Goal: Task Accomplishment & Management: Manage account settings

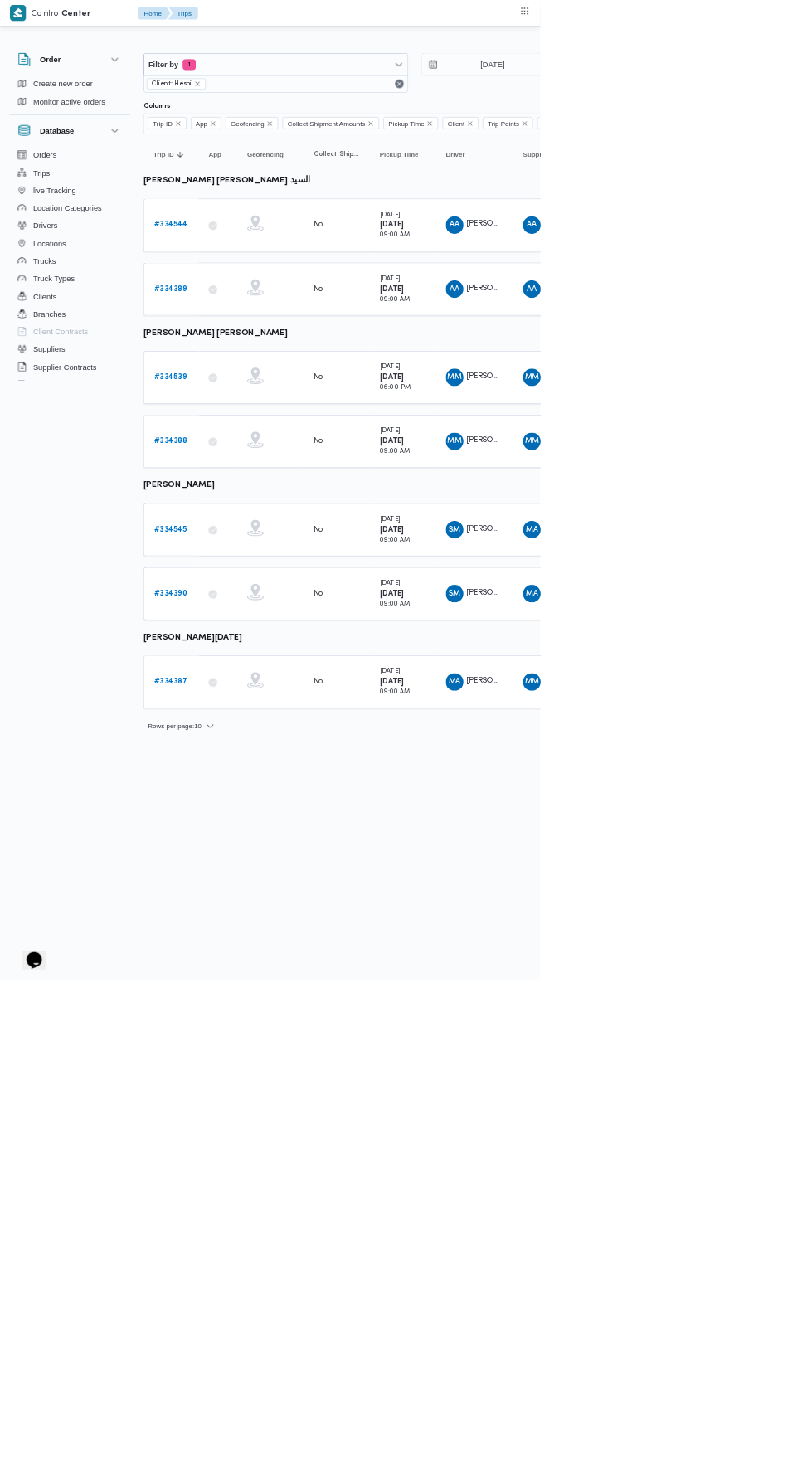
click at [271, 332] on b "# 334544" at bounding box center [257, 338] width 50 height 11
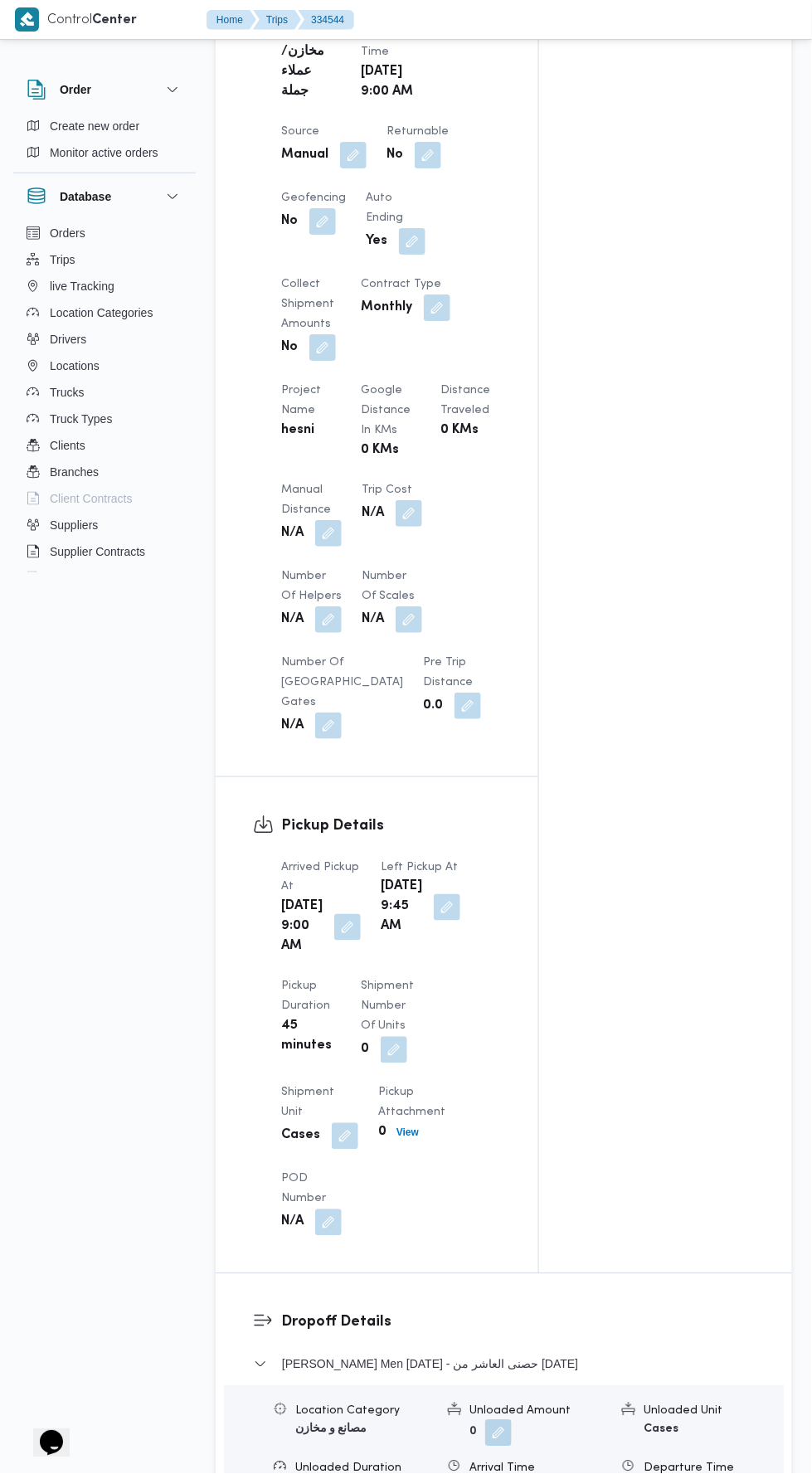
scroll to position [970, 0]
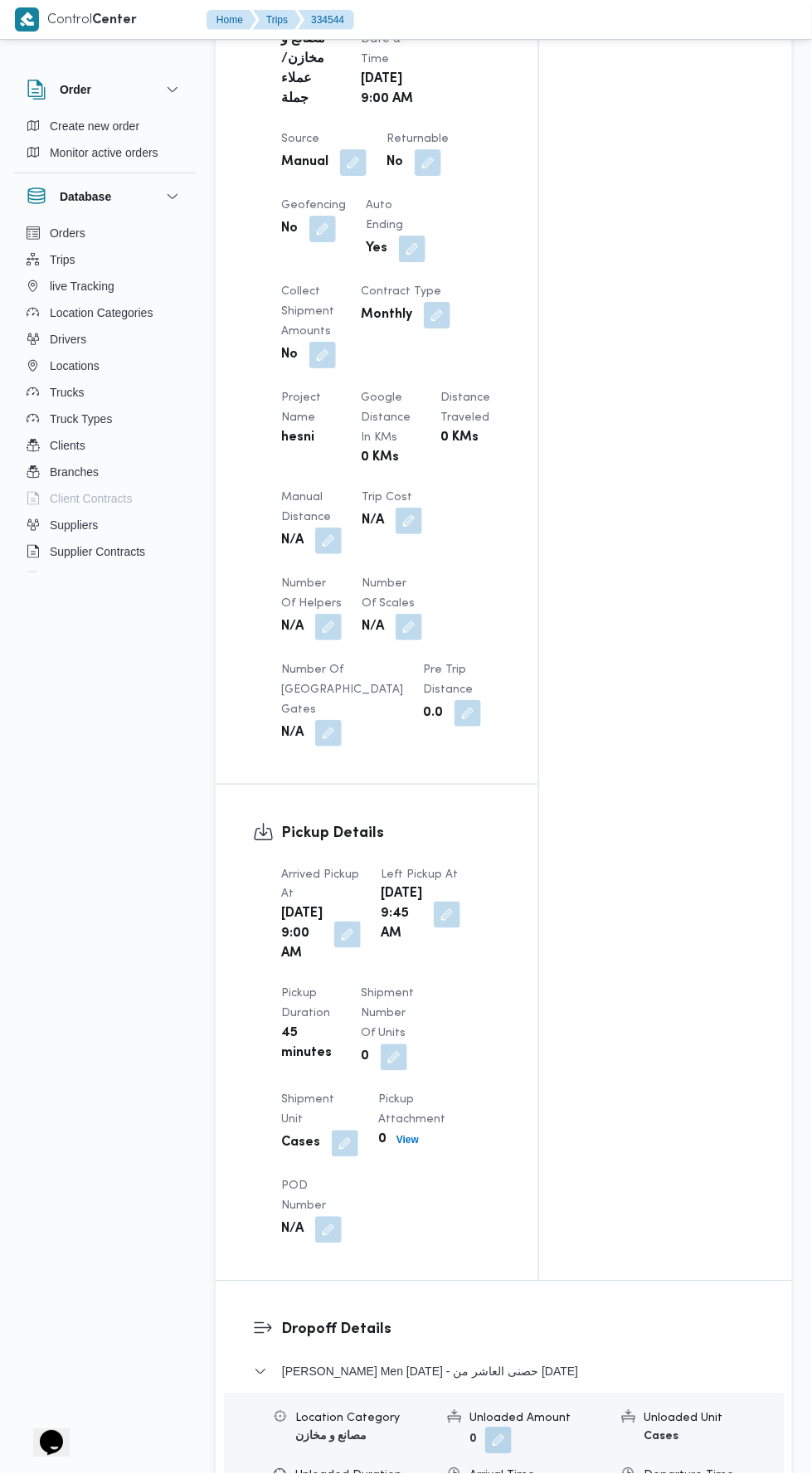
click at [331, 554] on button "button" at bounding box center [329, 541] width 27 height 27
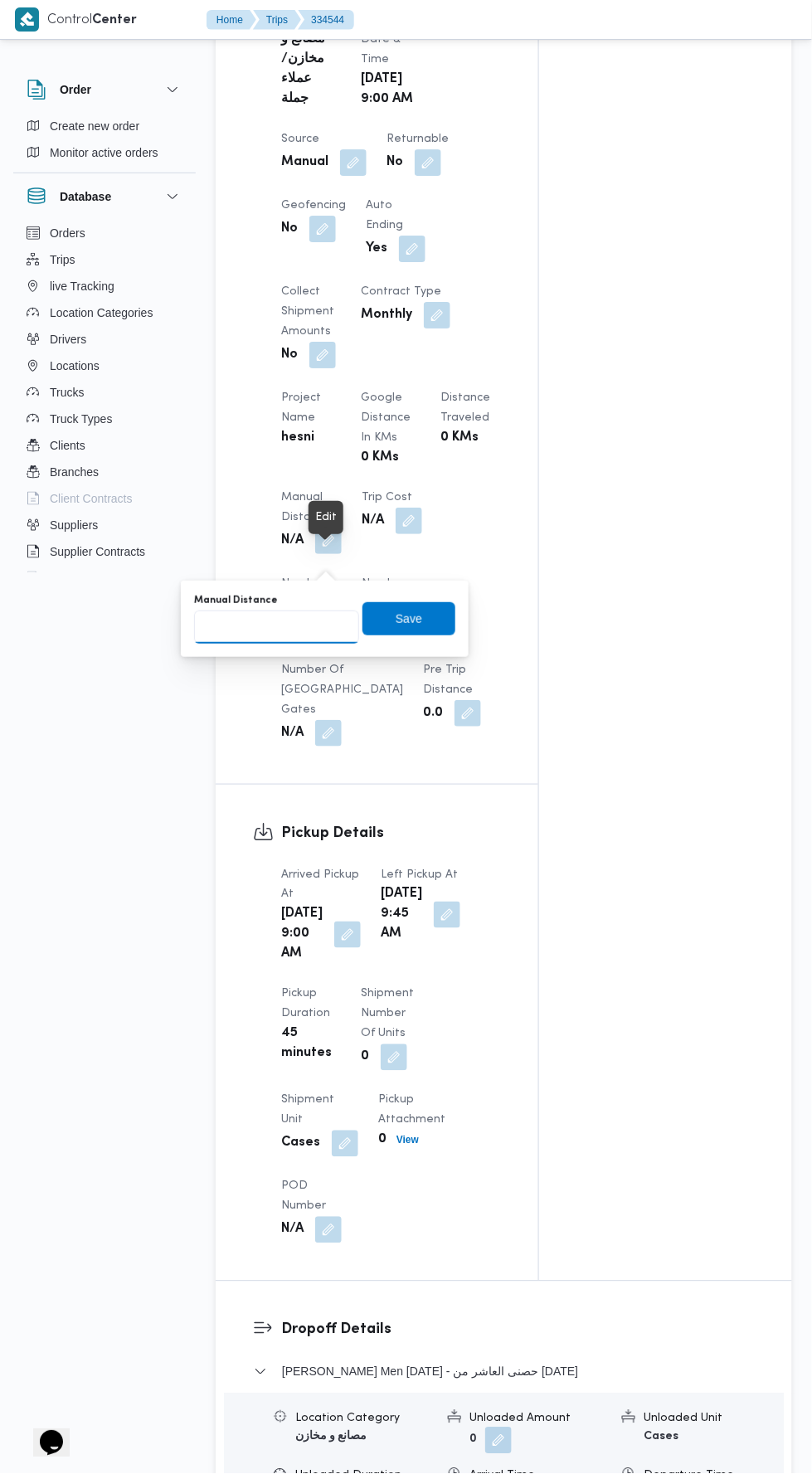
click at [309, 625] on input "Manual Distance" at bounding box center [276, 628] width 165 height 34
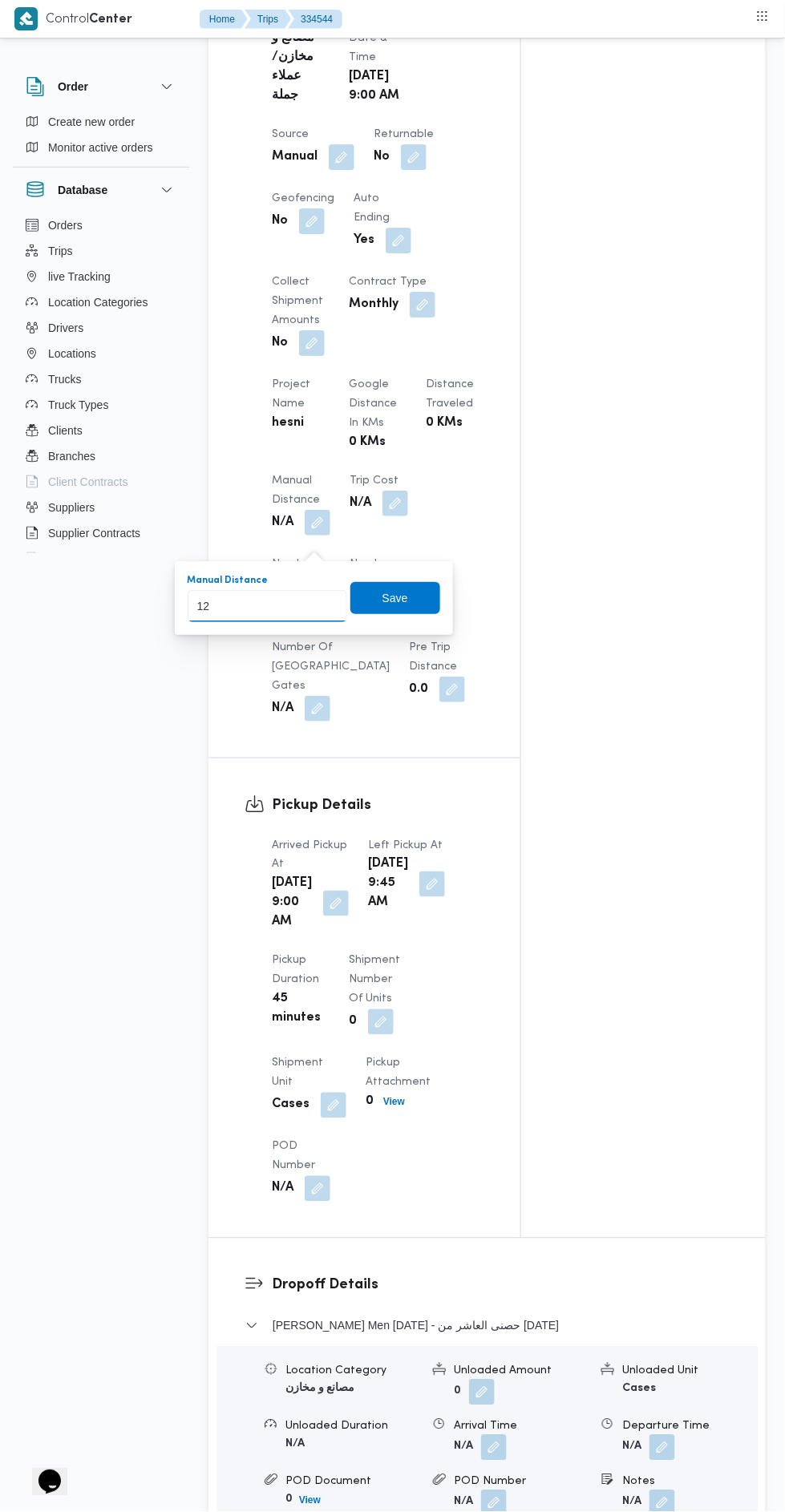
type input "120"
click at [410, 597] on span "Save" at bounding box center [395, 598] width 90 height 32
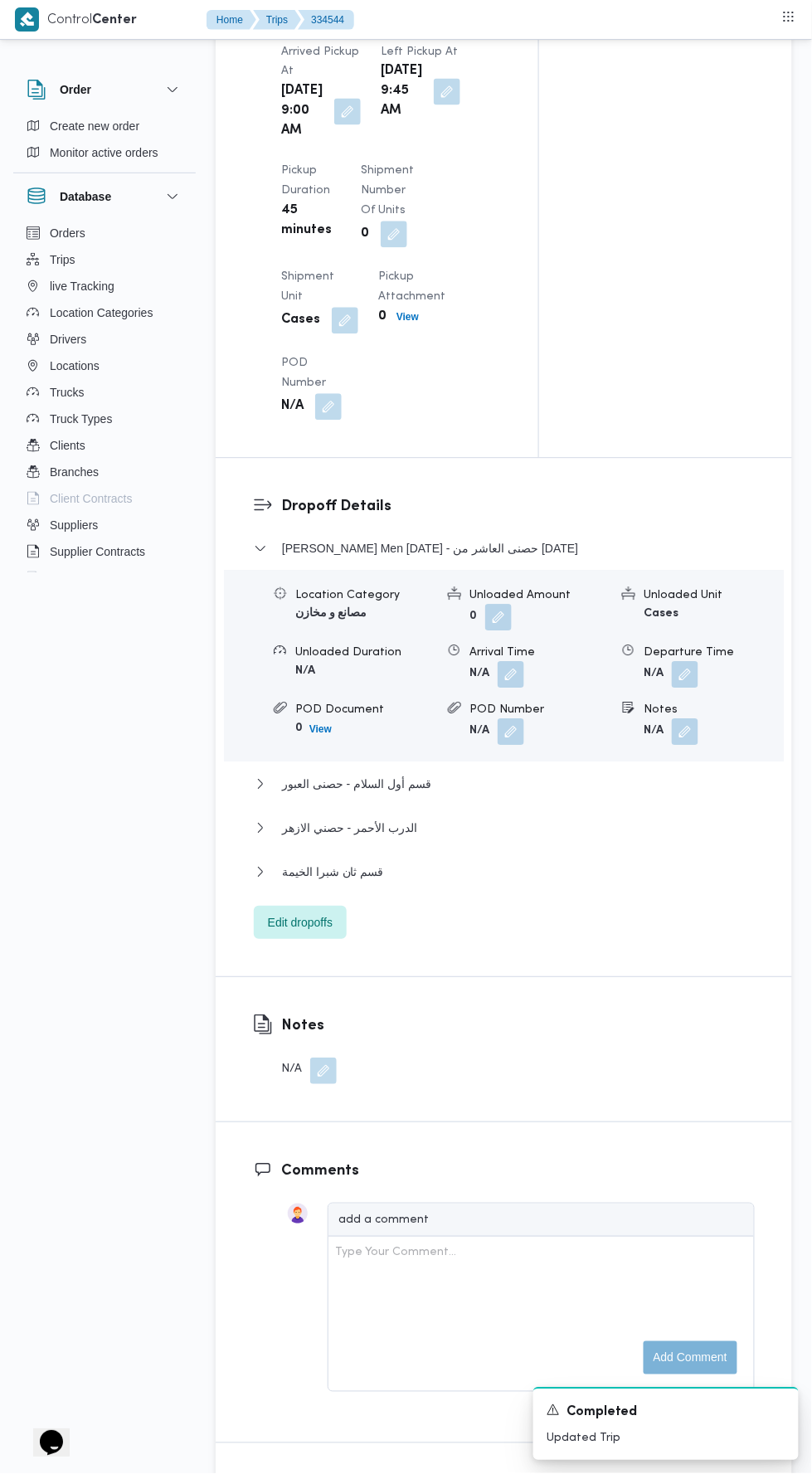
scroll to position [1837, 0]
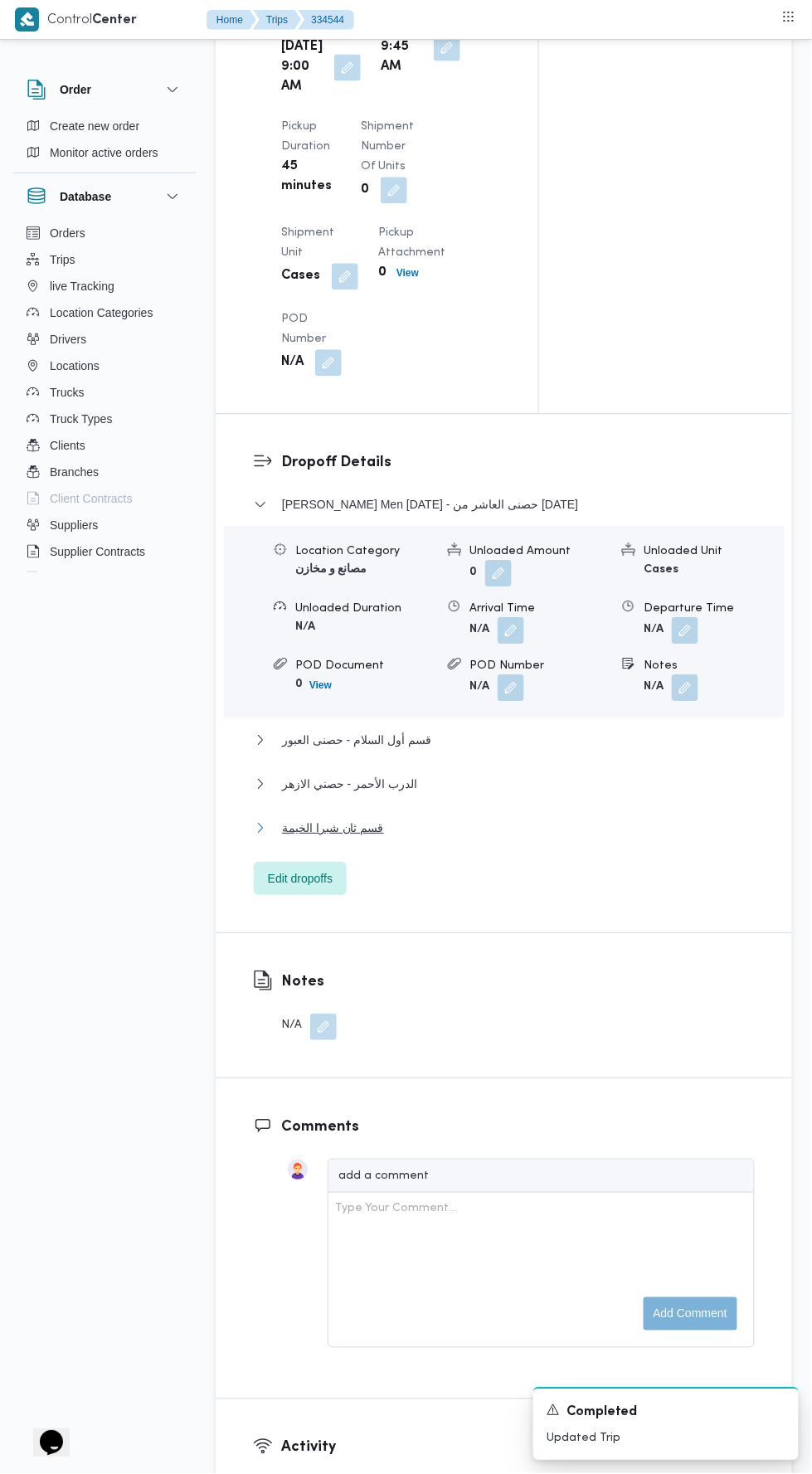
click at [535, 839] on button "قسم ثان شبرا الخيمة" at bounding box center [505, 828] width 501 height 20
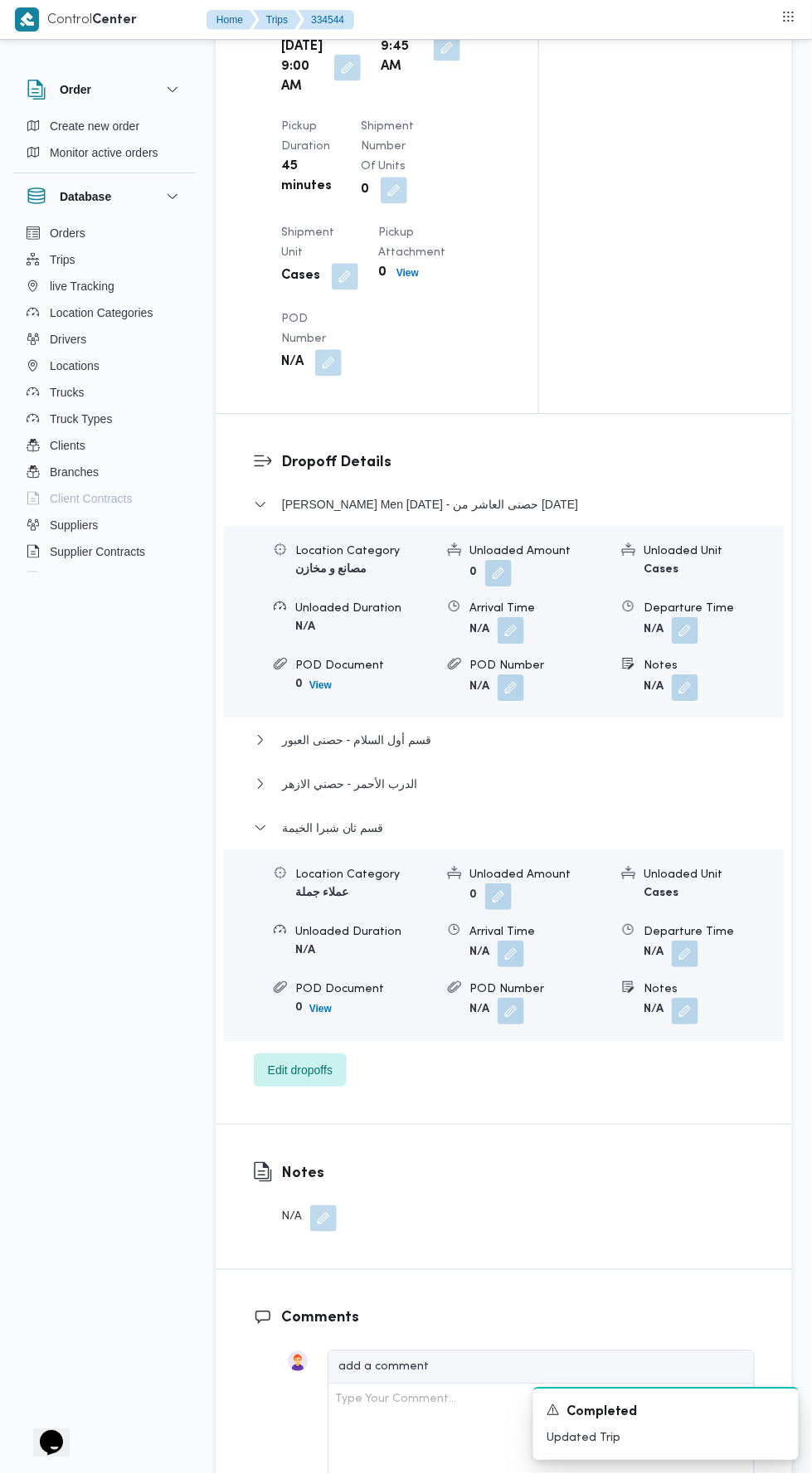
click at [696, 968] on button "button" at bounding box center [685, 954] width 27 height 27
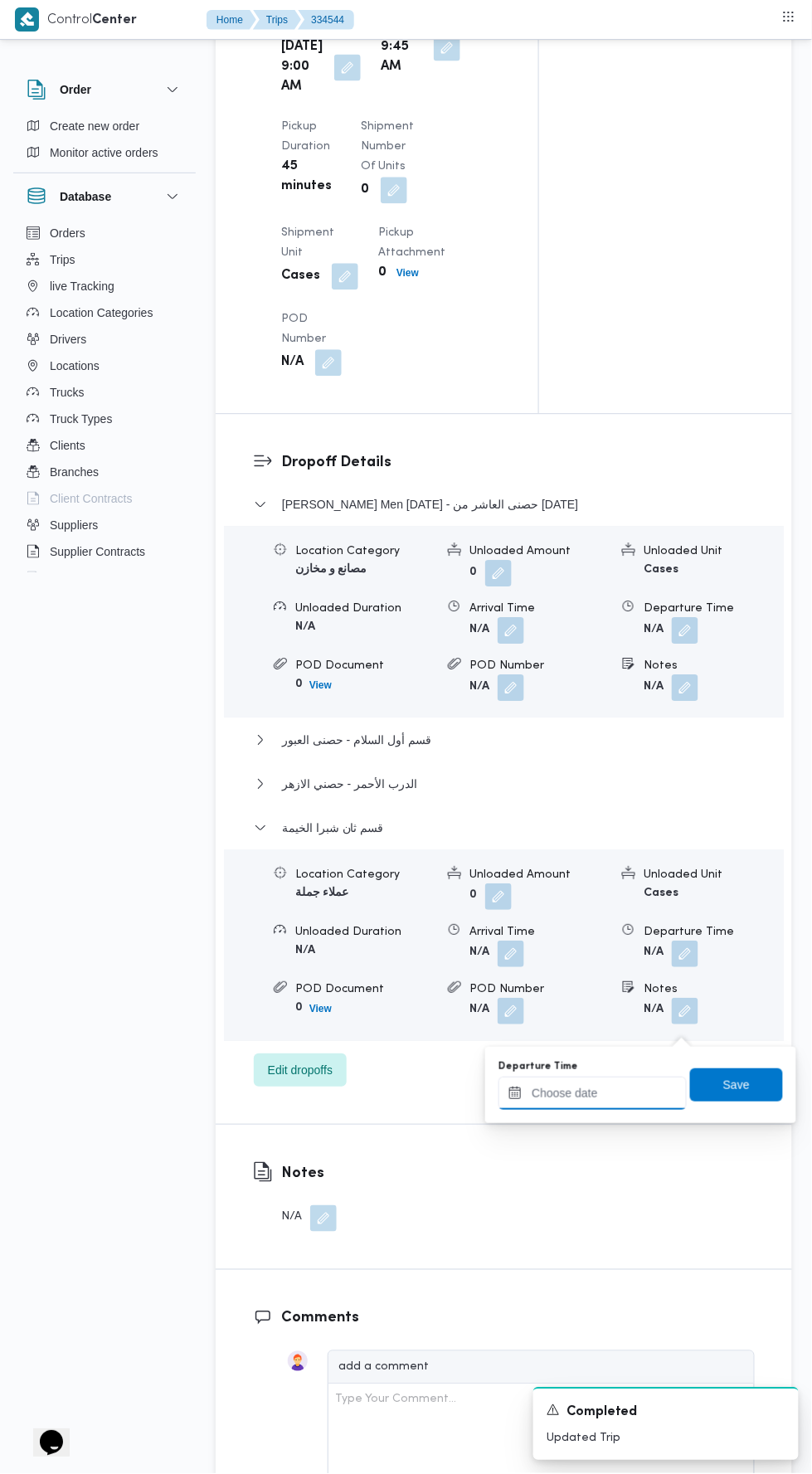
click at [608, 1092] on input "Departure Time" at bounding box center [592, 1094] width 188 height 34
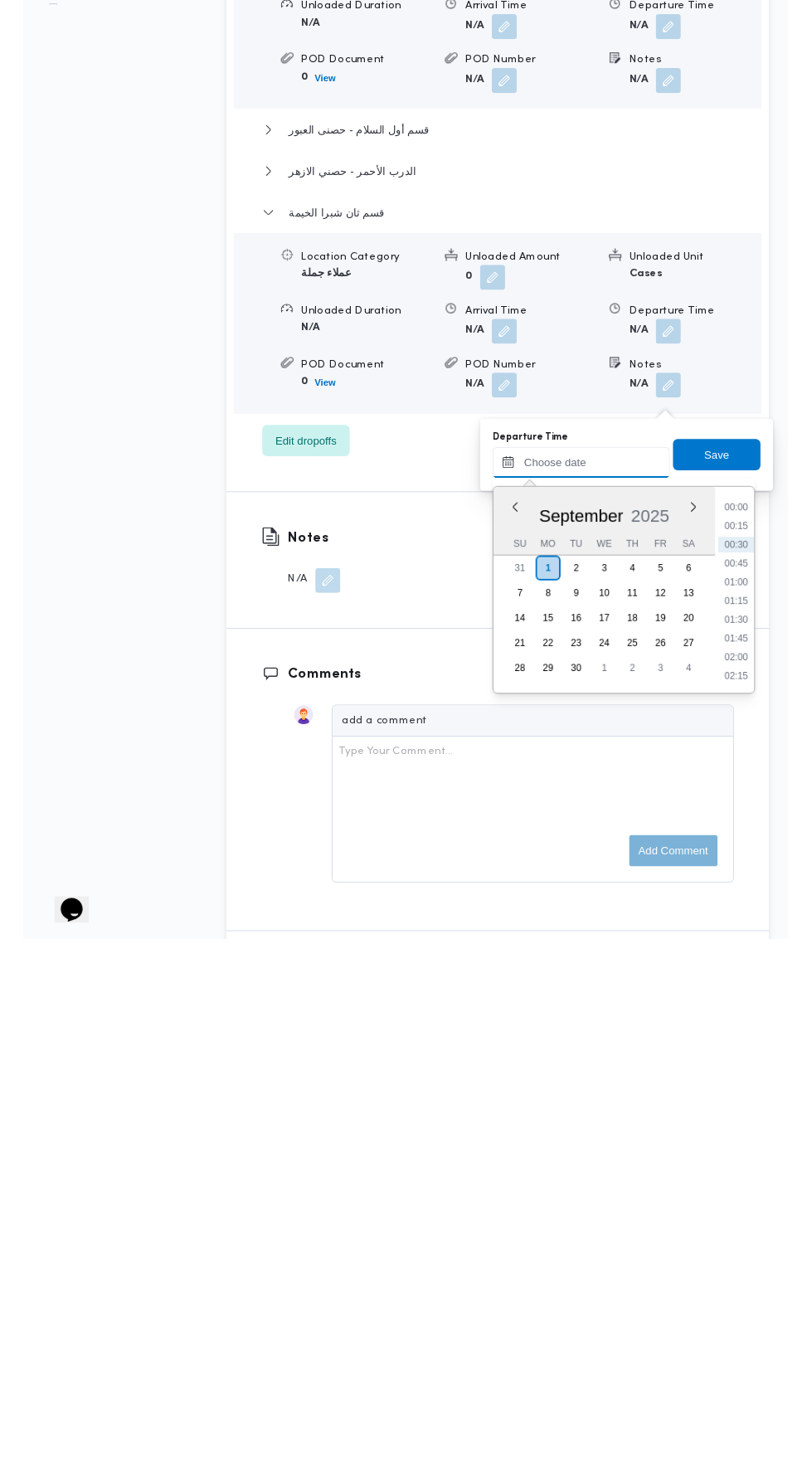
scroll to position [1873, 0]
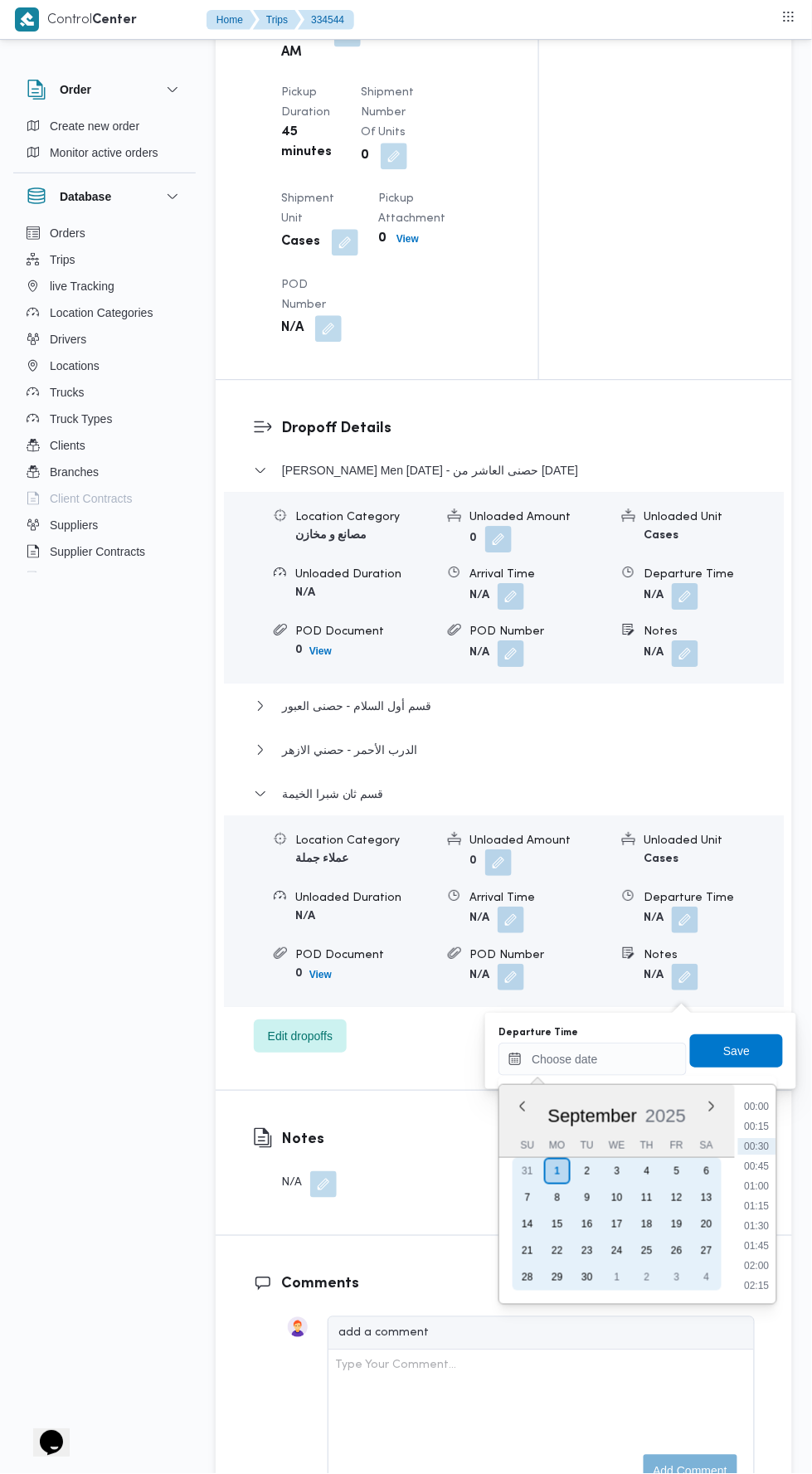
click at [528, 1170] on div "31" at bounding box center [527, 1171] width 27 height 27
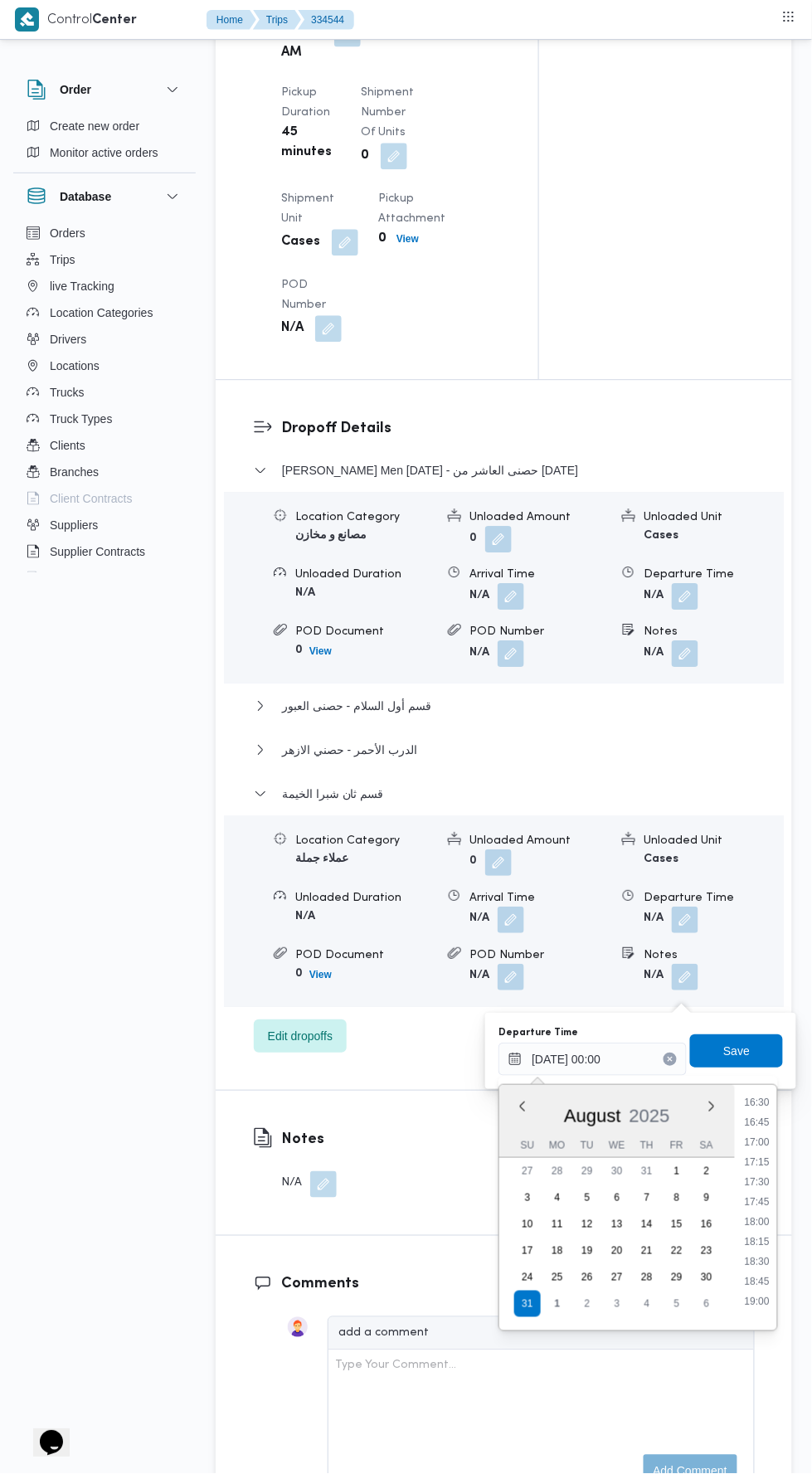
click at [749, 1218] on li "18:00" at bounding box center [758, 1222] width 38 height 17
type input "[DATE] 18:00"
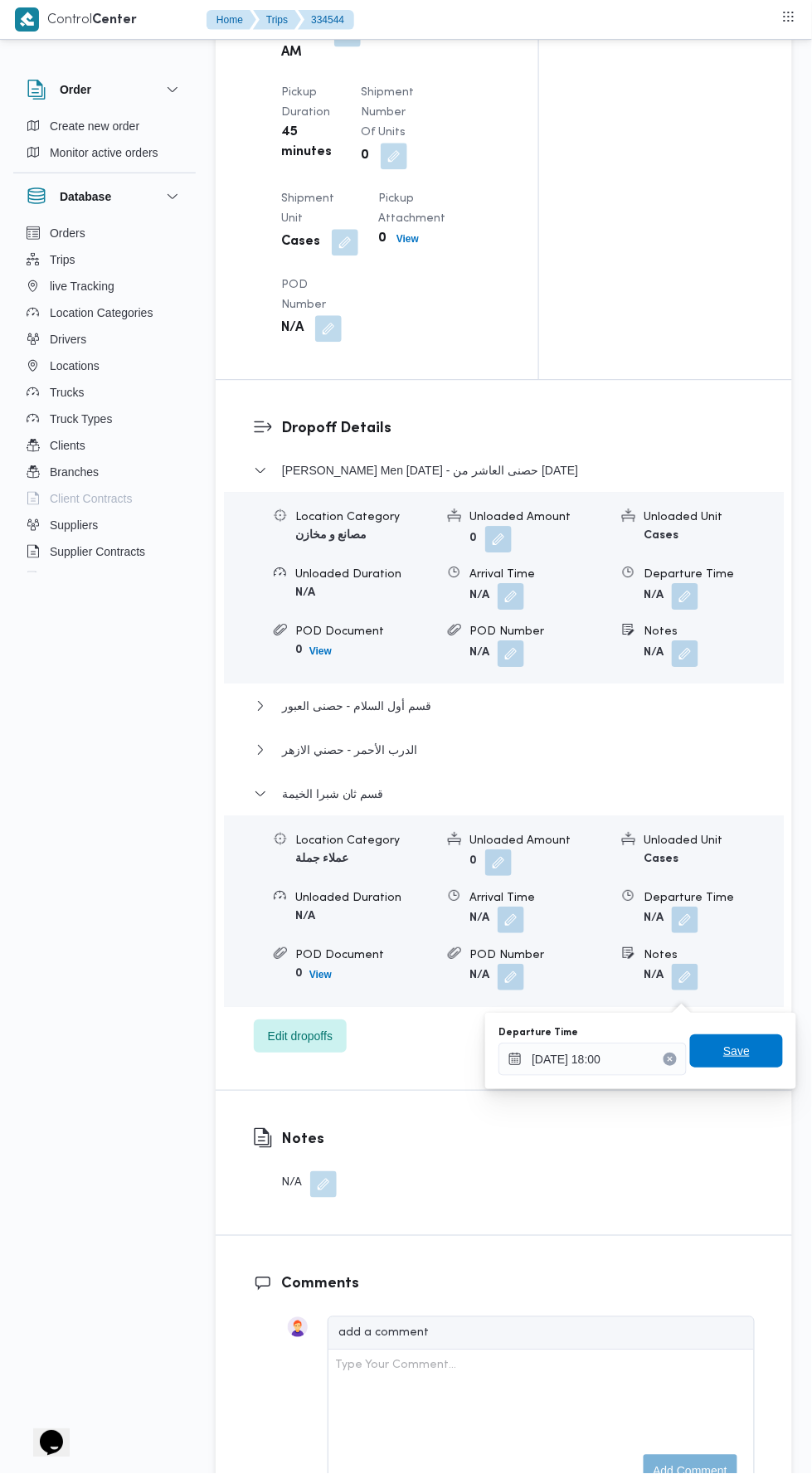
click at [750, 1053] on span "Save" at bounding box center [737, 1050] width 27 height 20
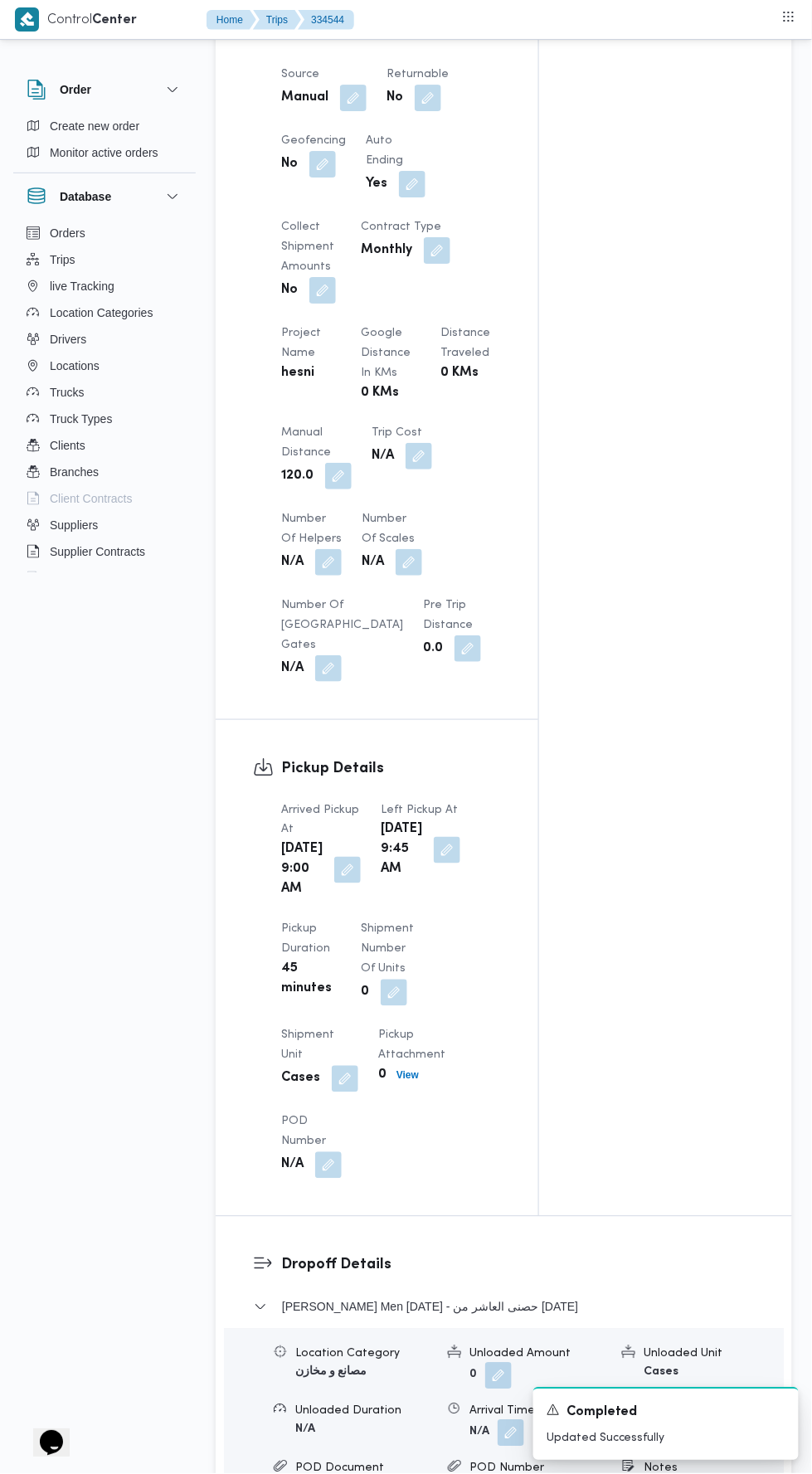
scroll to position [0, 0]
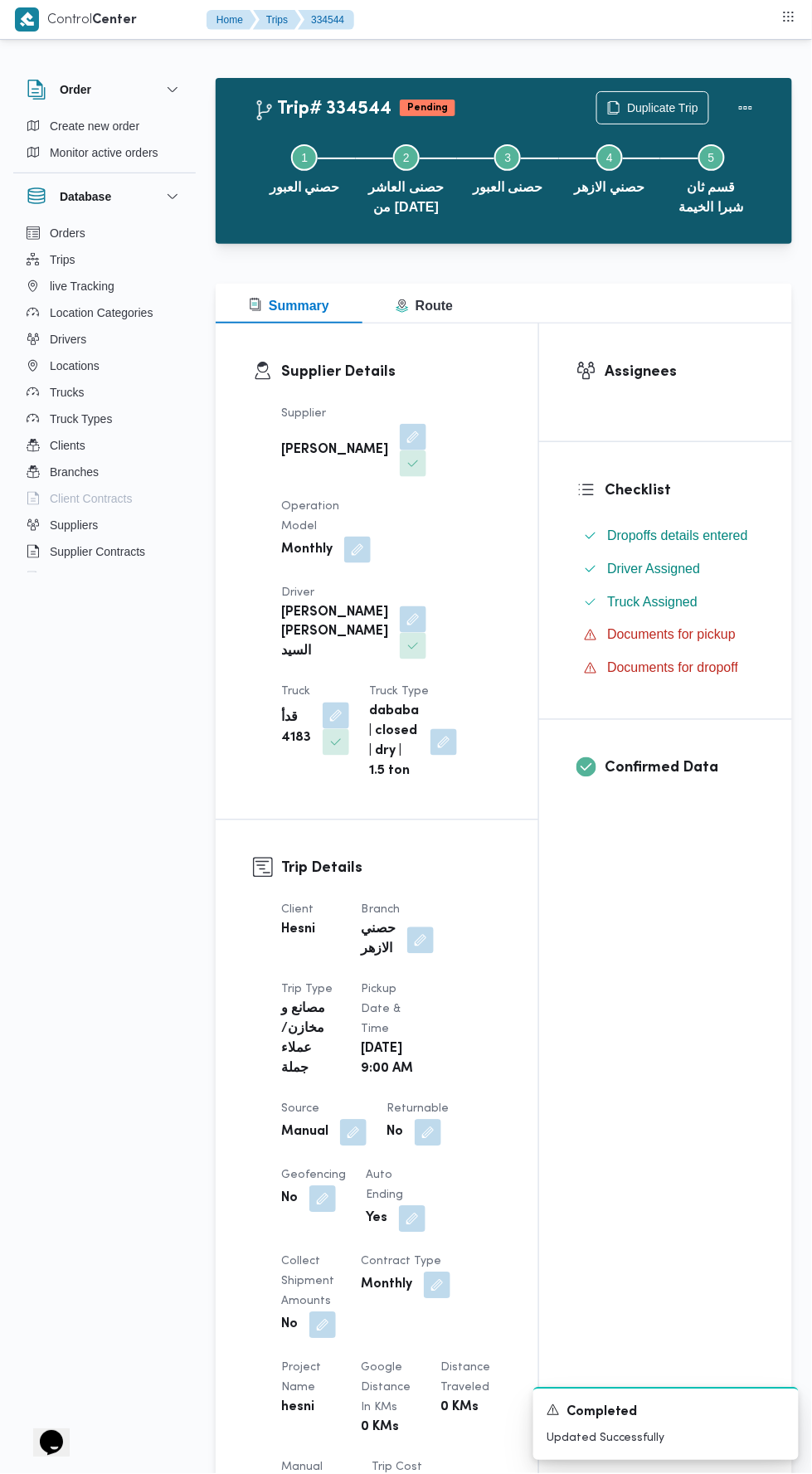
click at [750, 94] on button "Actions" at bounding box center [746, 108] width 34 height 34
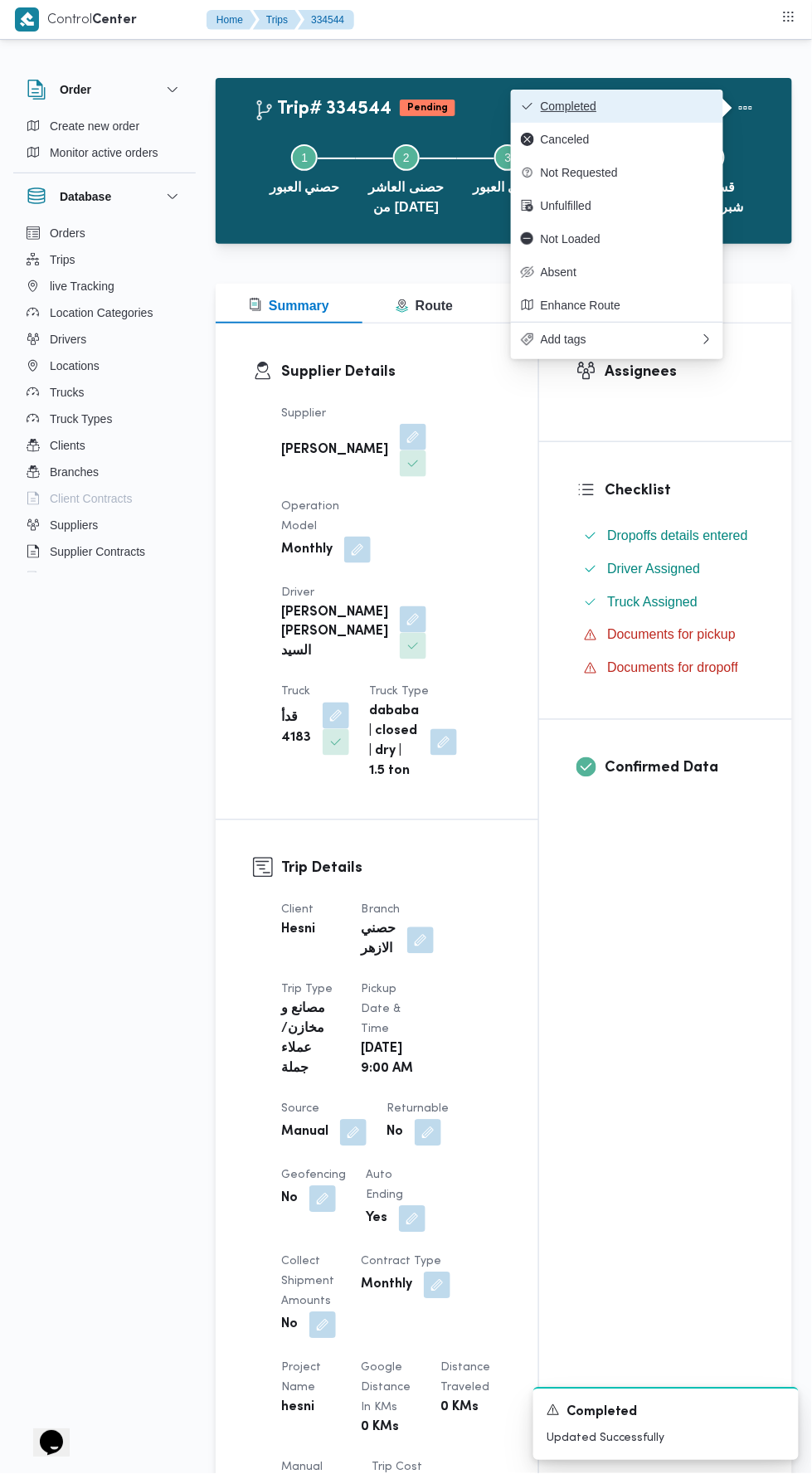
click at [677, 108] on span "Completed" at bounding box center [627, 106] width 172 height 13
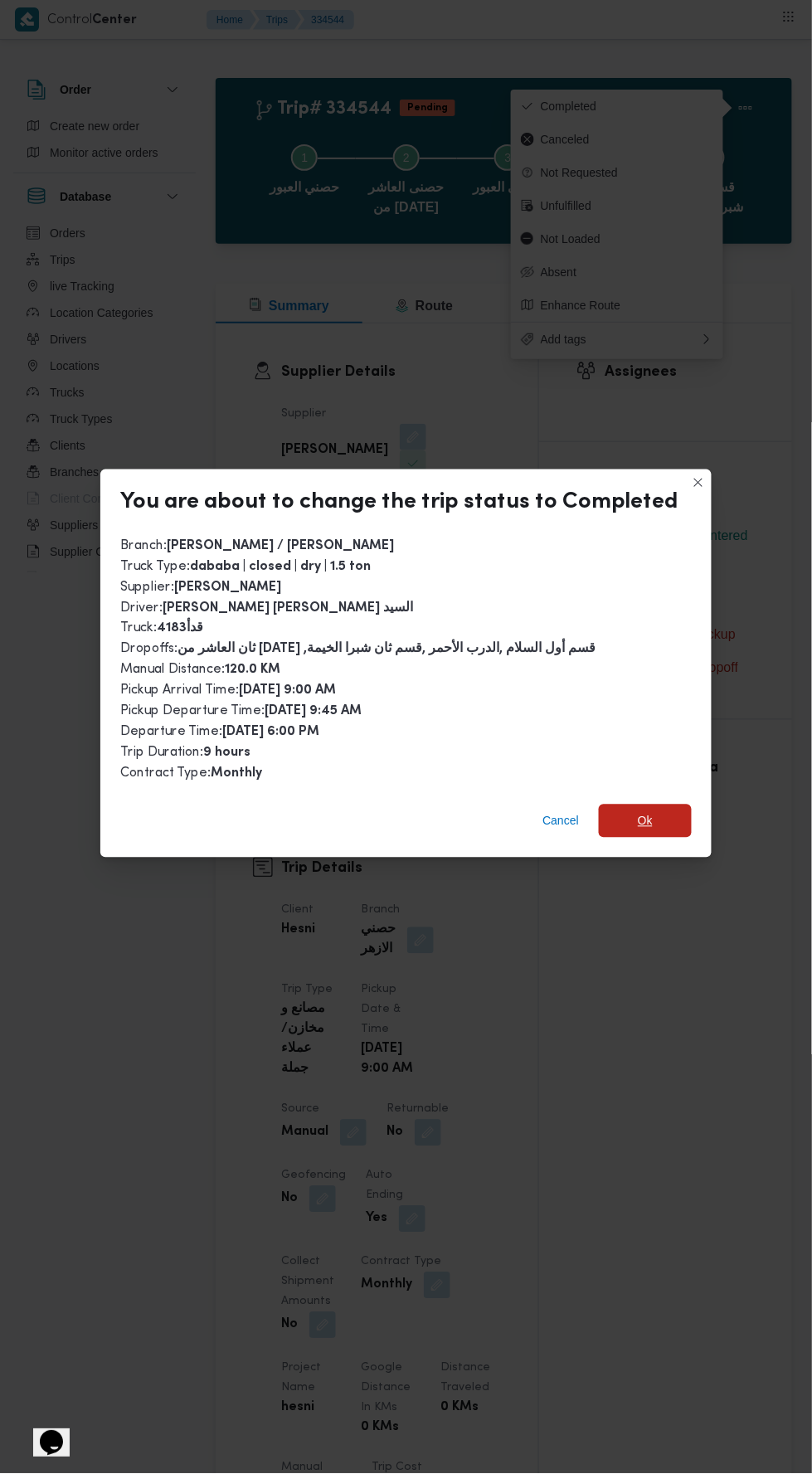
click at [642, 811] on span "Ok" at bounding box center [645, 820] width 15 height 20
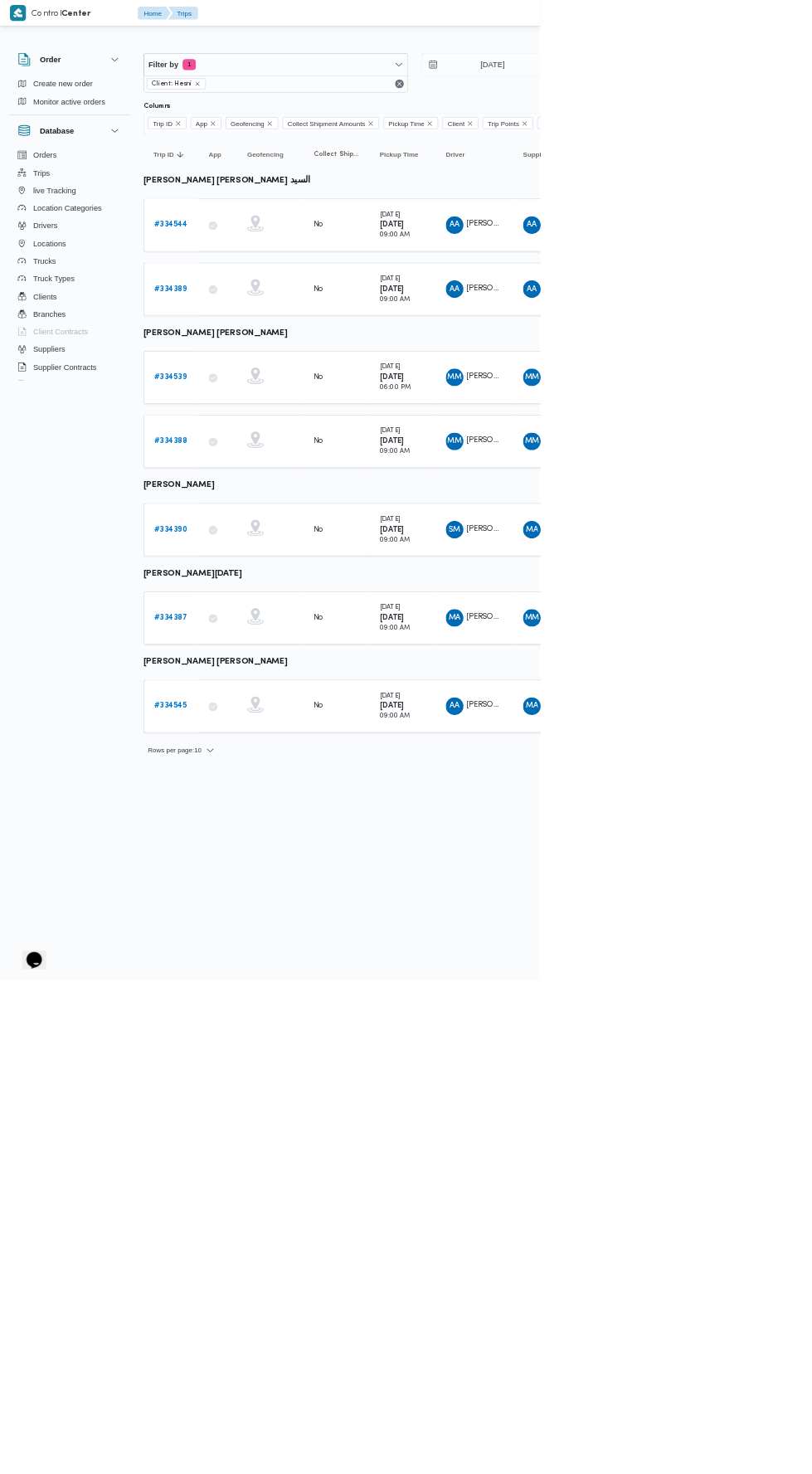
click at [276, 1056] on b "# 334545" at bounding box center [256, 1062] width 49 height 11
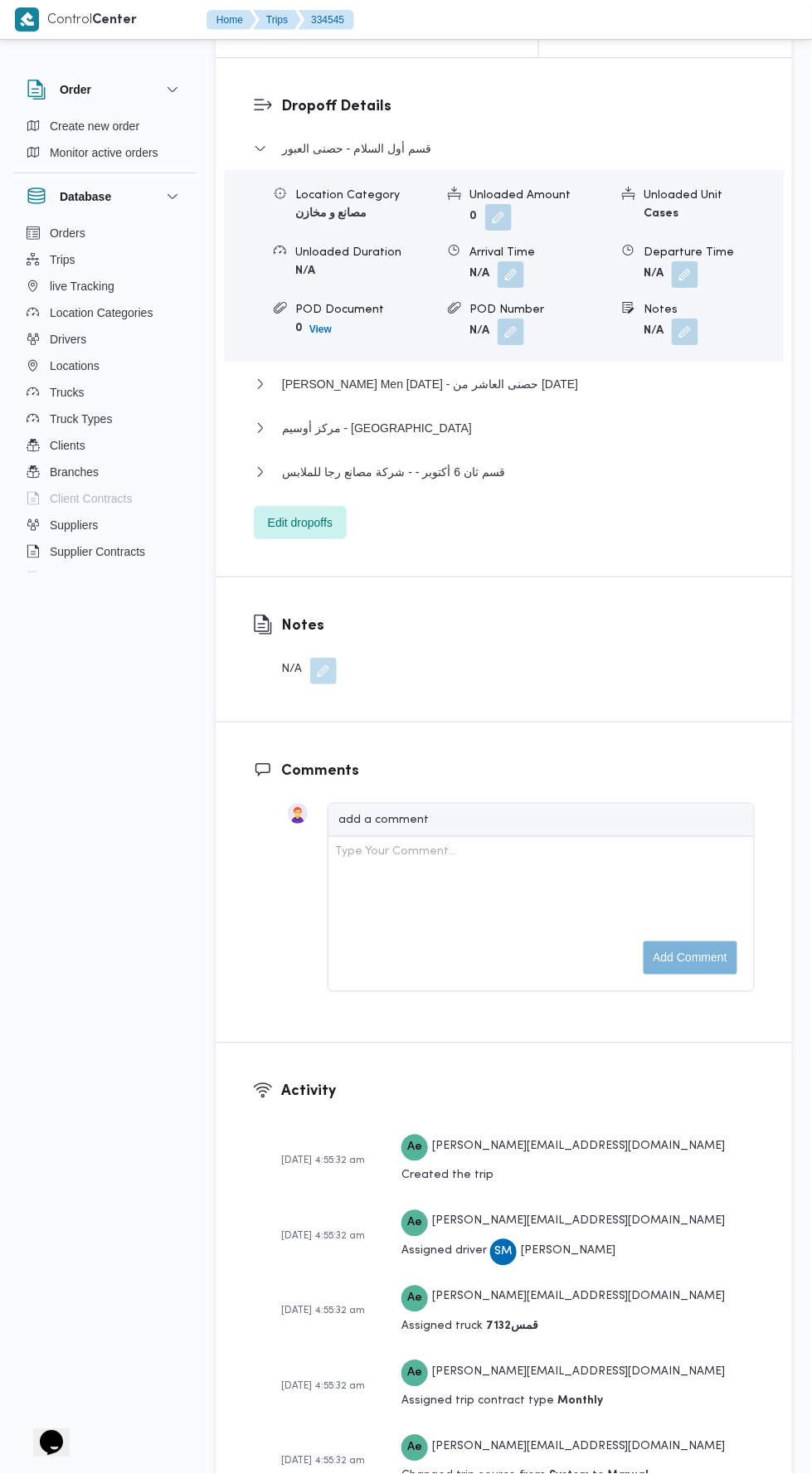
scroll to position [2247, 0]
click at [582, 482] on button "قسم ثان 6 أكتوبر - - شركة مصانع رجا للملابس" at bounding box center [505, 472] width 501 height 20
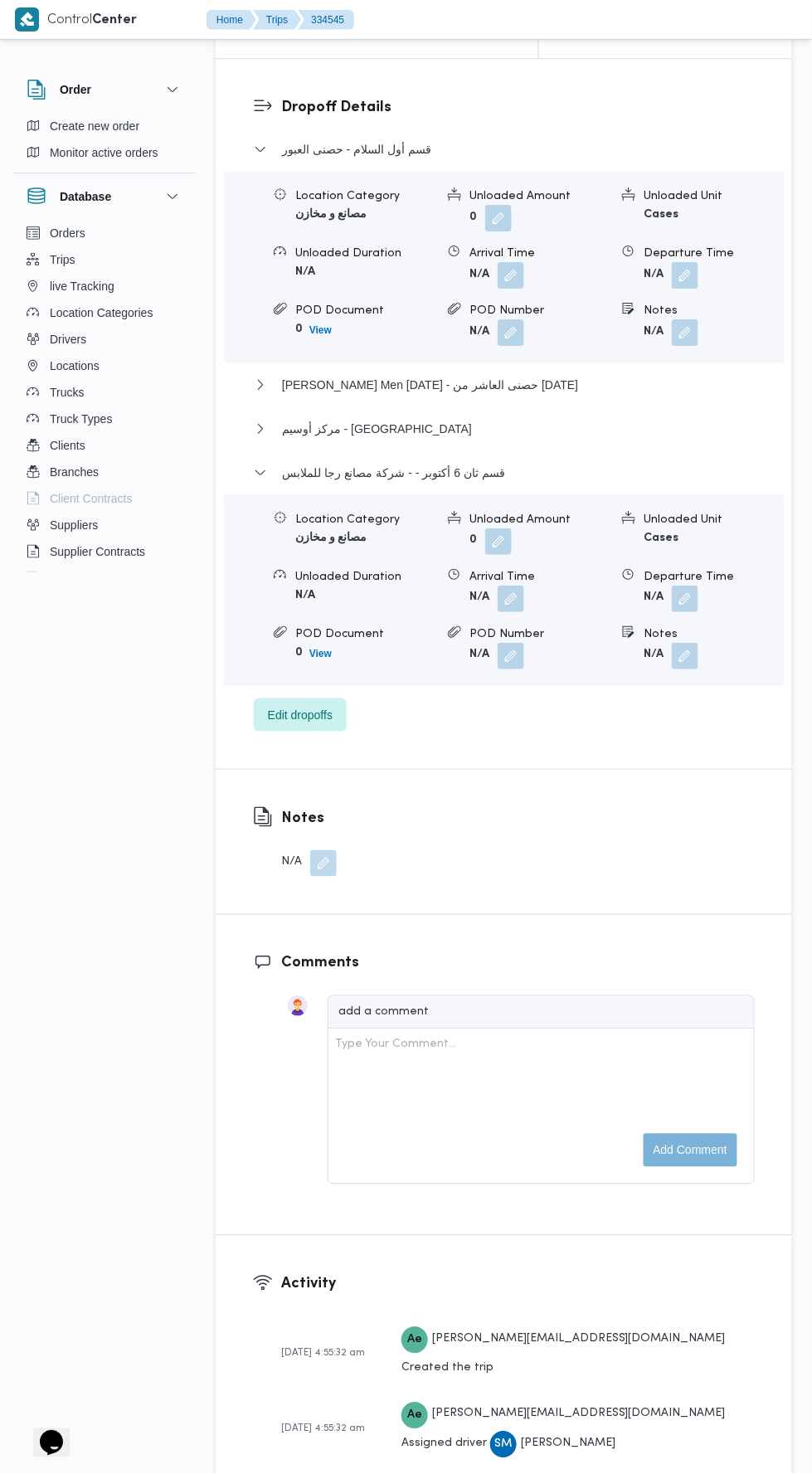
click at [697, 612] on button "button" at bounding box center [685, 599] width 27 height 27
click at [646, 723] on input "Departure Time" at bounding box center [592, 725] width 188 height 34
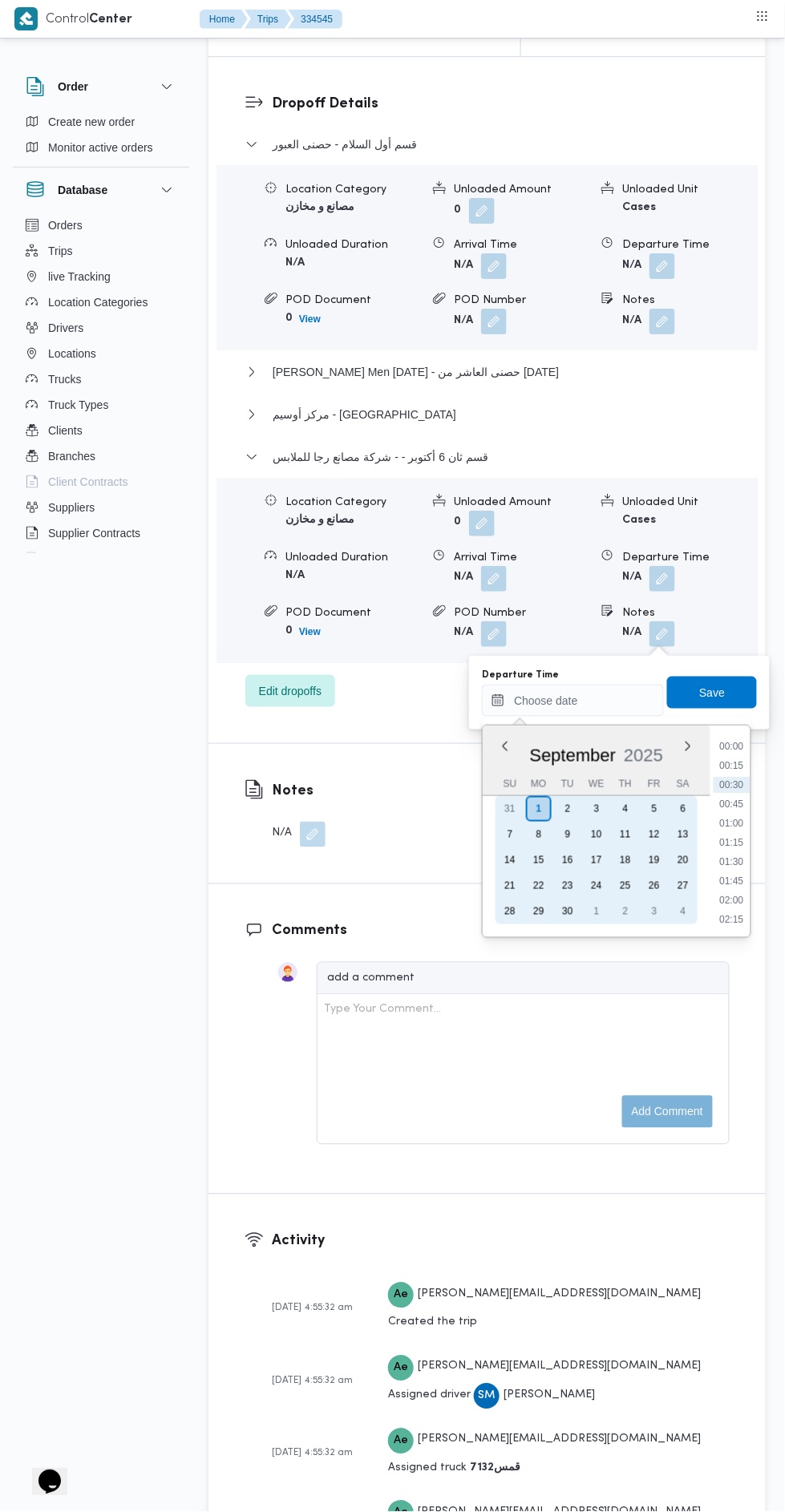
click at [510, 807] on div "31" at bounding box center [510, 809] width 26 height 26
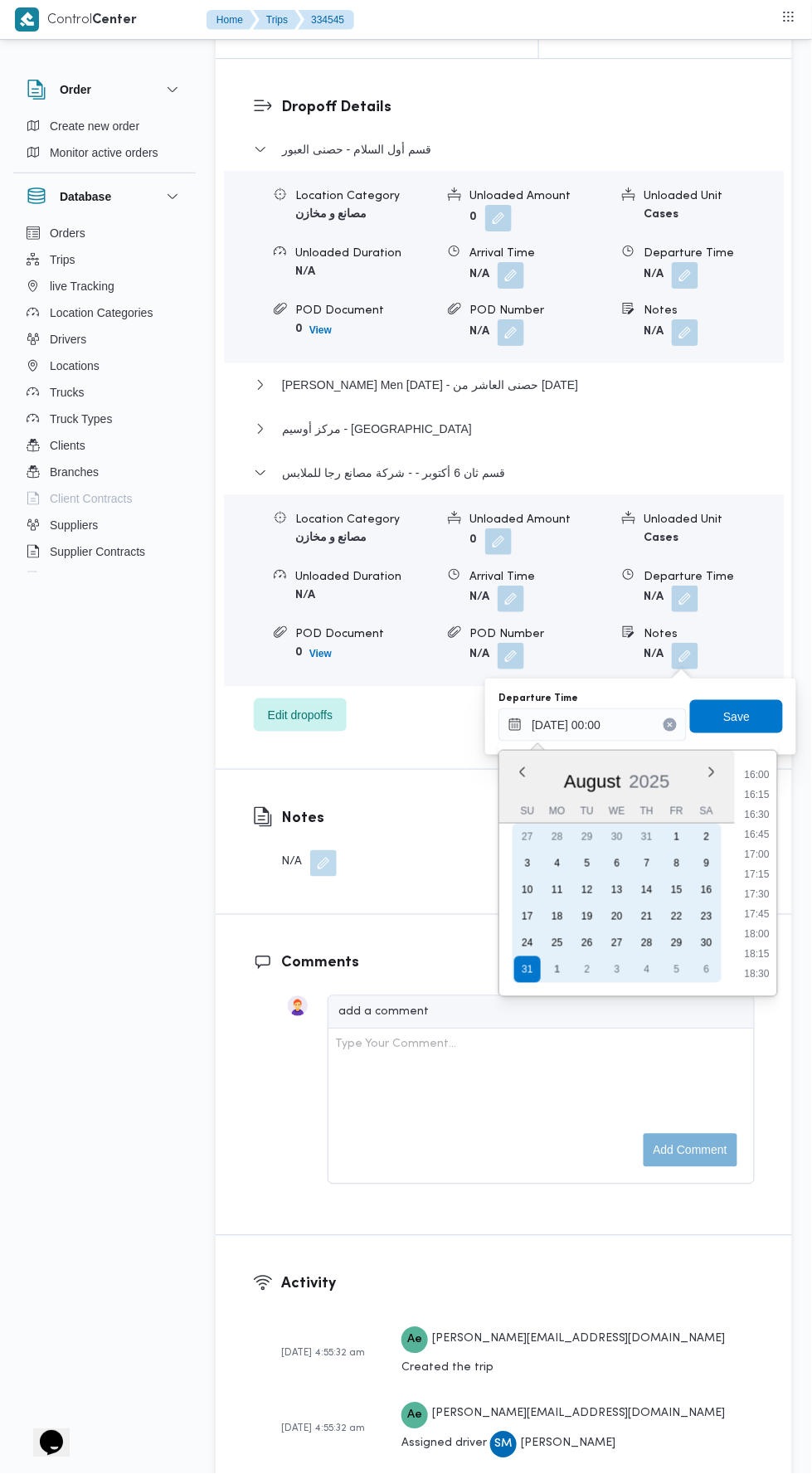
scroll to position [1264, 0]
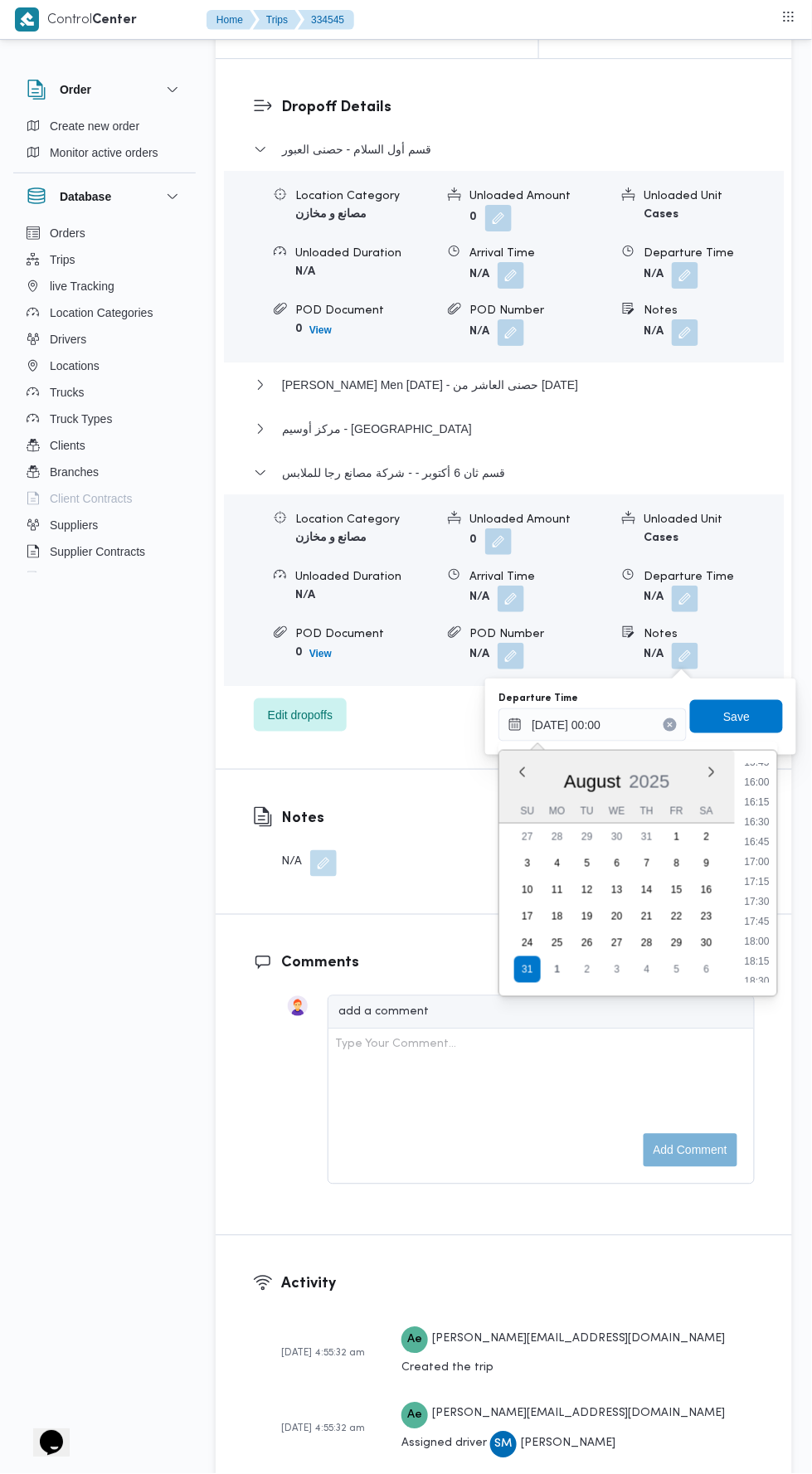
click at [758, 801] on li "16:15" at bounding box center [758, 803] width 38 height 17
type input "[DATE] 16:15"
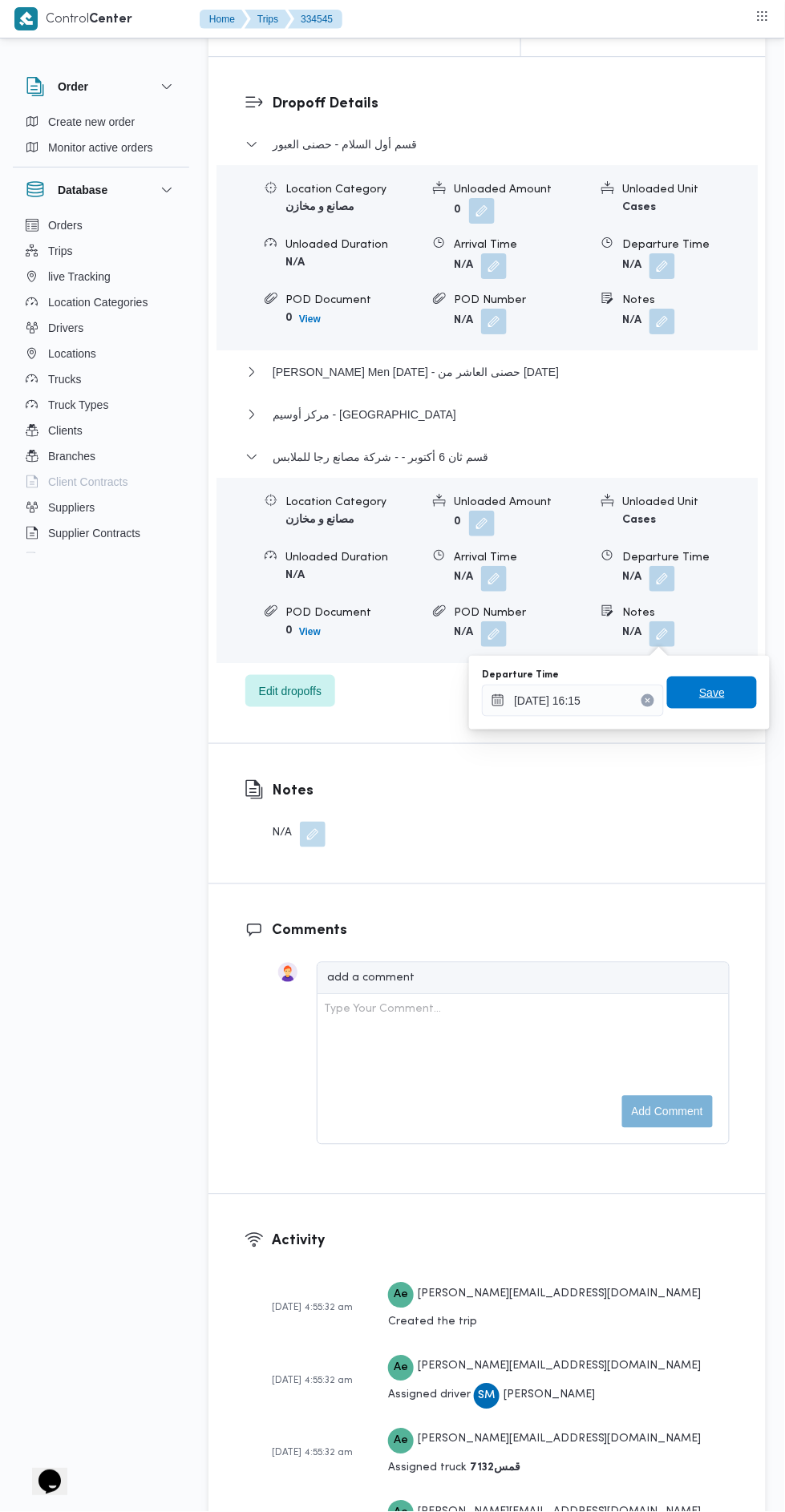
click at [725, 695] on span "Save" at bounding box center [712, 692] width 26 height 19
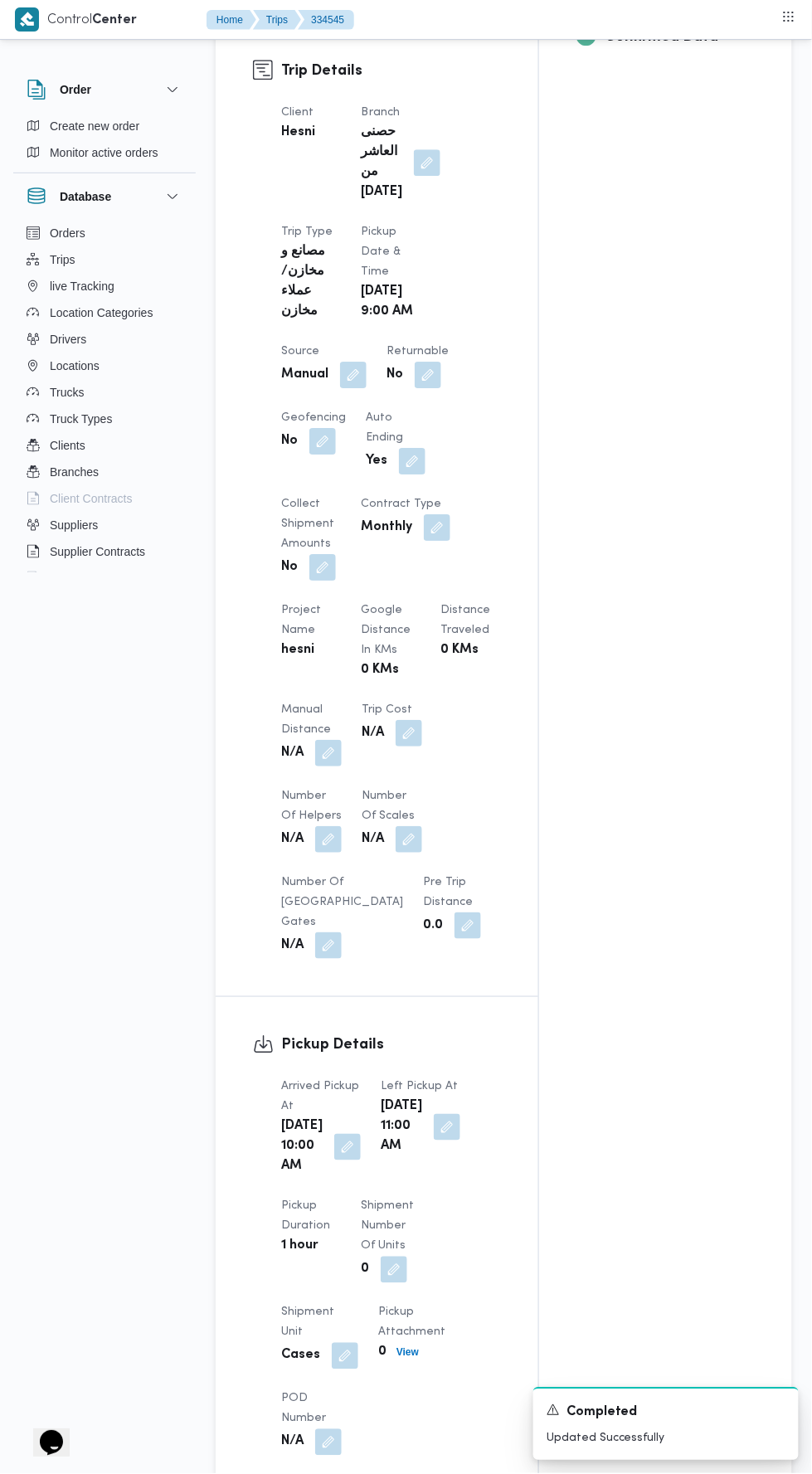
scroll to position [0, 0]
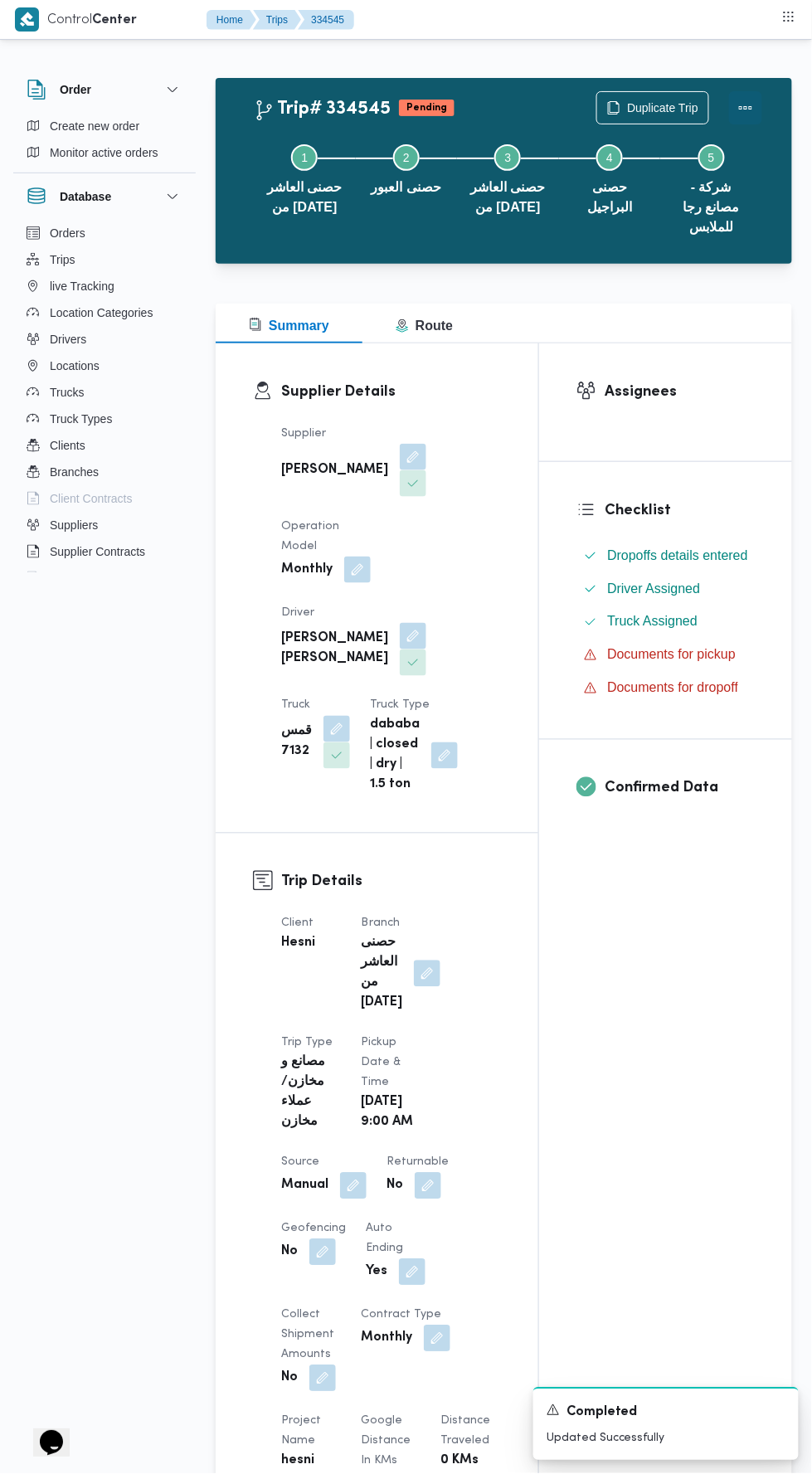
click at [755, 106] on button "Actions" at bounding box center [746, 108] width 34 height 34
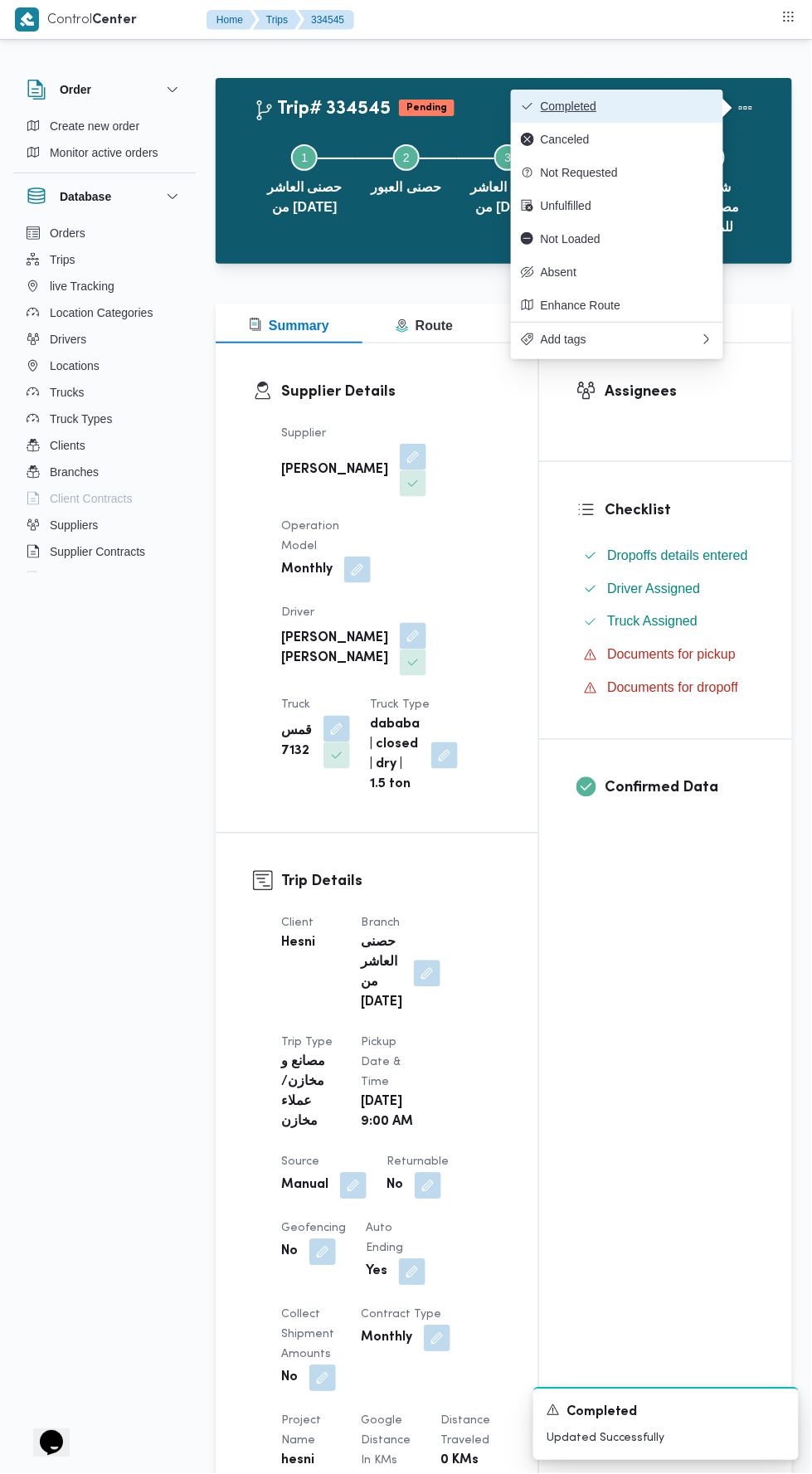
click at [679, 103] on span "Completed" at bounding box center [627, 106] width 172 height 13
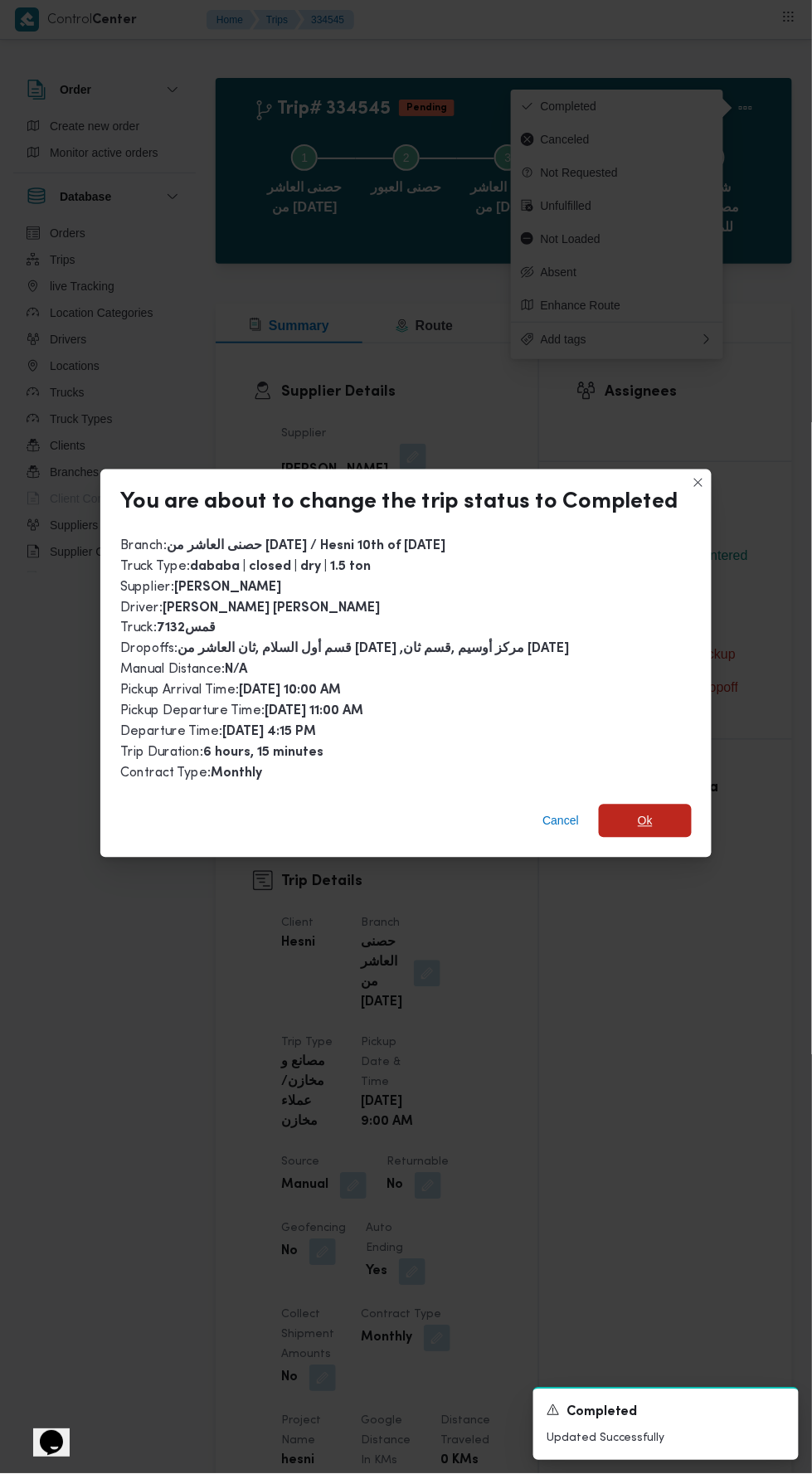
click at [664, 805] on span "Ok" at bounding box center [645, 821] width 93 height 34
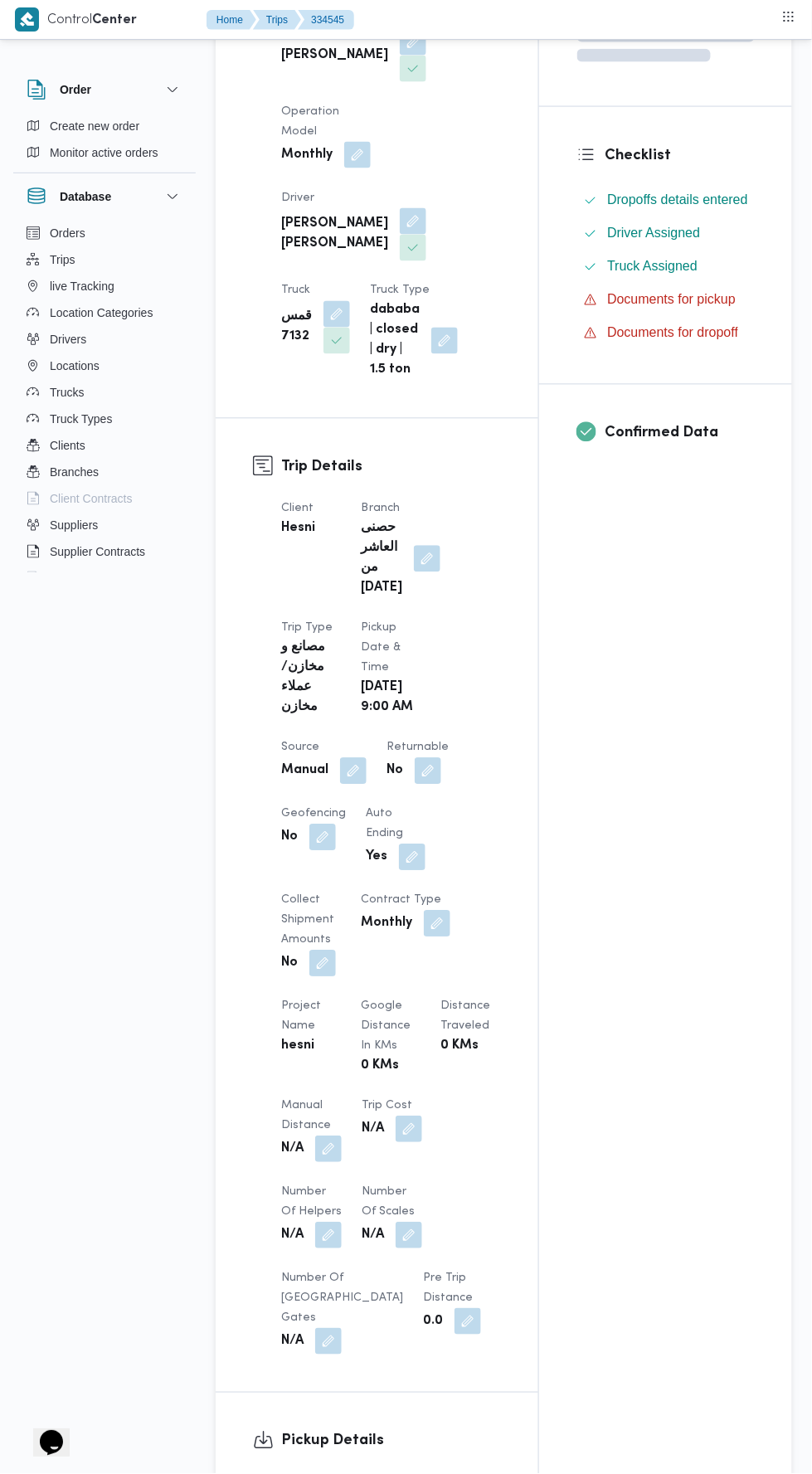
scroll to position [423, 0]
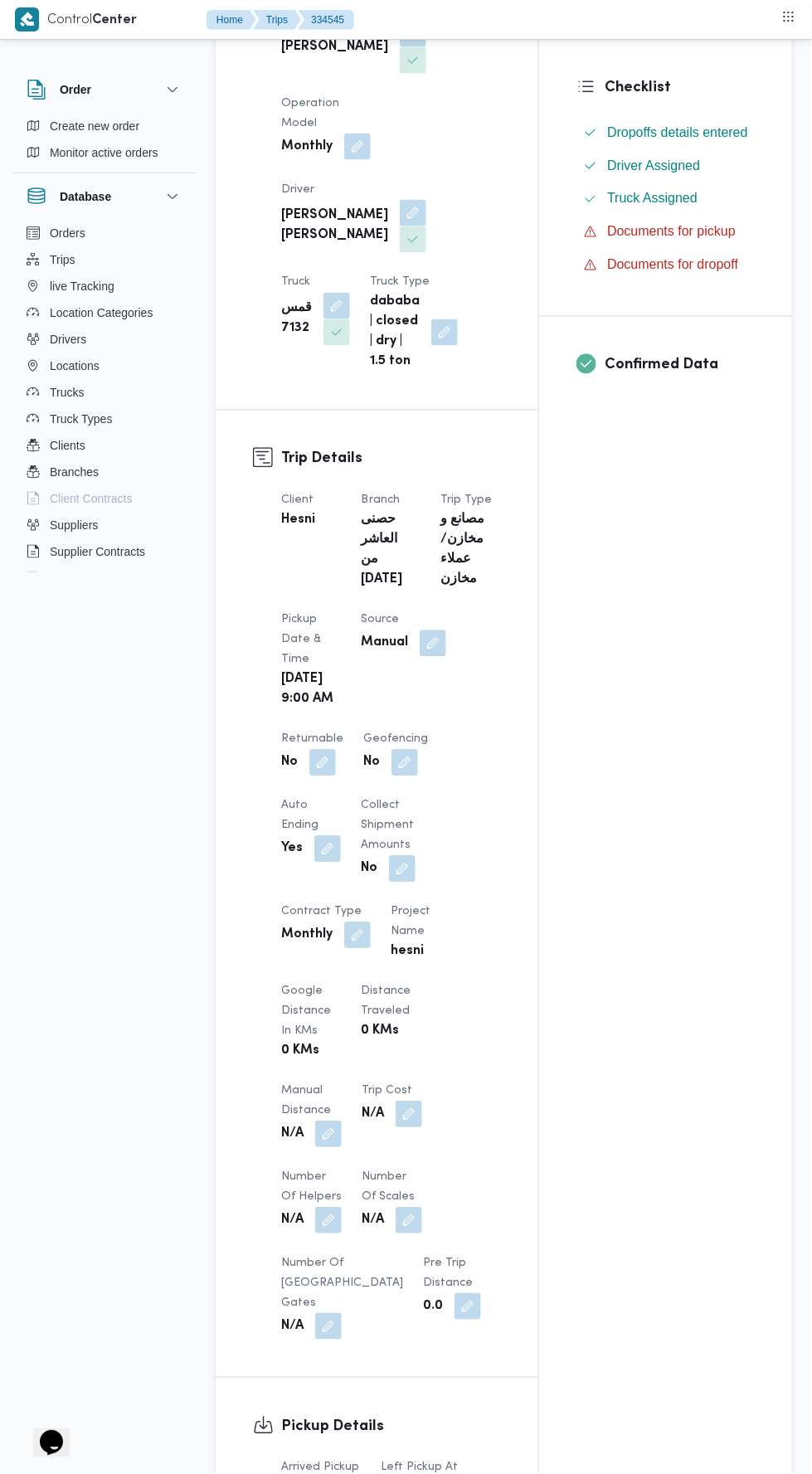
click at [330, 1148] on button "button" at bounding box center [329, 1134] width 27 height 27
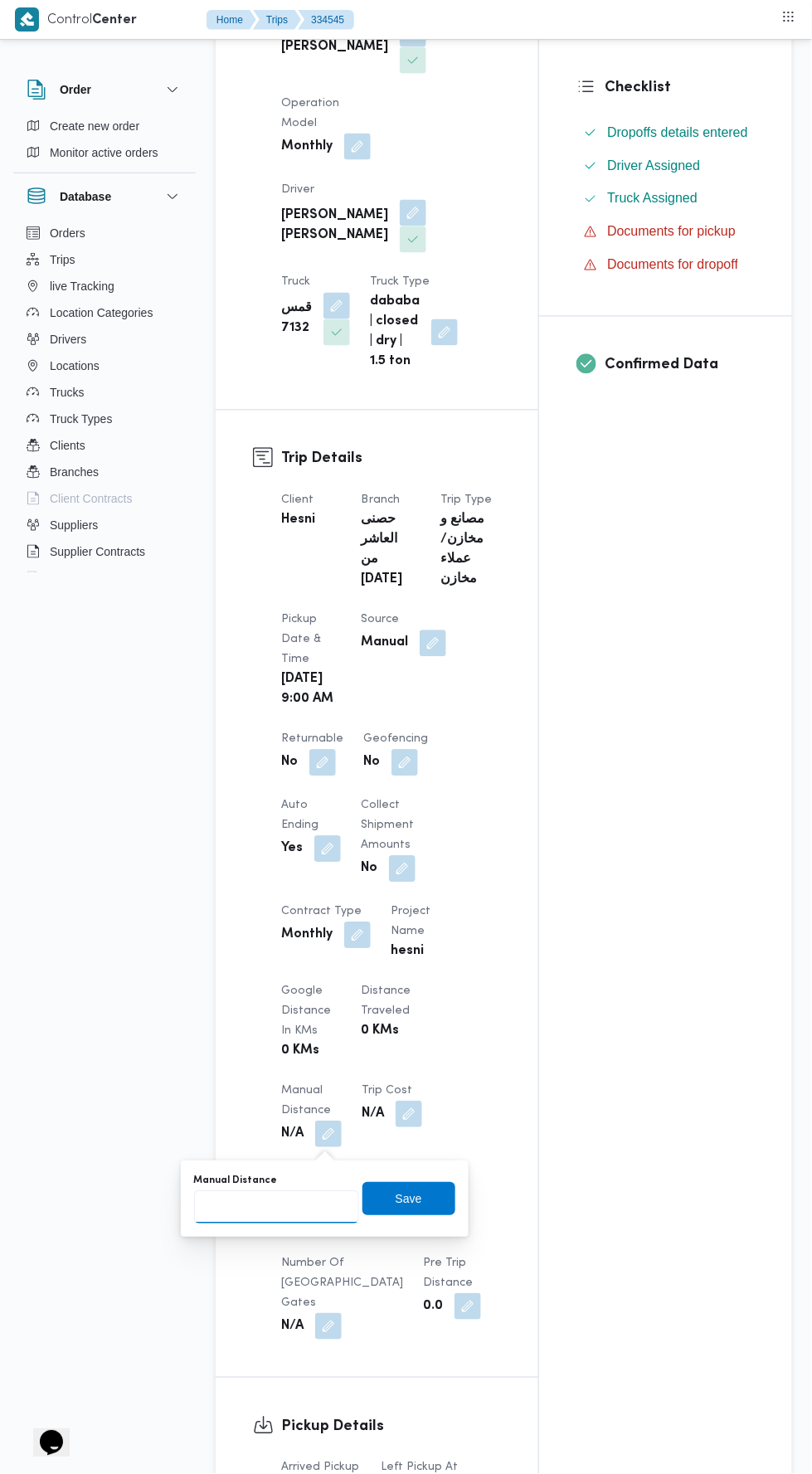
click at [298, 1205] on input "Manual Distance" at bounding box center [276, 1208] width 165 height 34
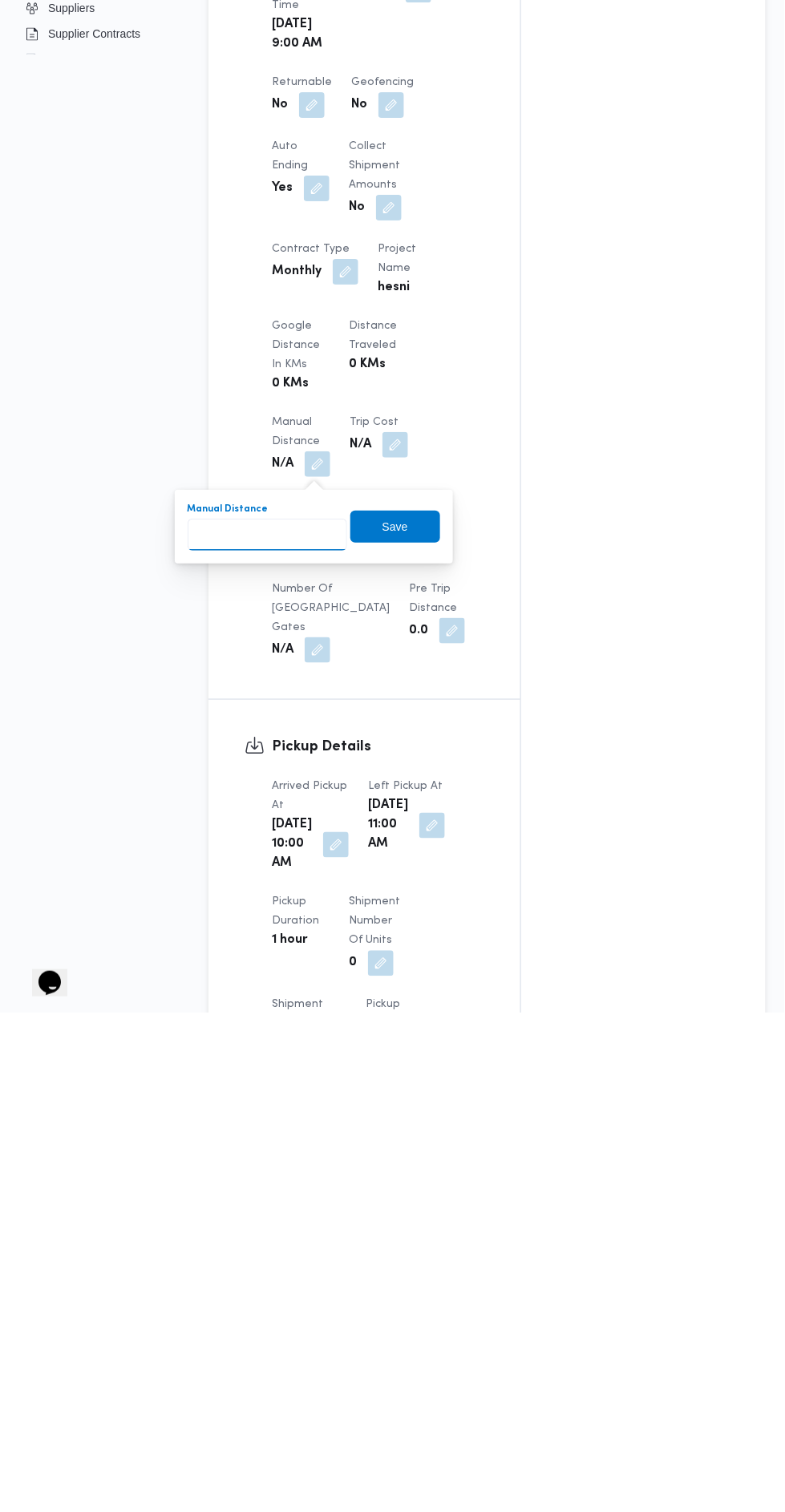
scroll to position [570, 0]
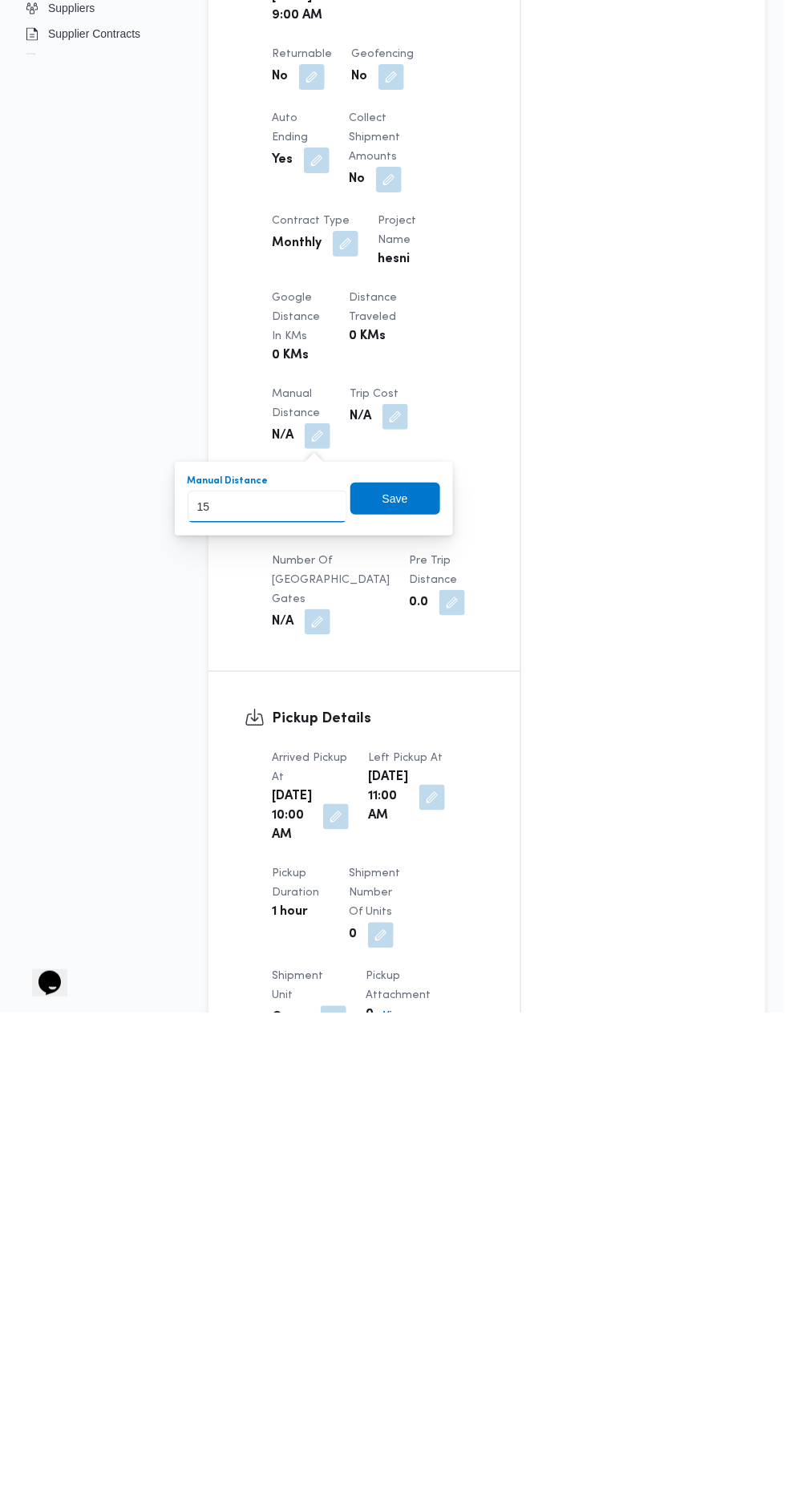
type input "156"
click at [374, 994] on span "Save" at bounding box center [395, 998] width 90 height 32
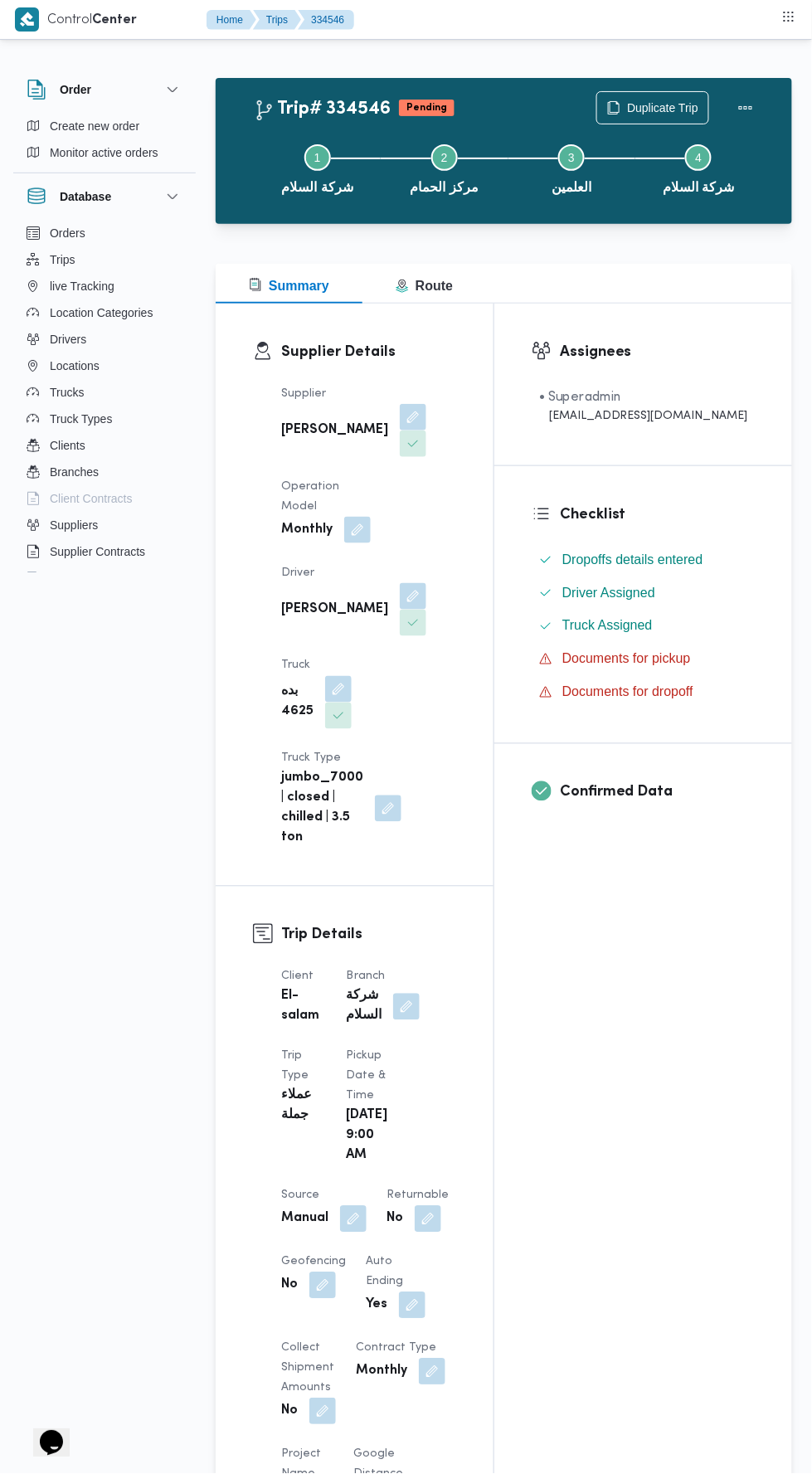
click at [662, 1055] on div "Assignees • Superadmin mostafa.elrouby@illa.com.eg Checklist Dropoffs details e…" at bounding box center [643, 1433] width 298 height 2260
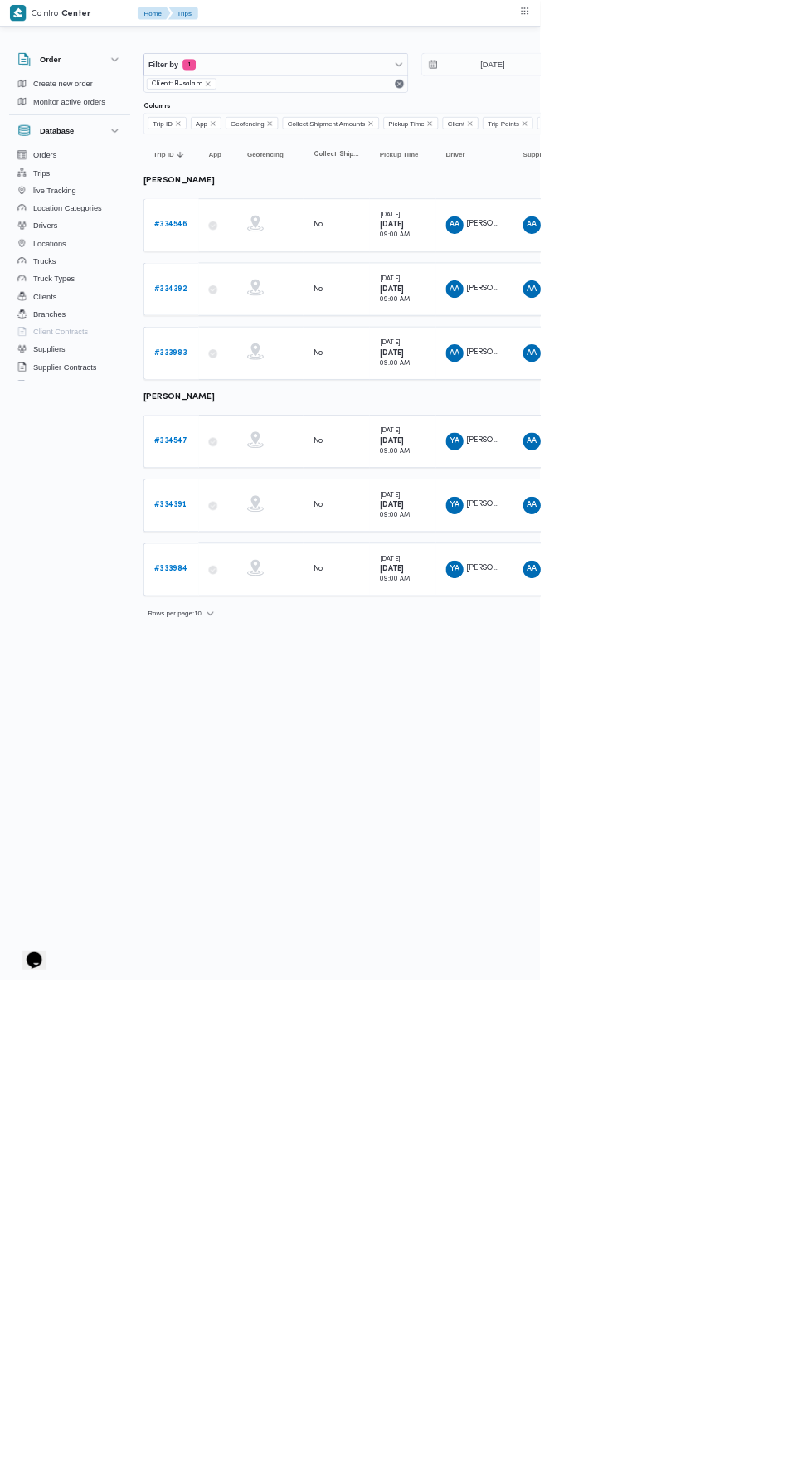
click at [275, 336] on b "# 334546" at bounding box center [257, 338] width 50 height 11
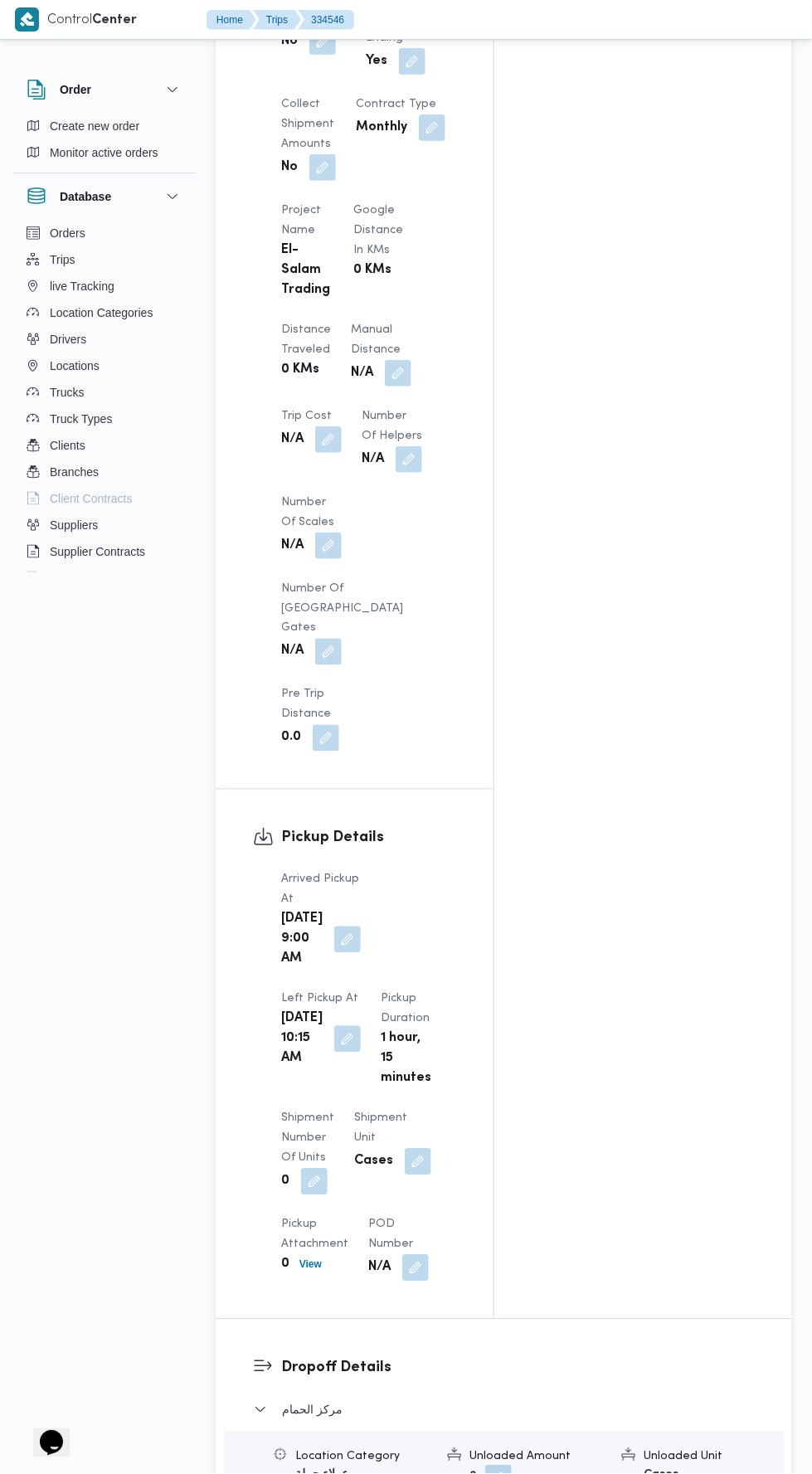
scroll to position [1335, 0]
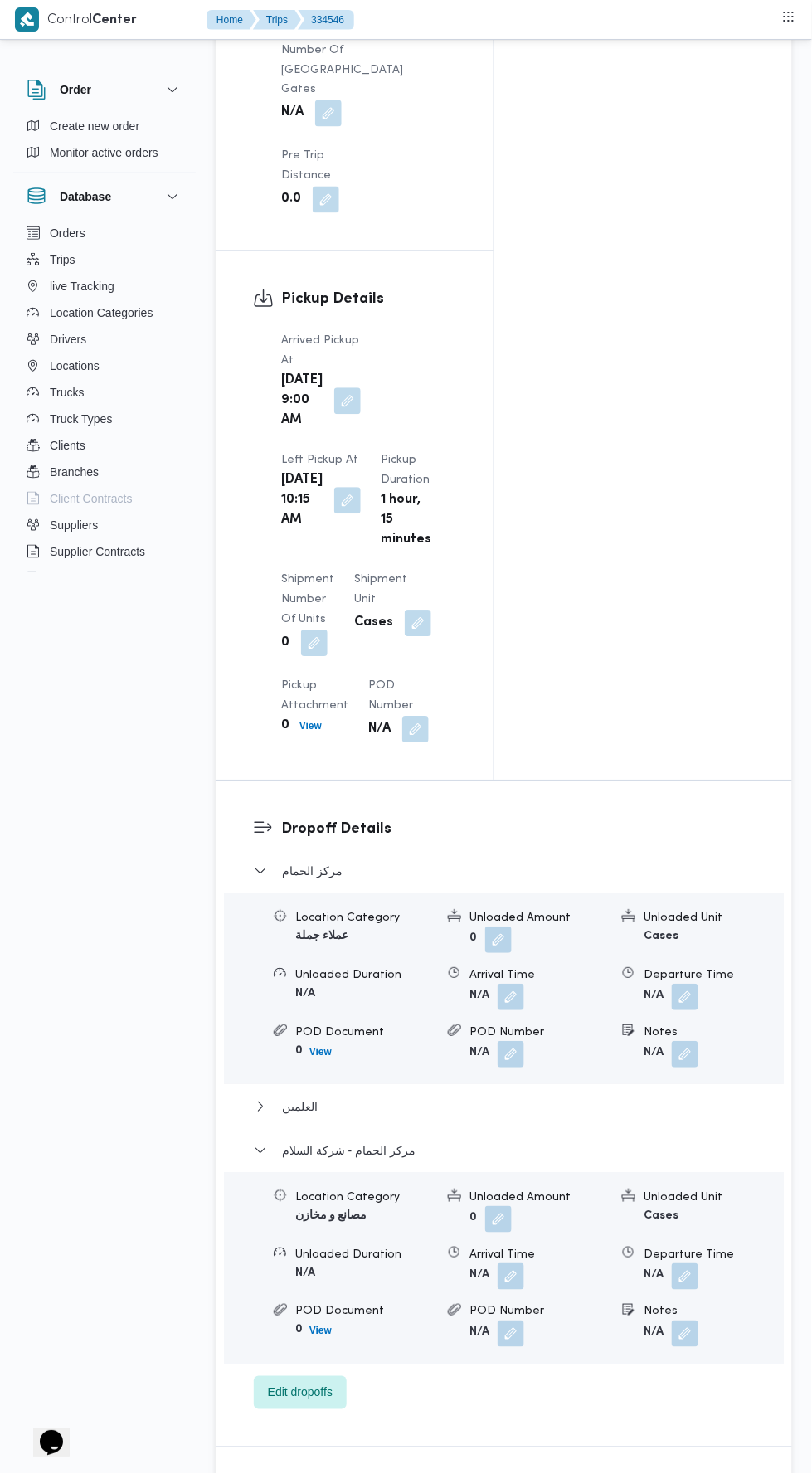
scroll to position [1887, 0]
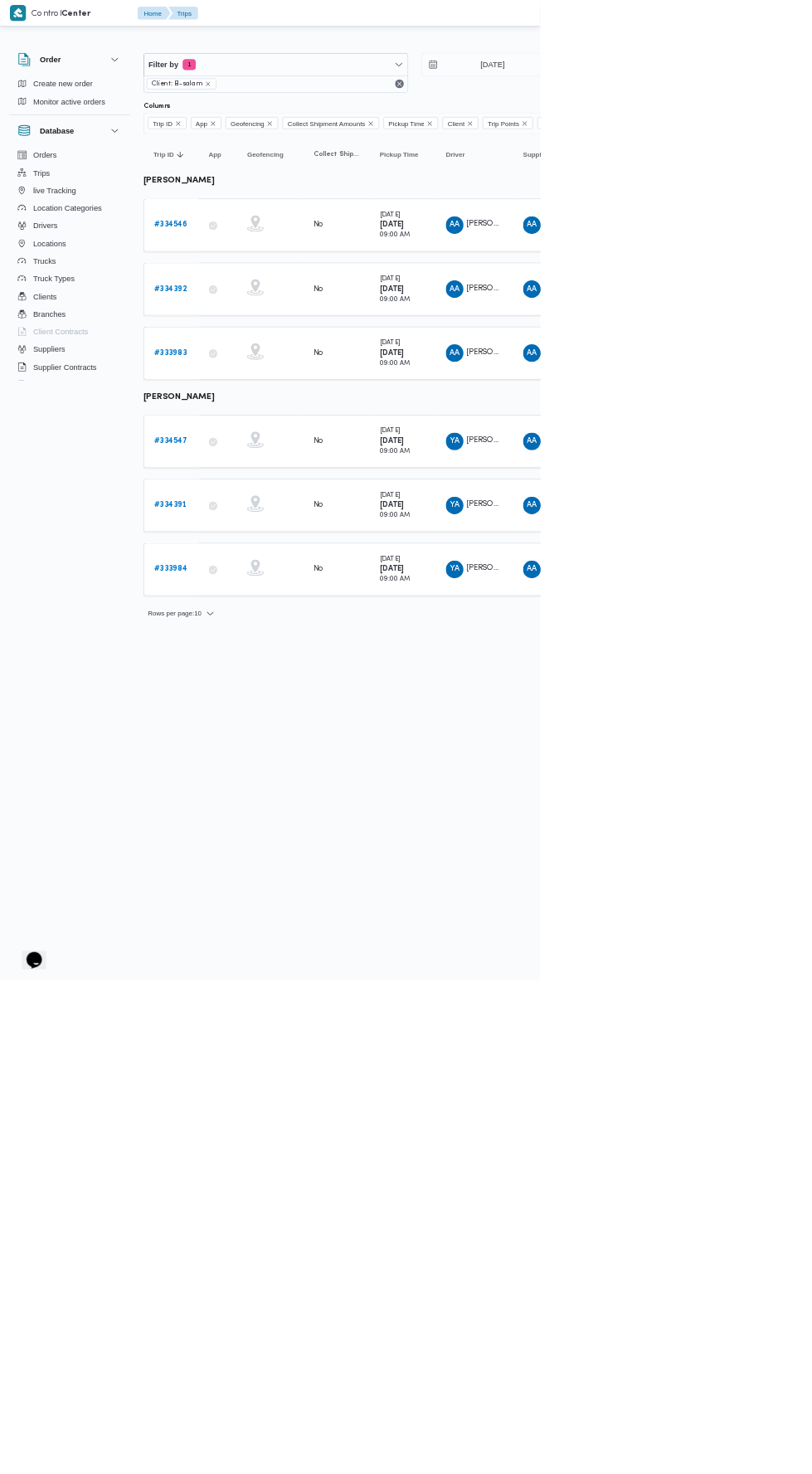
click at [255, 657] on b "# 334547" at bounding box center [257, 663] width 50 height 11
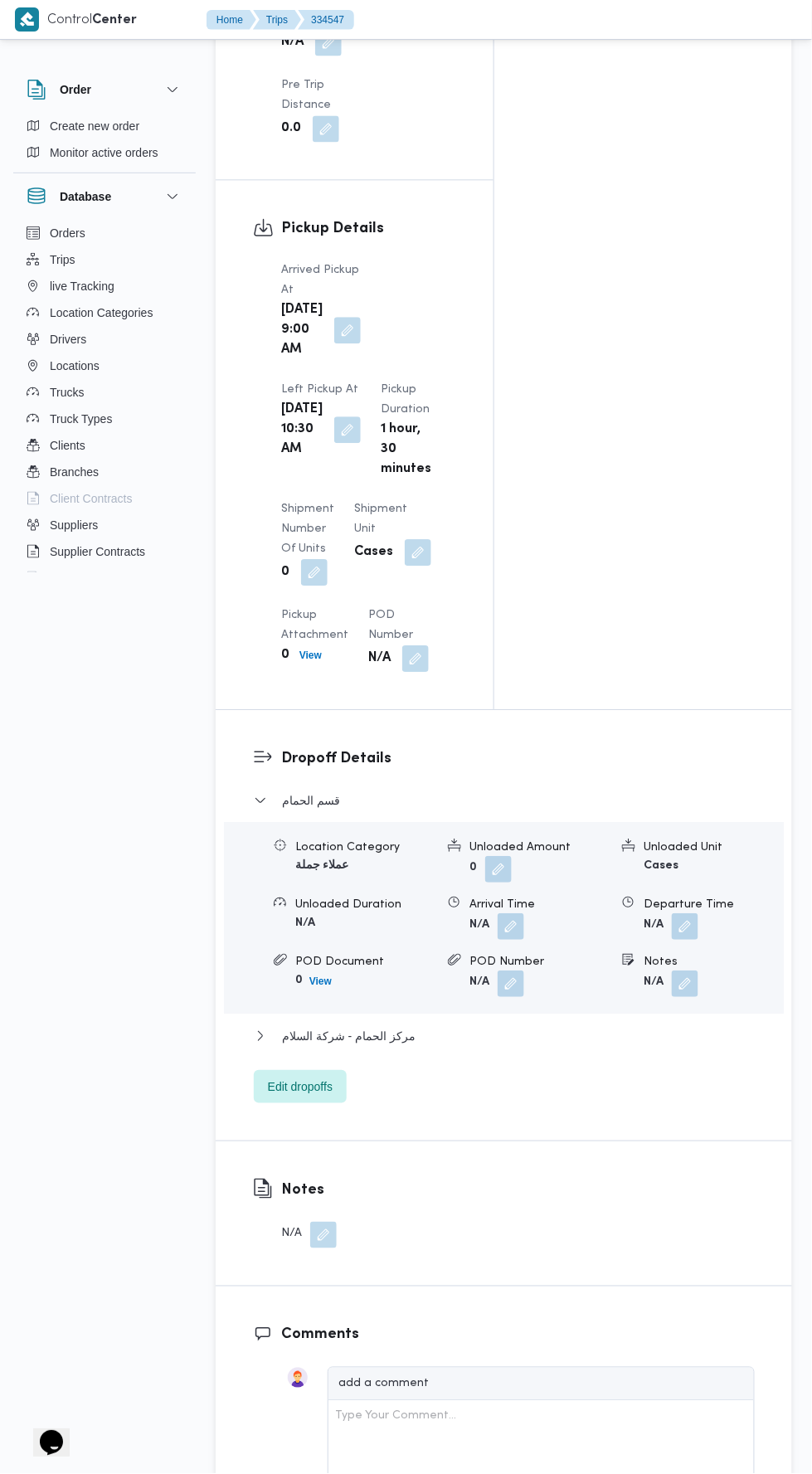
scroll to position [1821, 0]
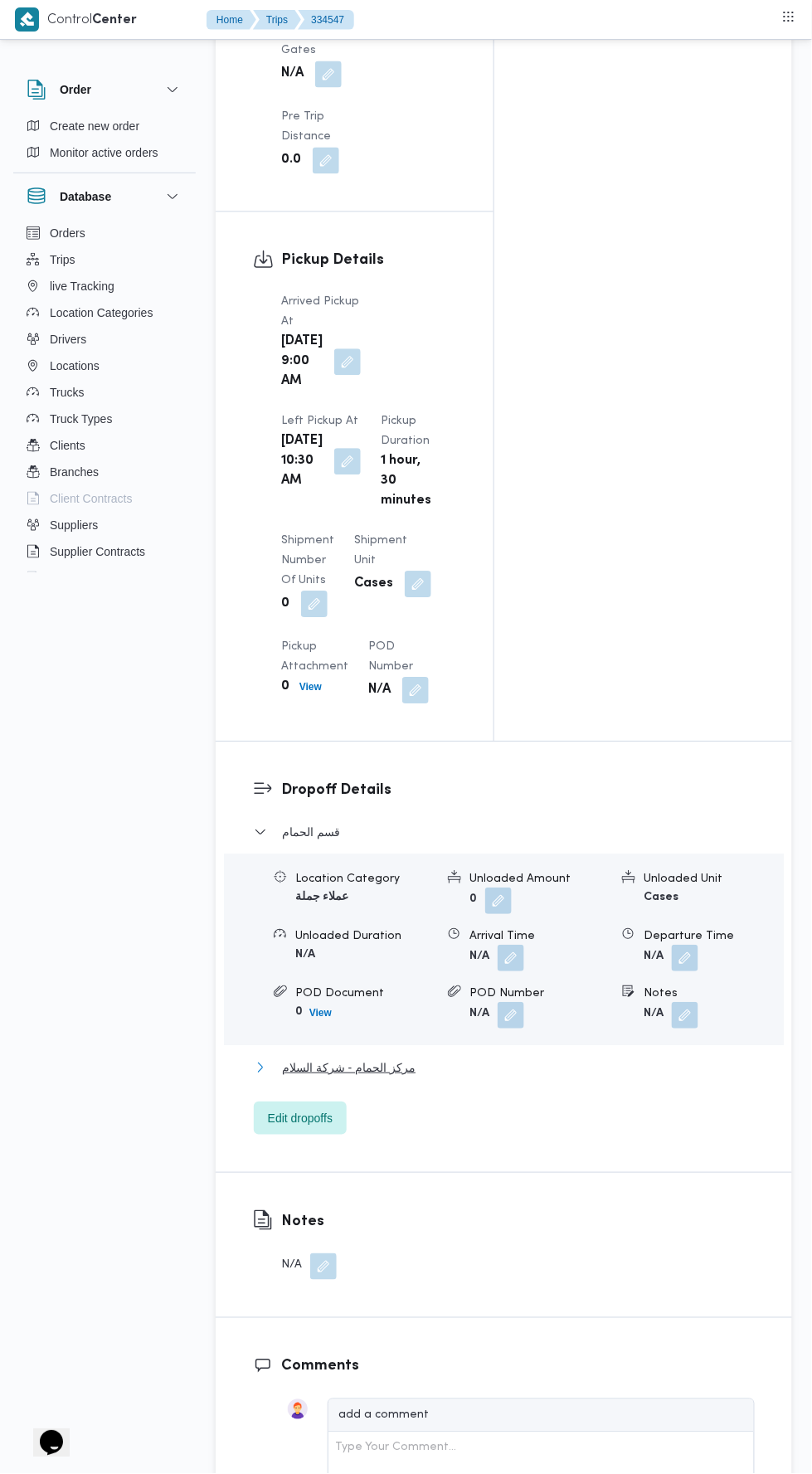
click at [596, 1059] on button "مركز الحمام - شركة السلام" at bounding box center [505, 1068] width 501 height 20
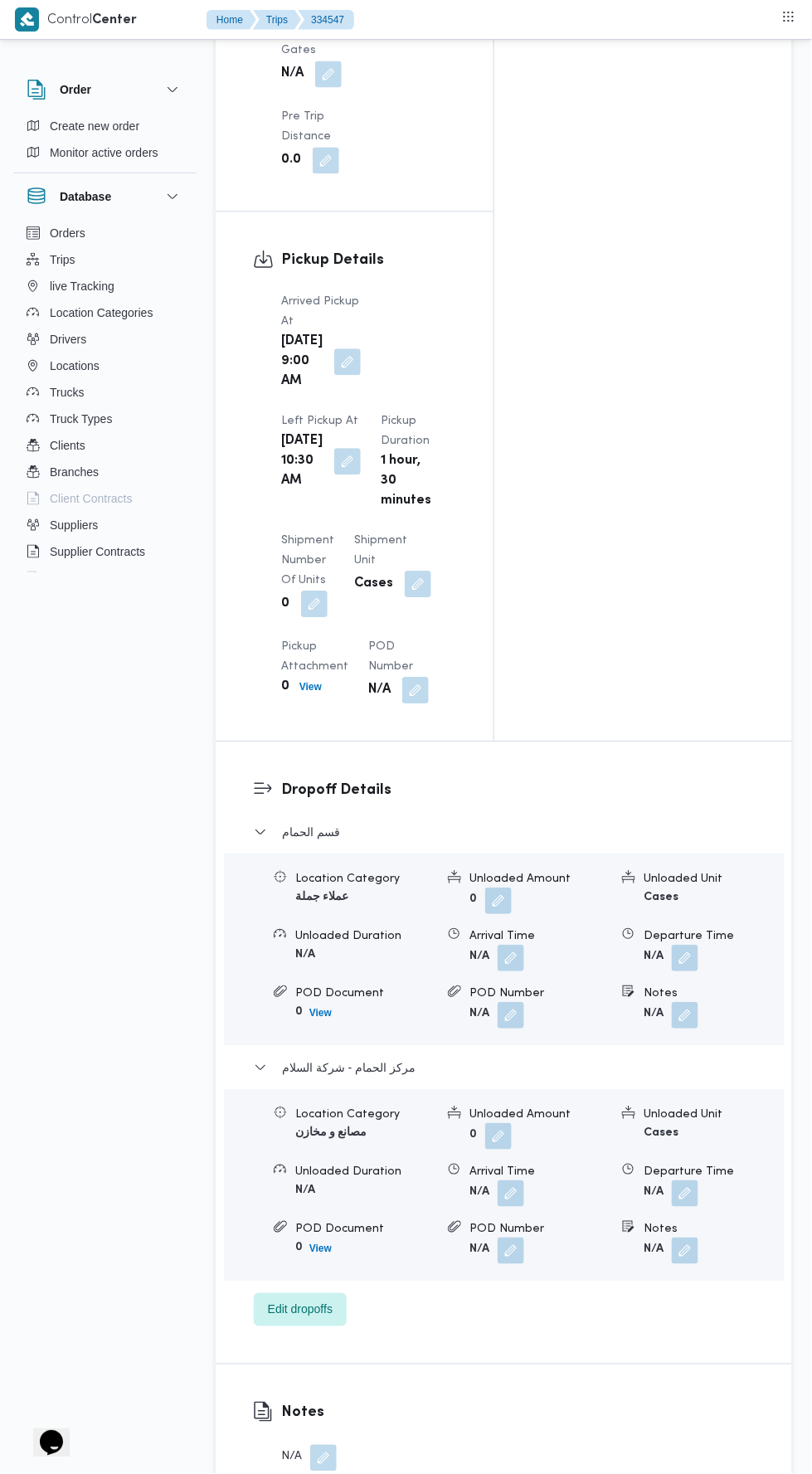
click at [687, 1182] on button "button" at bounding box center [685, 1195] width 27 height 27
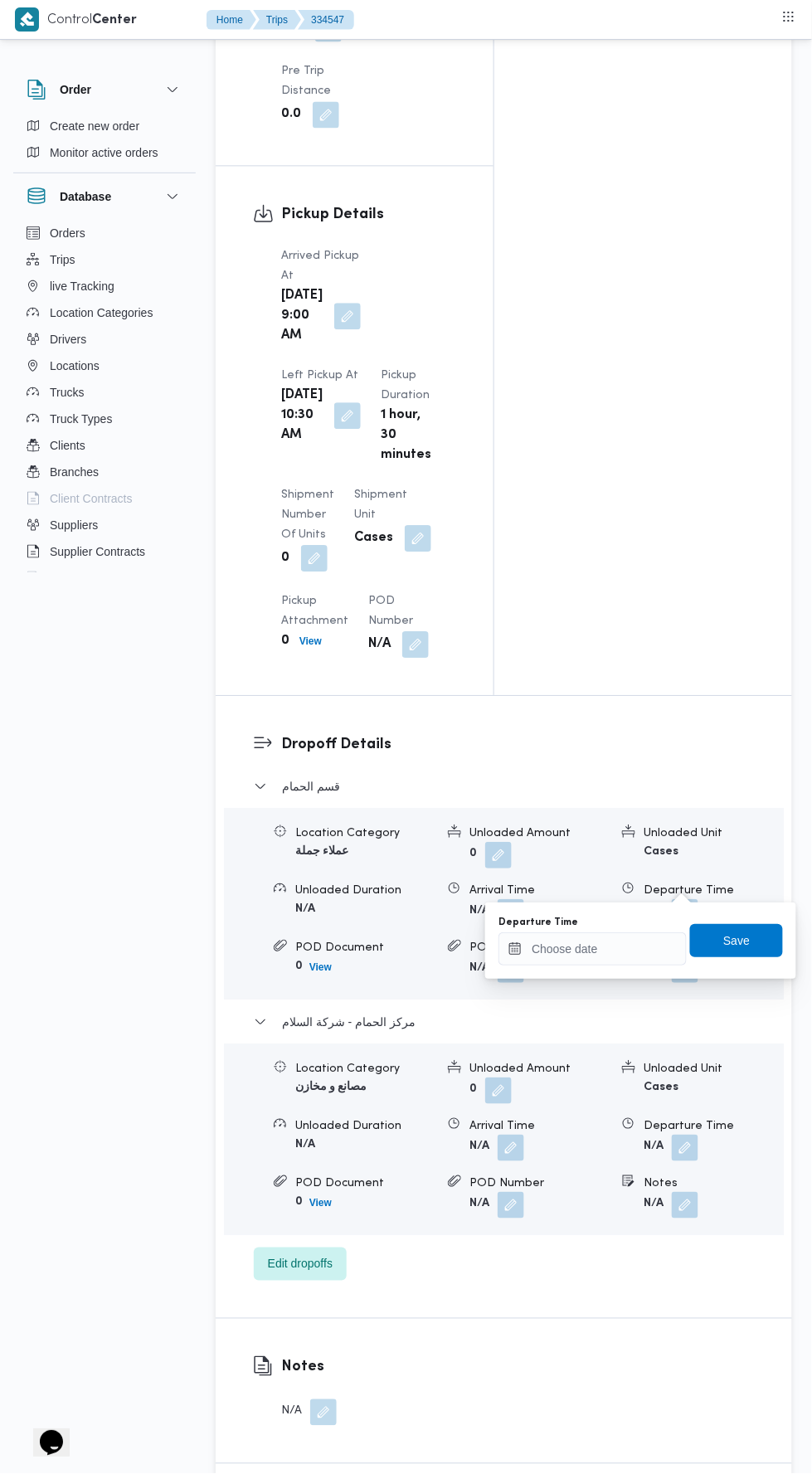
scroll to position [1927, 0]
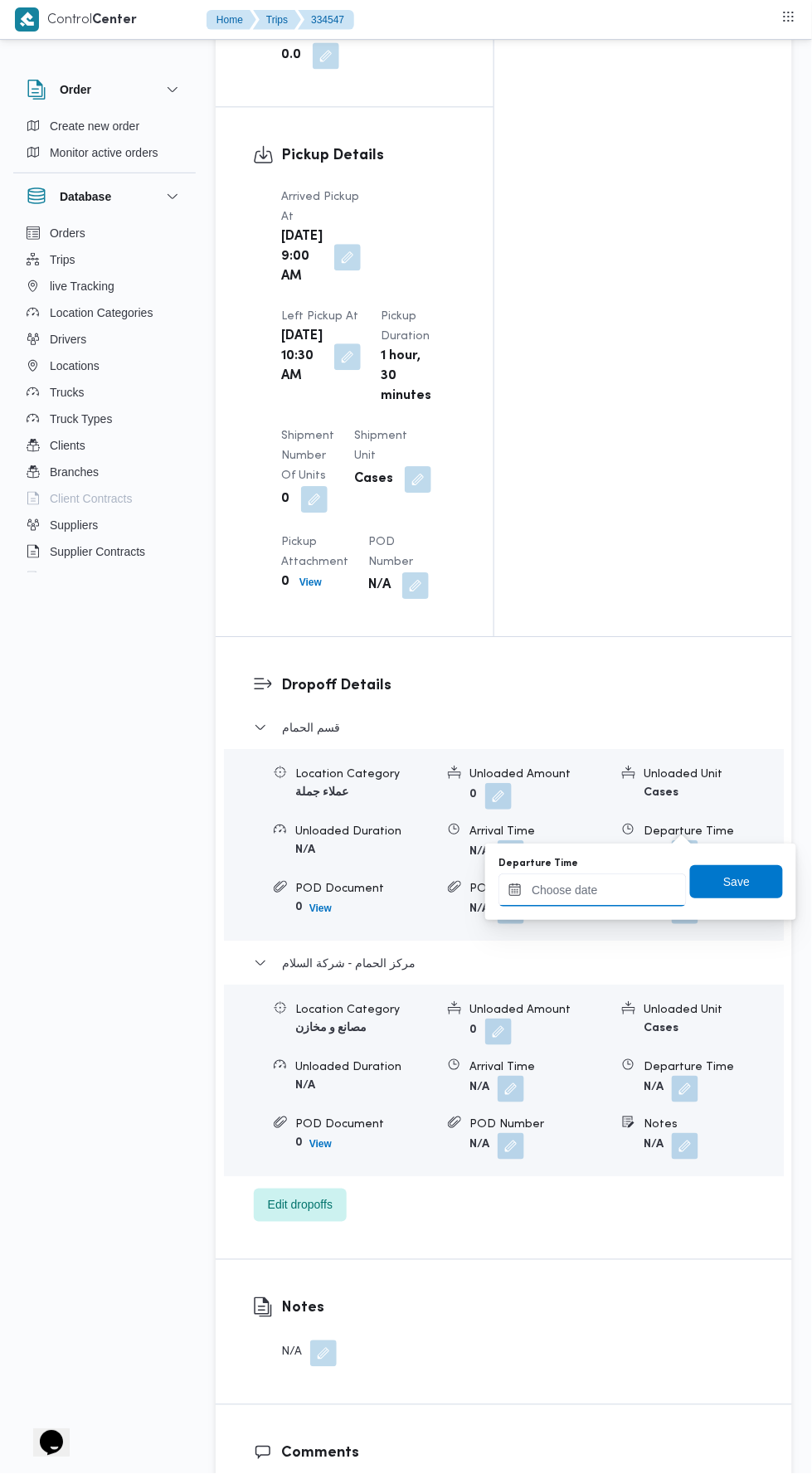
click at [597, 884] on input "Departure Time" at bounding box center [592, 890] width 188 height 34
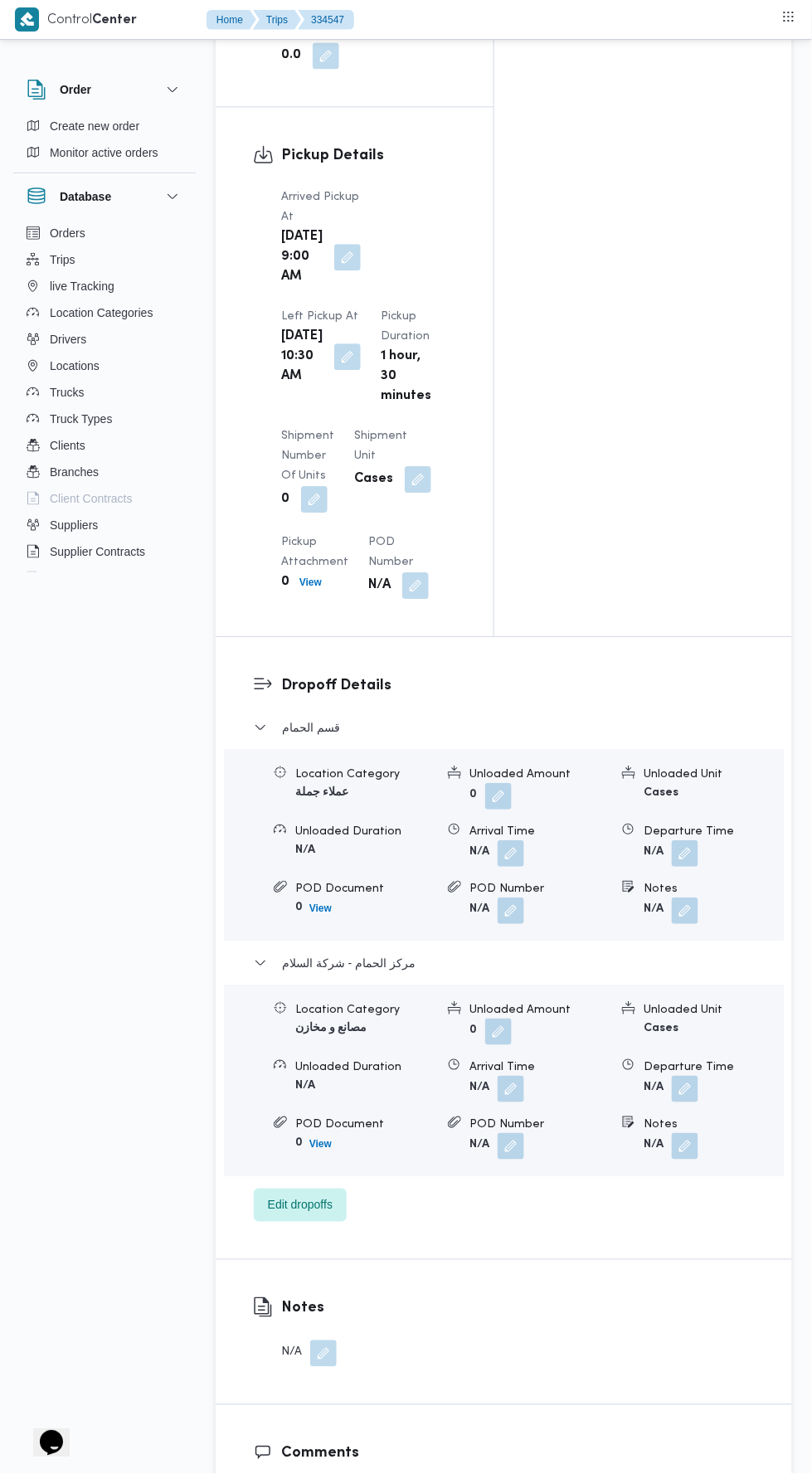
click at [577, 898] on form "N/A" at bounding box center [539, 911] width 140 height 27
click at [688, 1075] on button "button" at bounding box center [685, 1089] width 27 height 27
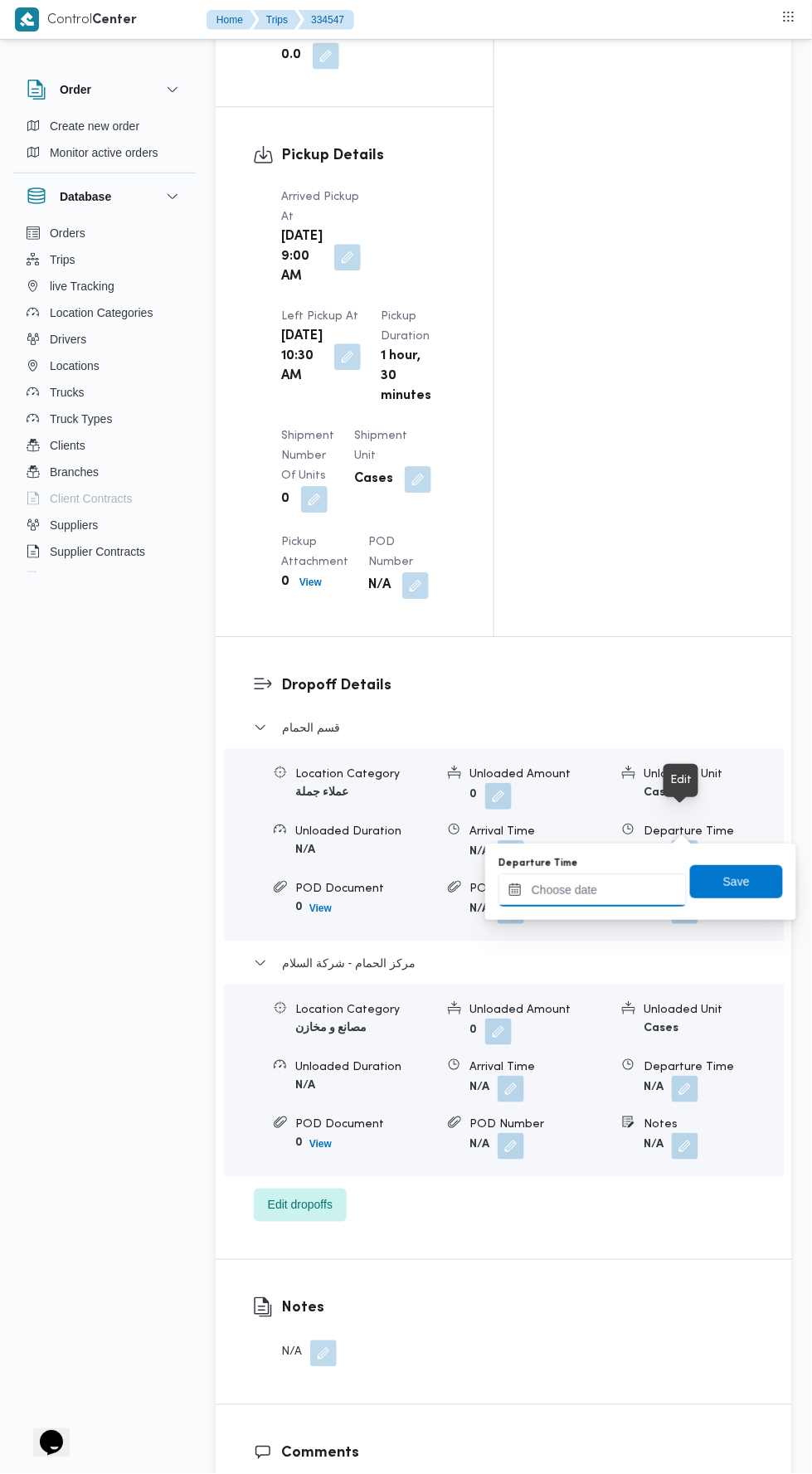
click at [632, 888] on input "Departure Time" at bounding box center [592, 890] width 188 height 34
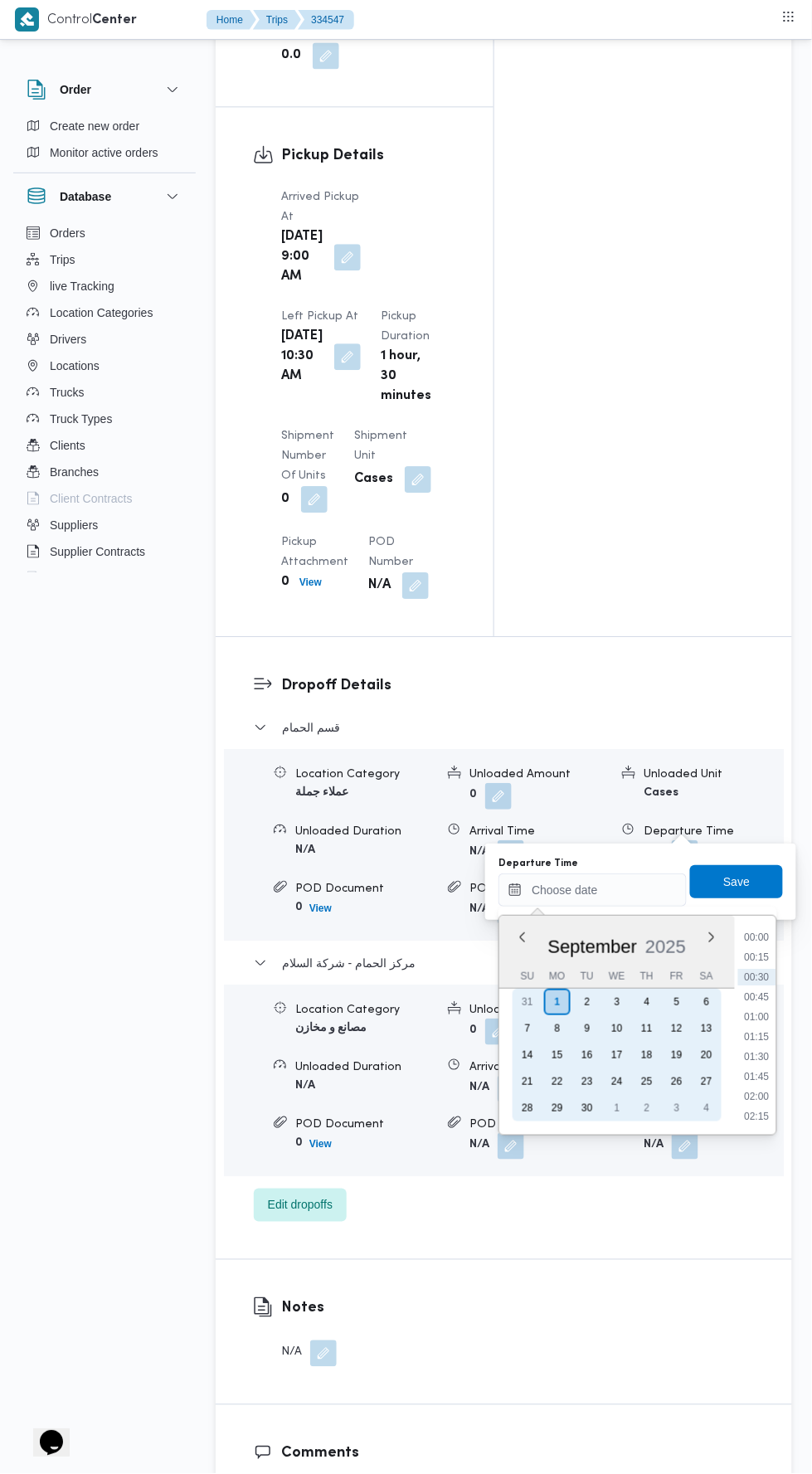
click at [529, 997] on div "31" at bounding box center [527, 1002] width 27 height 27
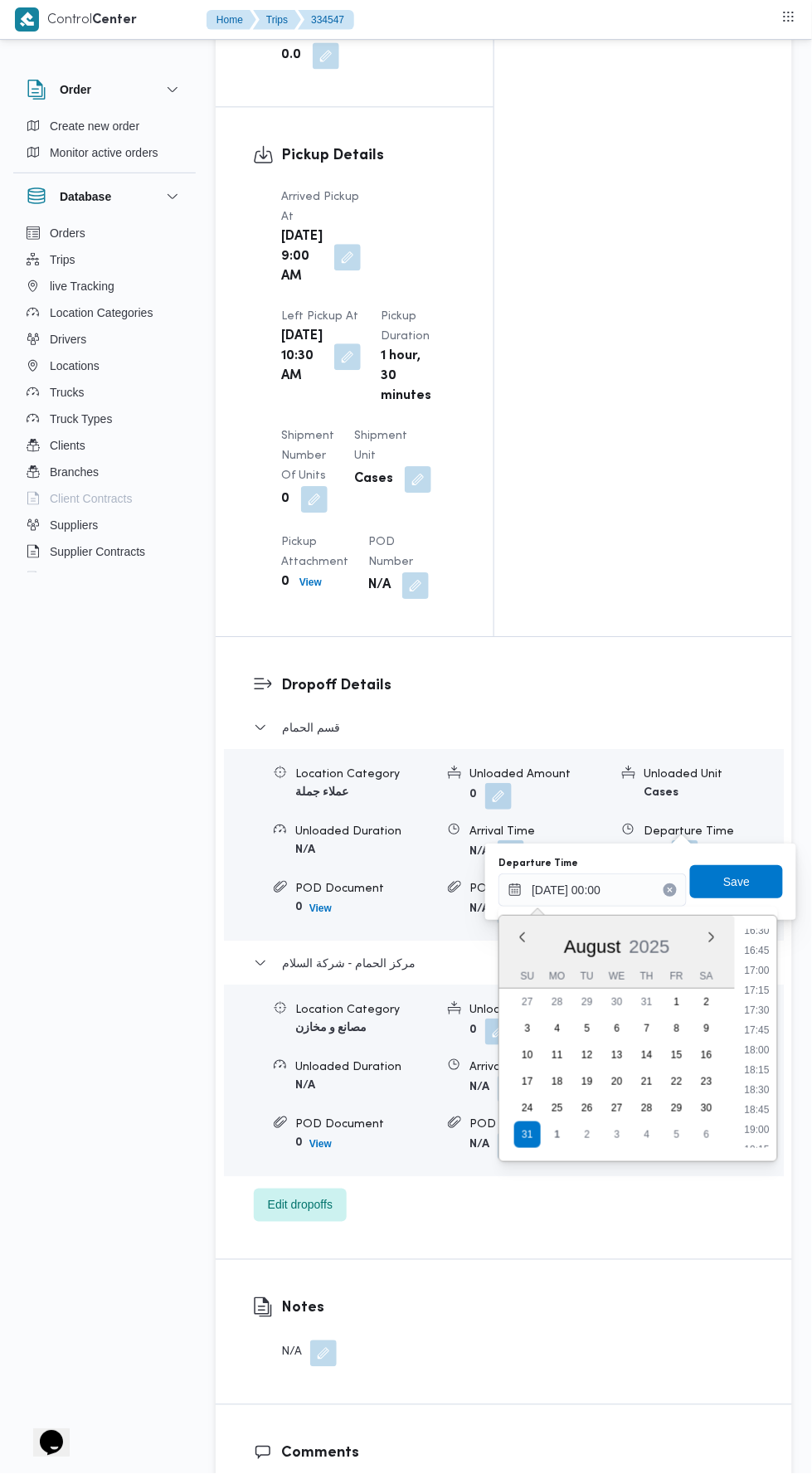
click at [756, 1128] on li "19:00" at bounding box center [758, 1129] width 38 height 17
type input "31/08/2025 19:00"
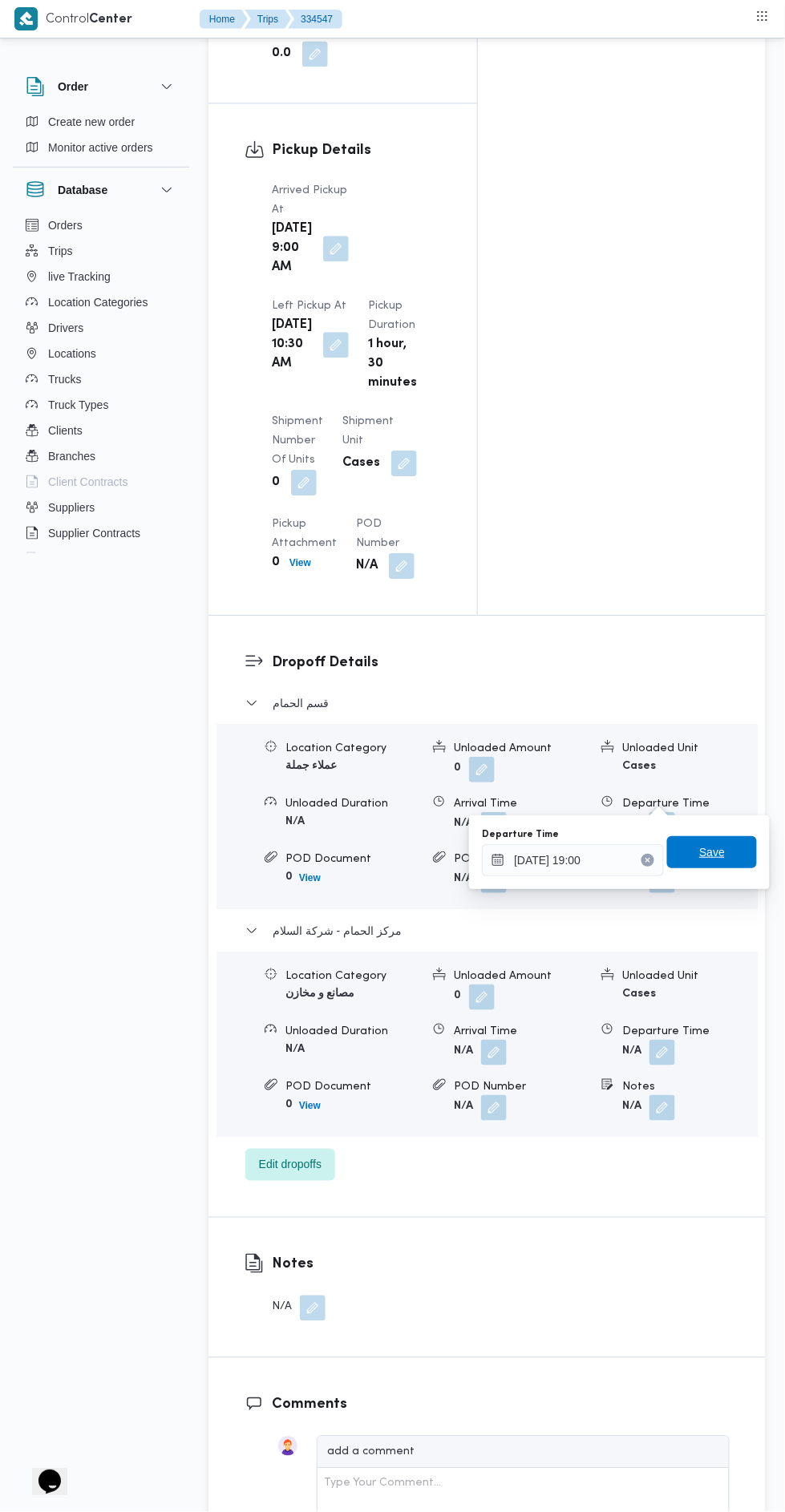
click at [716, 850] on span "Save" at bounding box center [712, 851] width 26 height 19
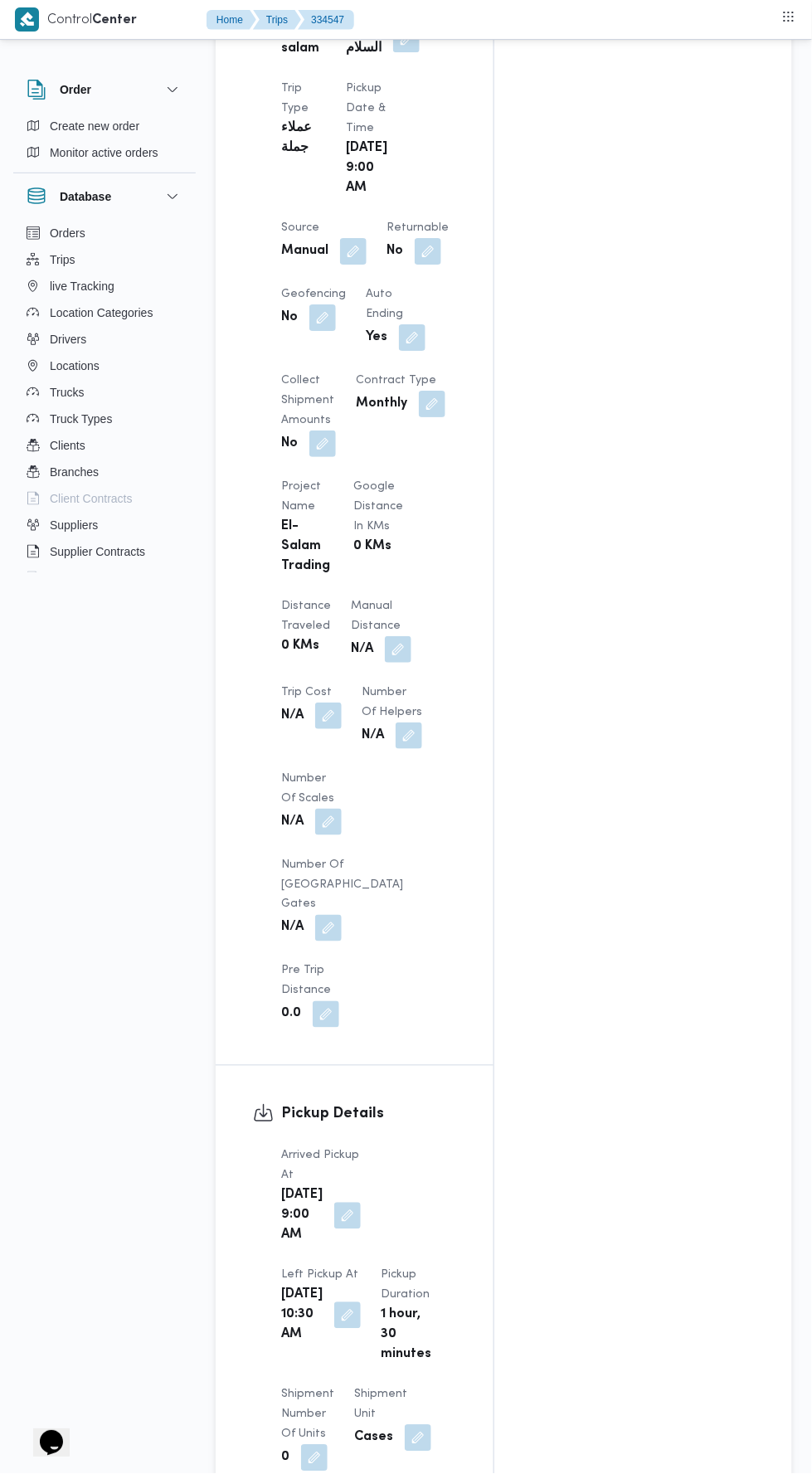
scroll to position [962, 0]
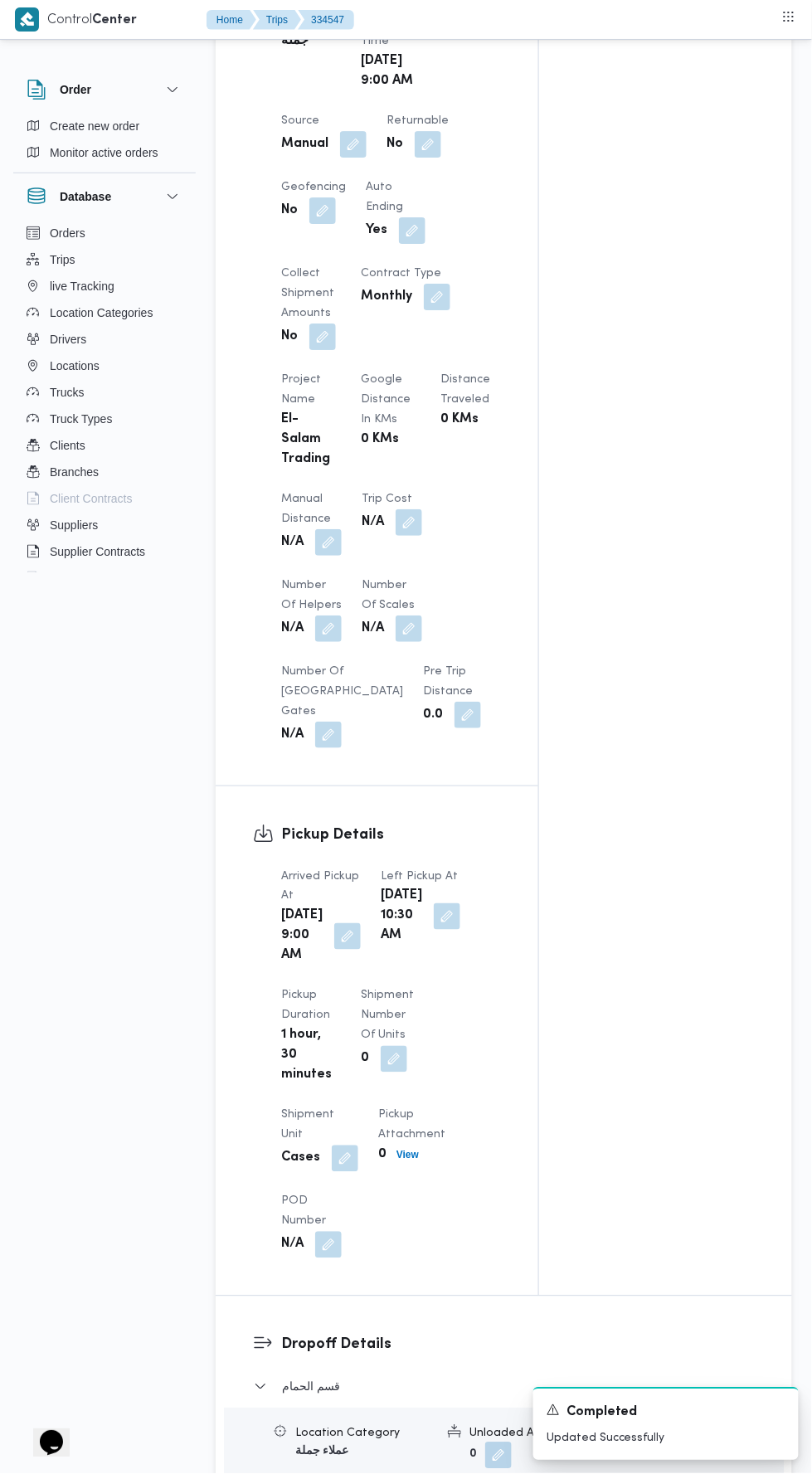
click at [335, 531] on button "button" at bounding box center [329, 542] width 27 height 27
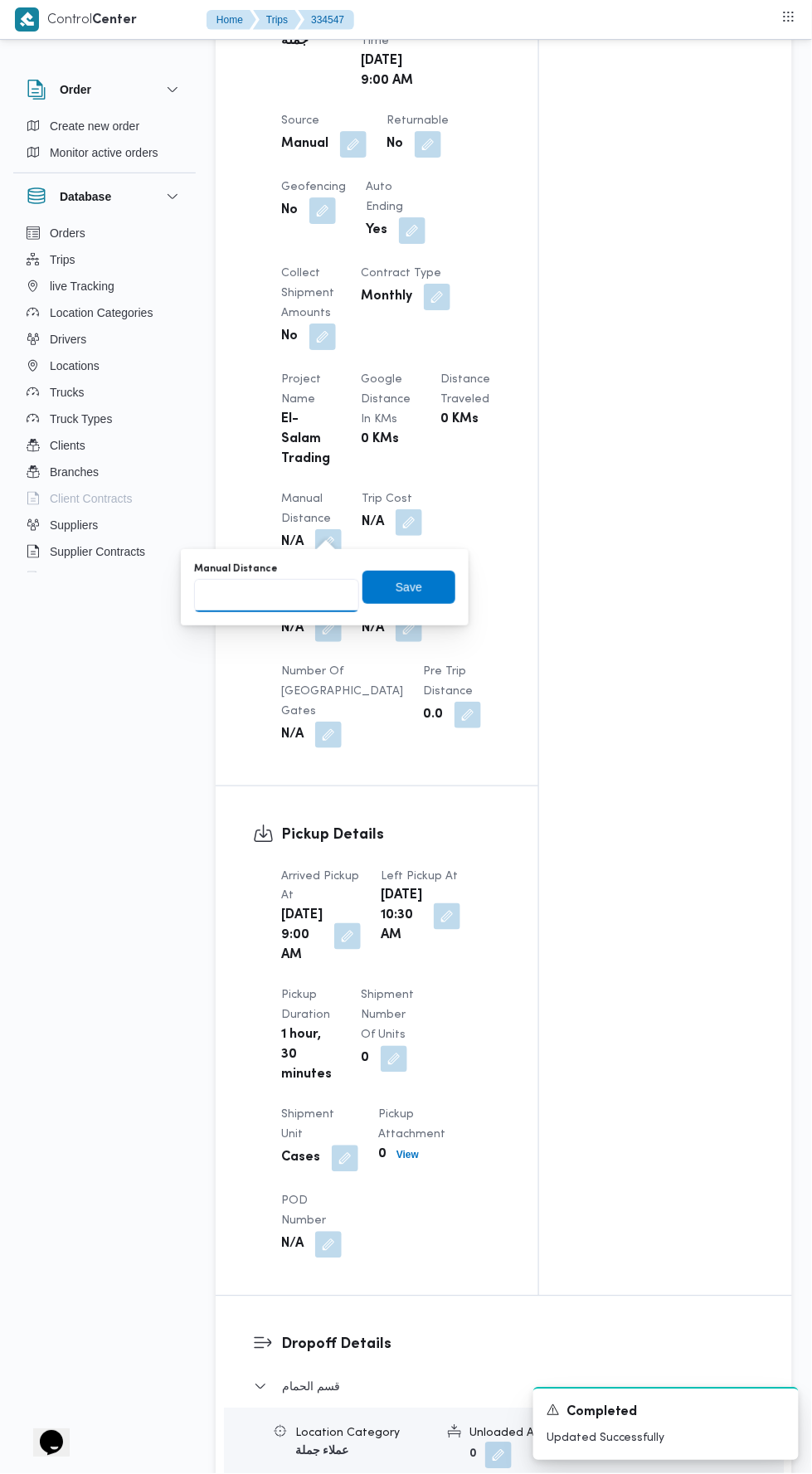
click at [306, 595] on input "Manual Distance" at bounding box center [276, 596] width 165 height 34
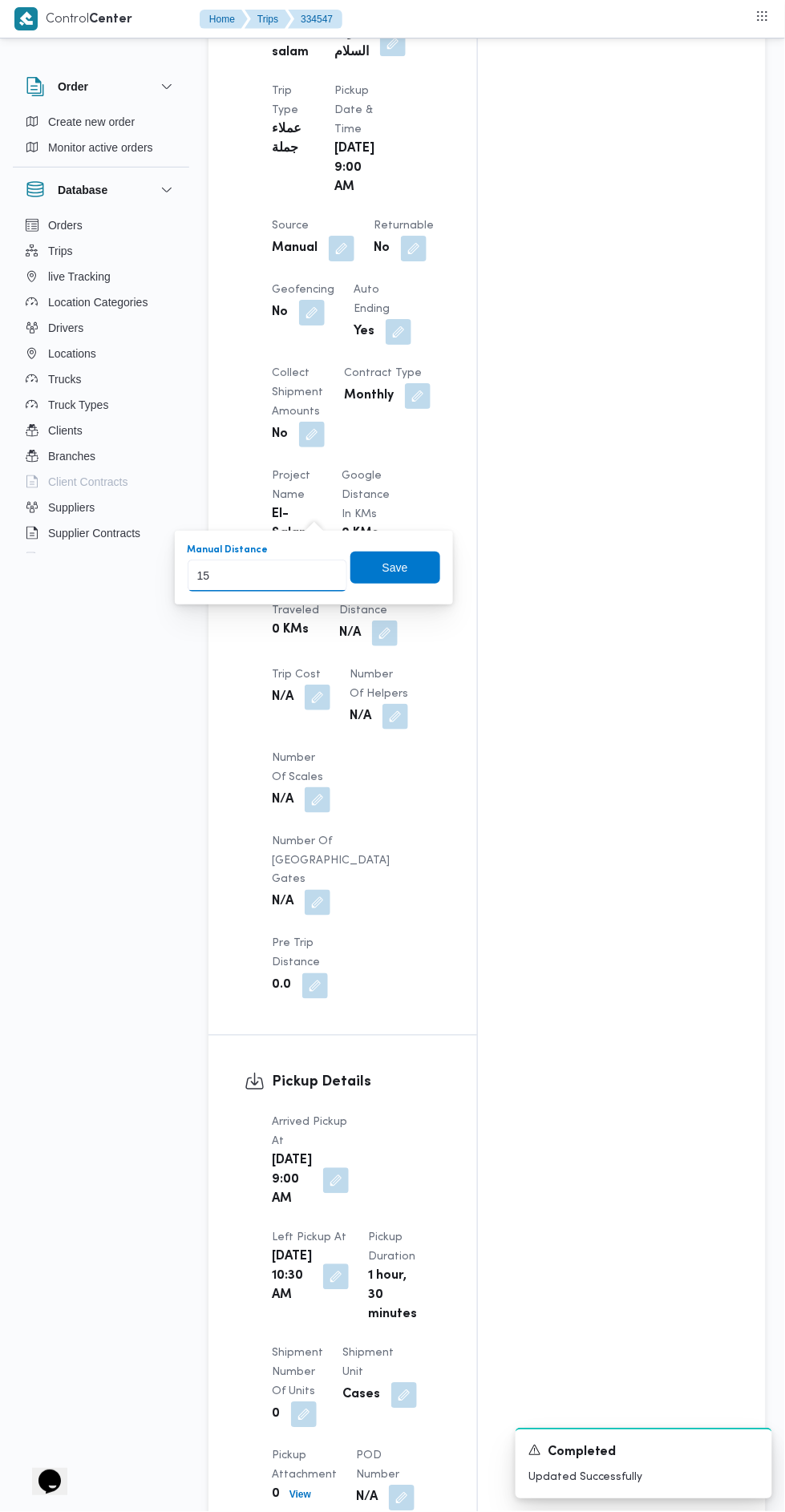
type input "155"
click at [395, 564] on span "Save" at bounding box center [395, 567] width 26 height 19
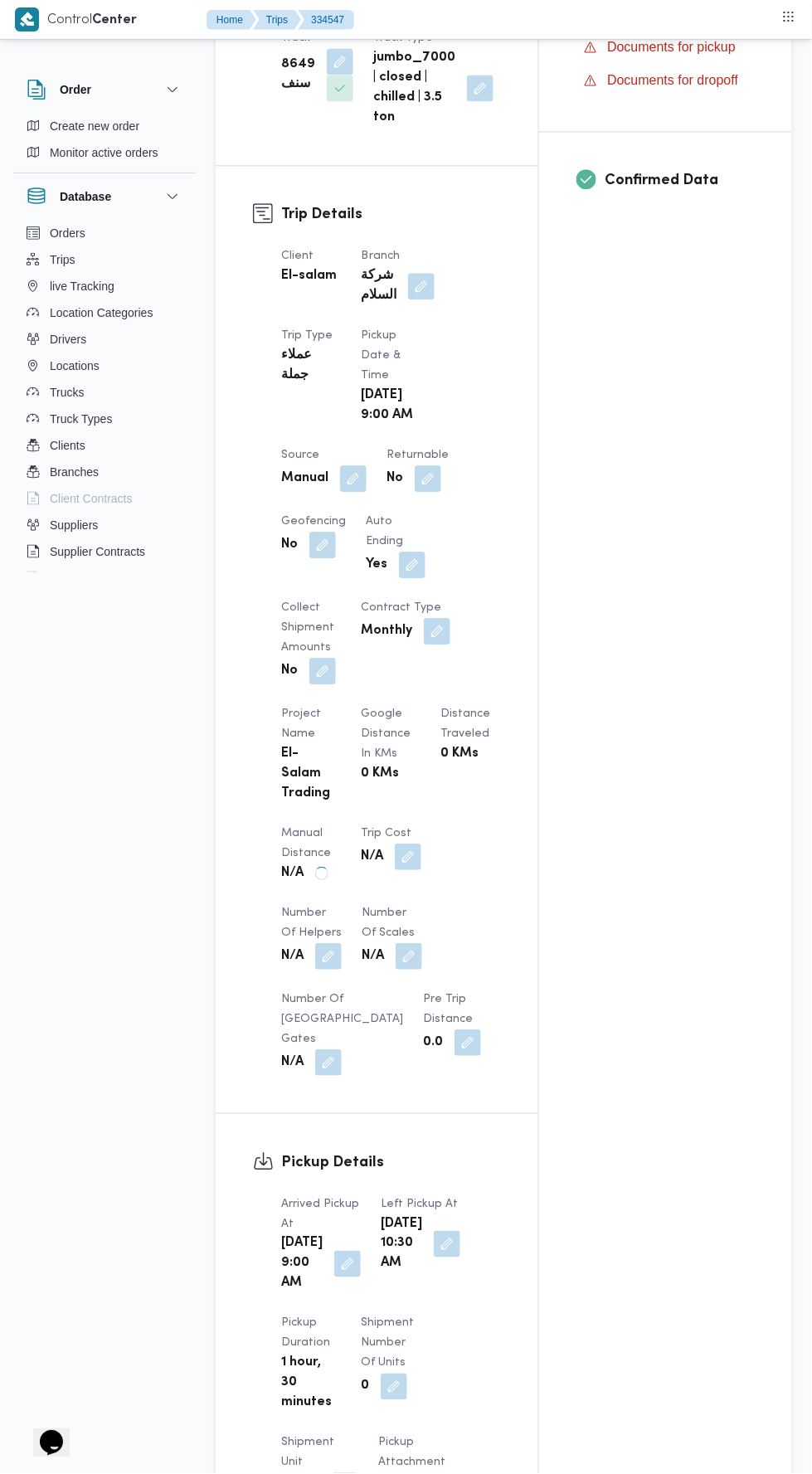
scroll to position [0, 0]
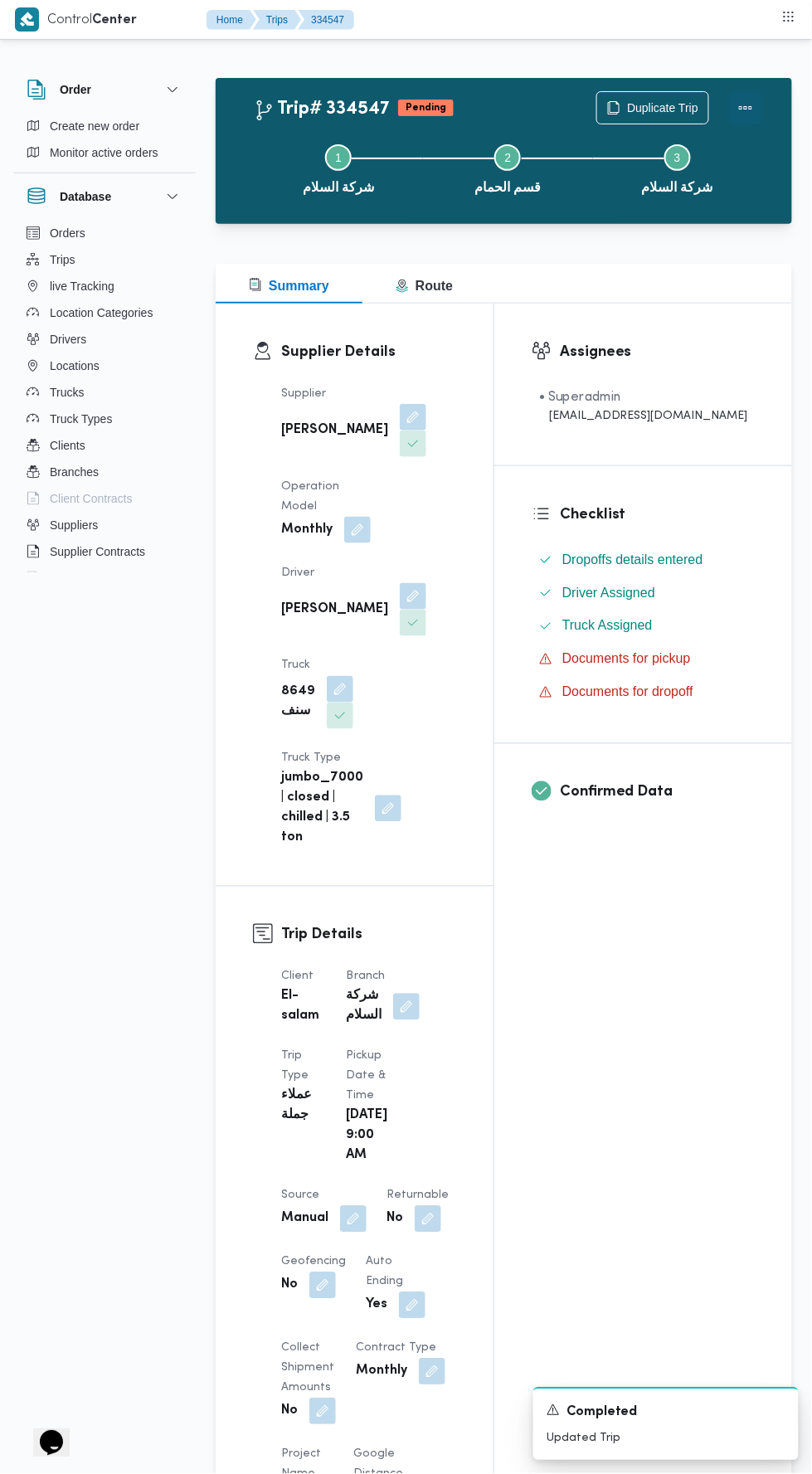
click at [751, 124] on div at bounding box center [746, 108] width 34 height 34
click at [669, 99] on span "Duplicate Trip" at bounding box center [663, 107] width 72 height 20
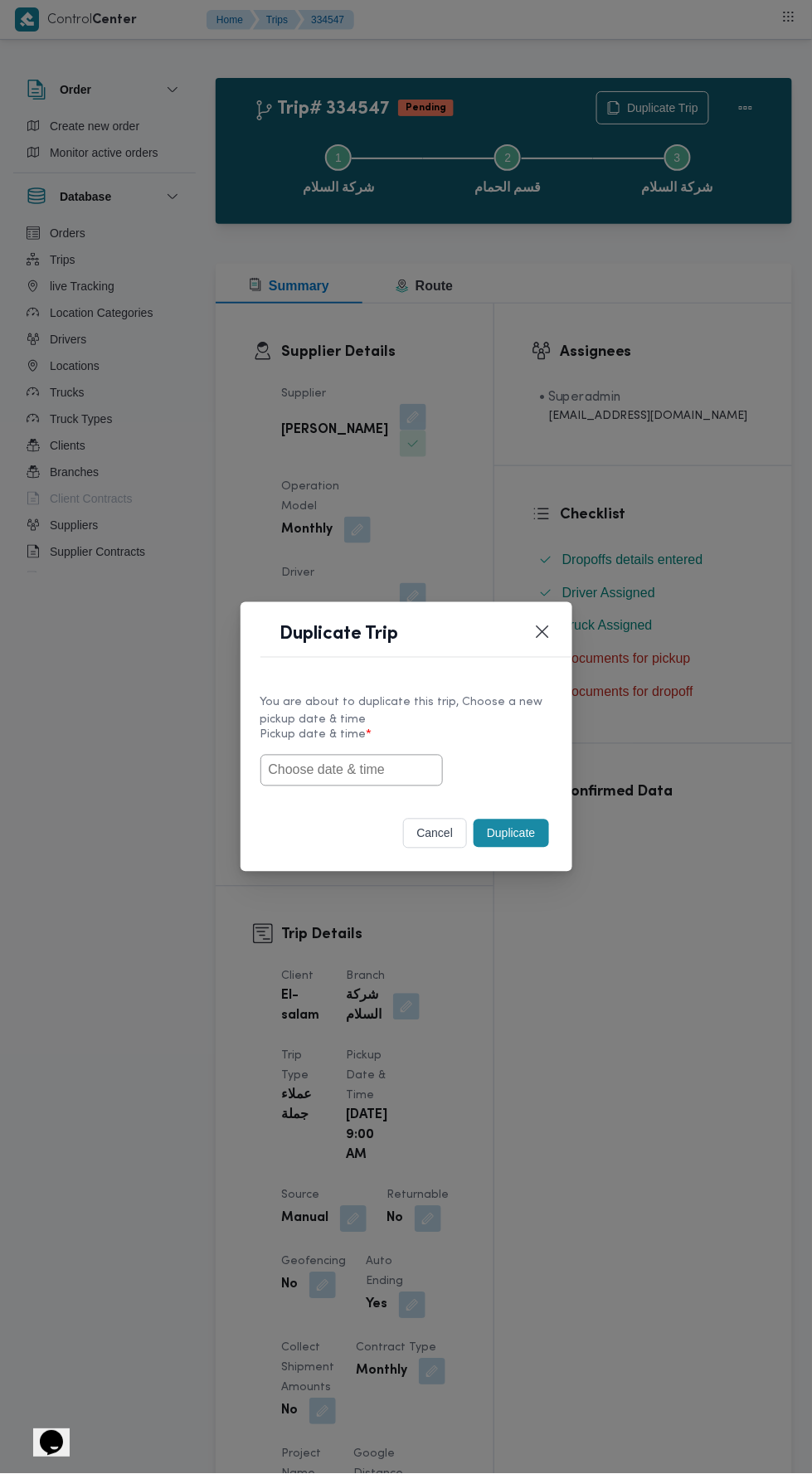
click at [434, 840] on button "cancel" at bounding box center [435, 833] width 64 height 30
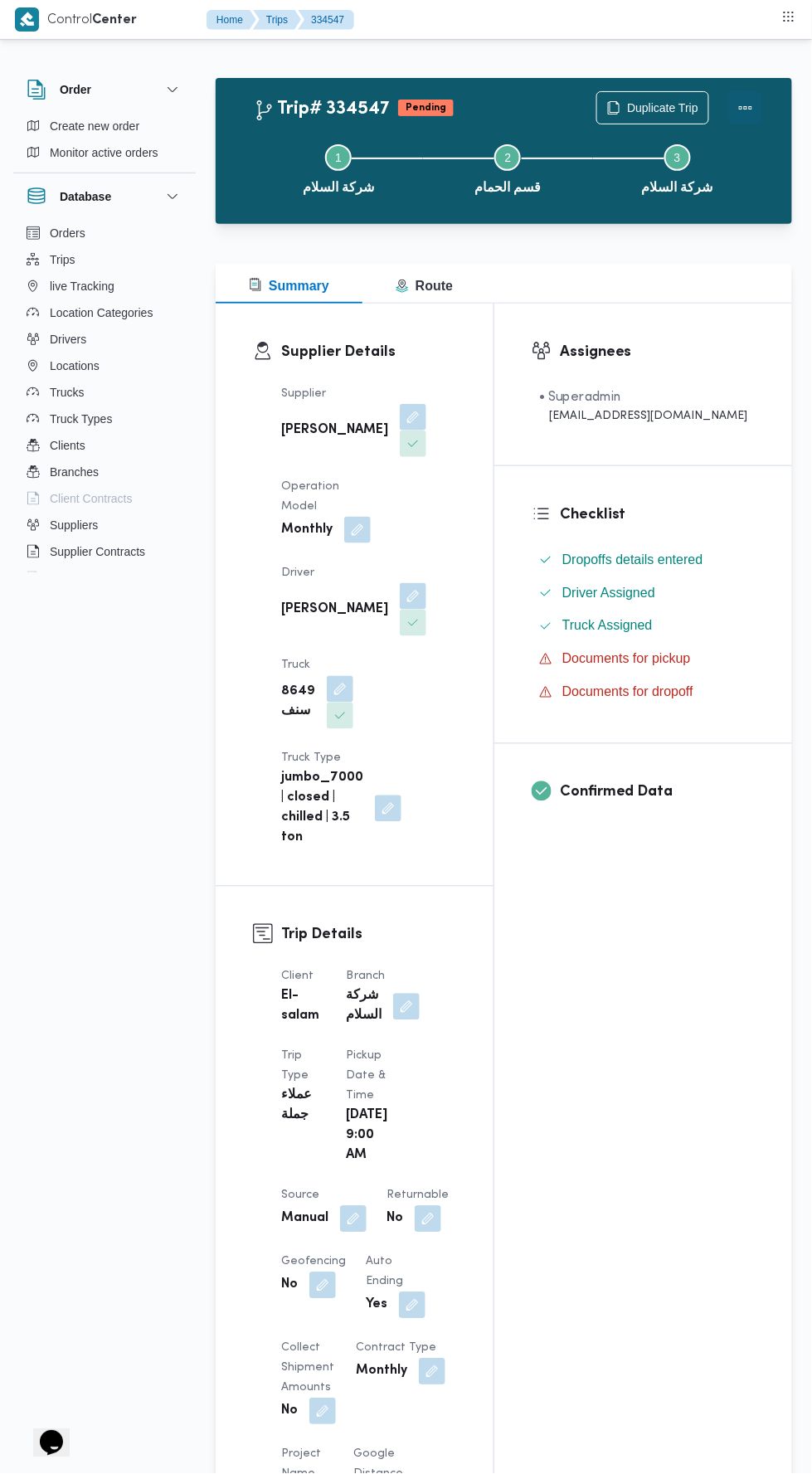
click at [749, 96] on button "Actions" at bounding box center [746, 108] width 34 height 34
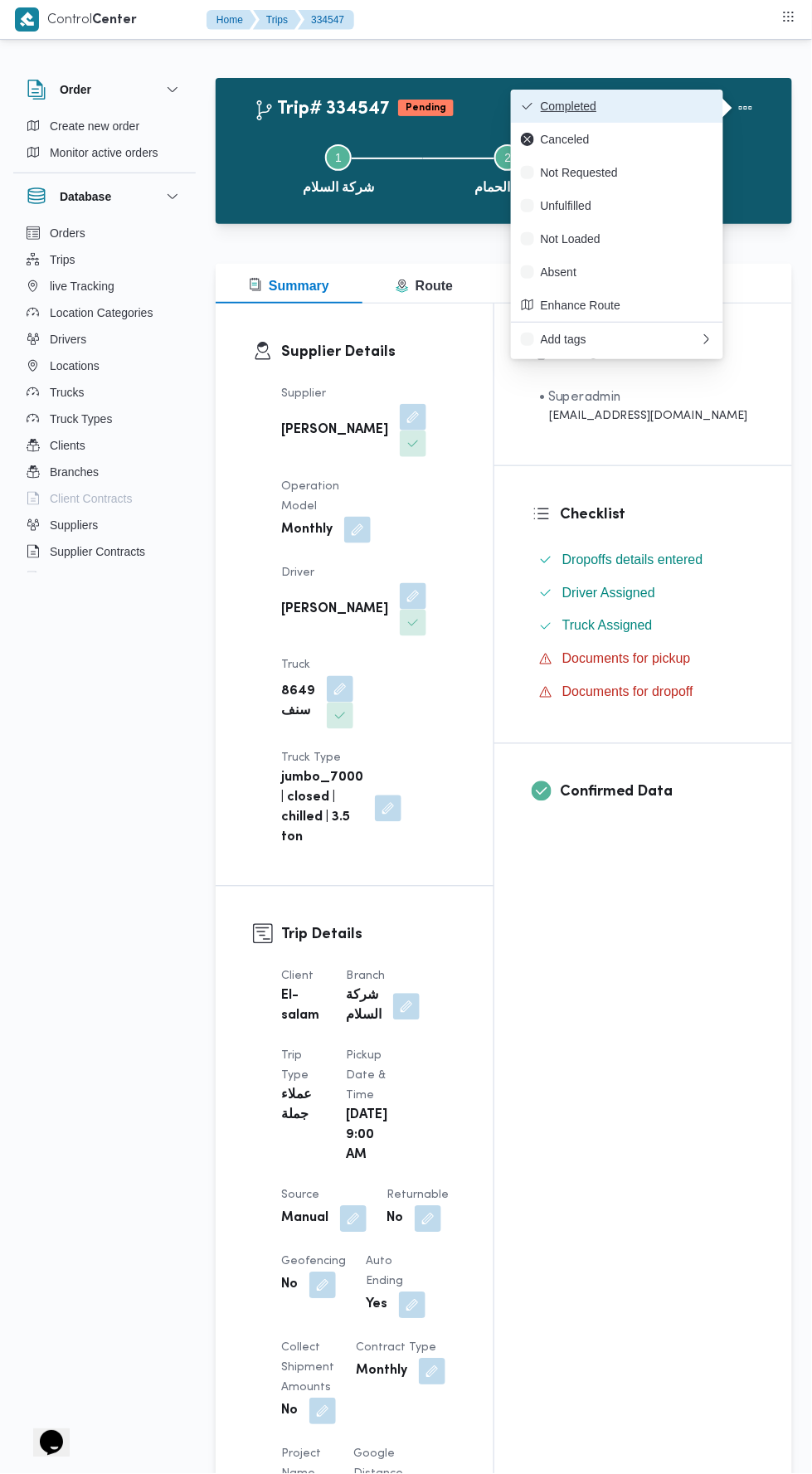
click at [667, 97] on button "Completed" at bounding box center [617, 106] width 212 height 34
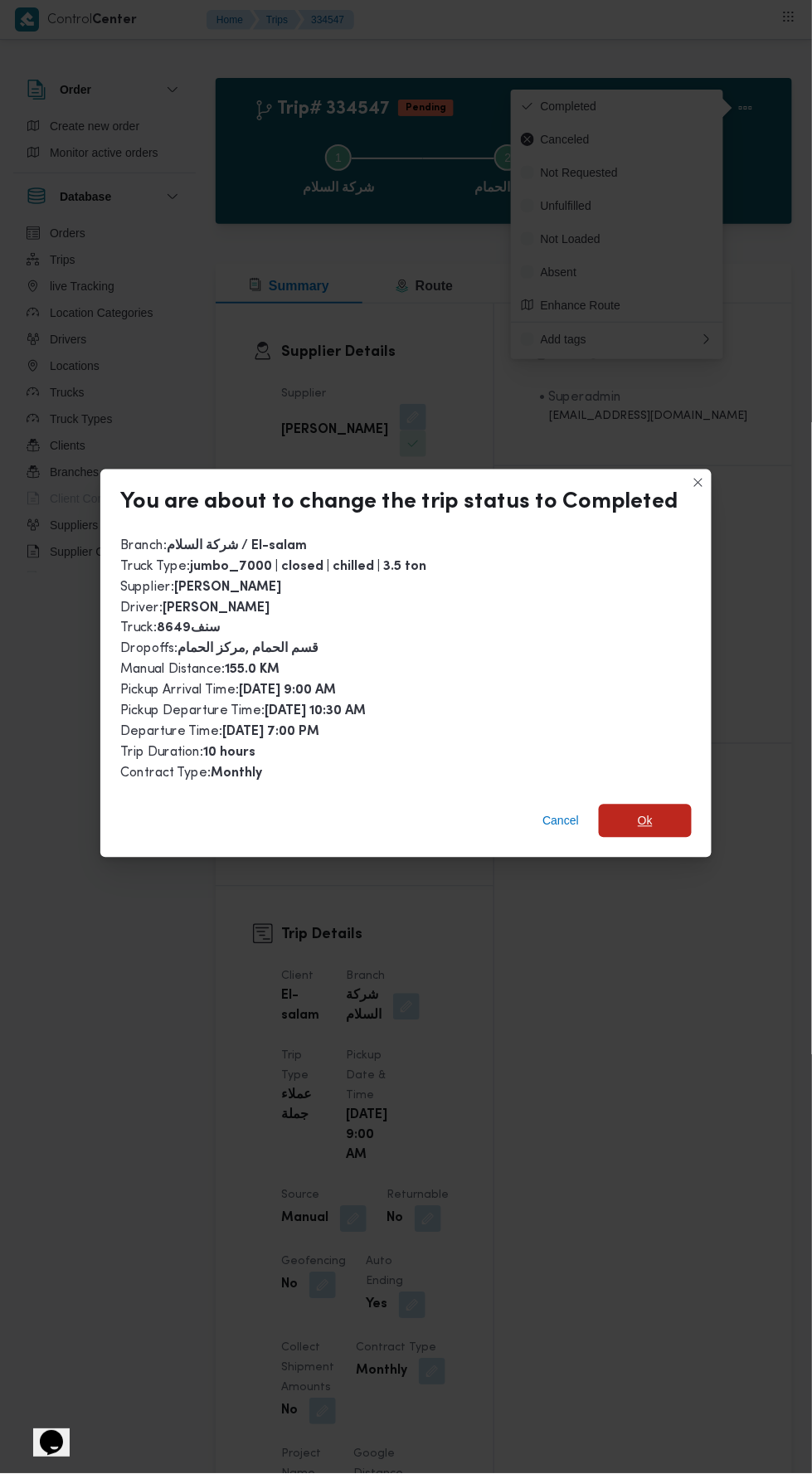
click at [642, 811] on span "Ok" at bounding box center [645, 820] width 15 height 20
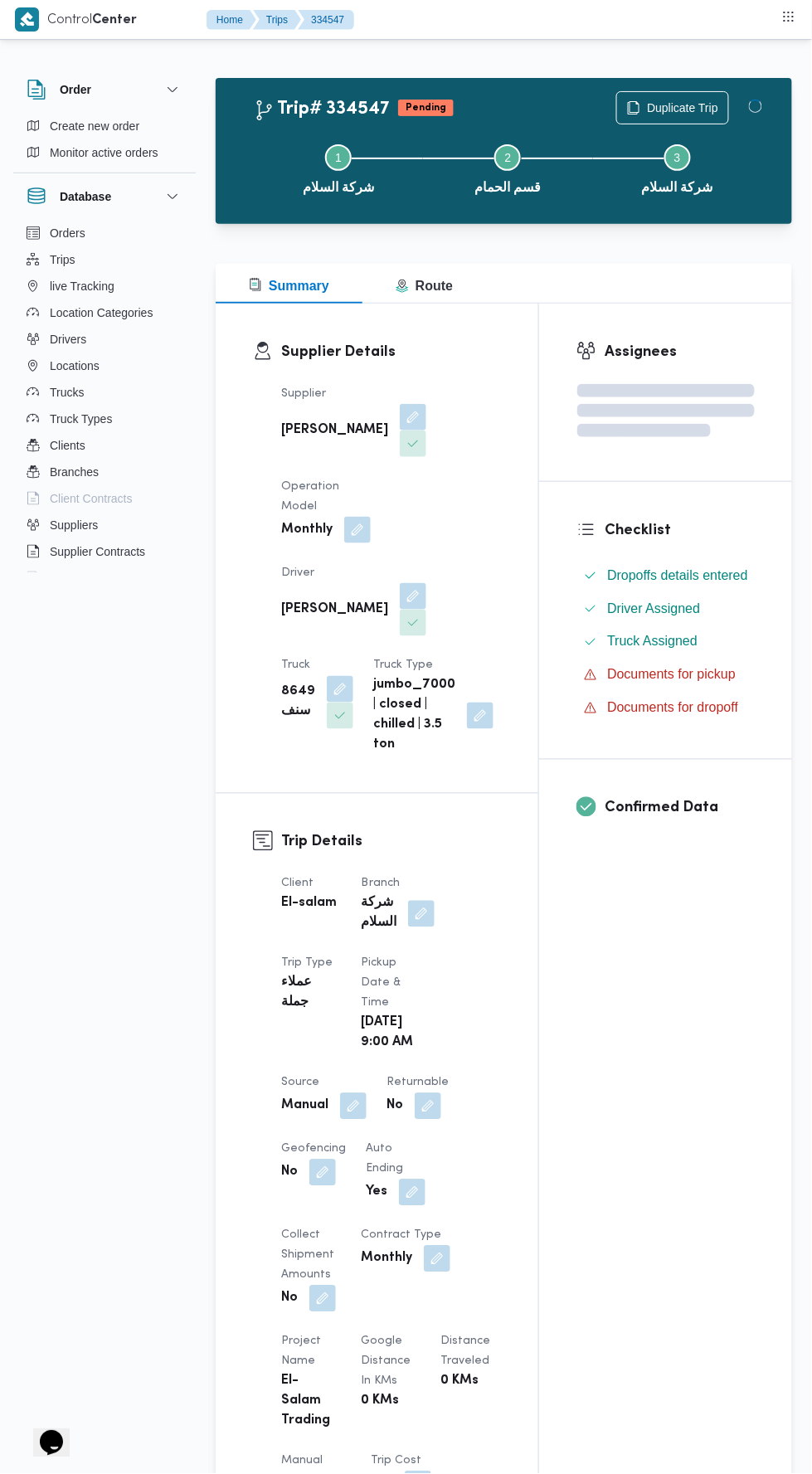
click at [663, 1031] on div "Assignees Checklist Dropoffs details entered Driver Assigned Truck Assigned Doc…" at bounding box center [666, 1280] width 253 height 1954
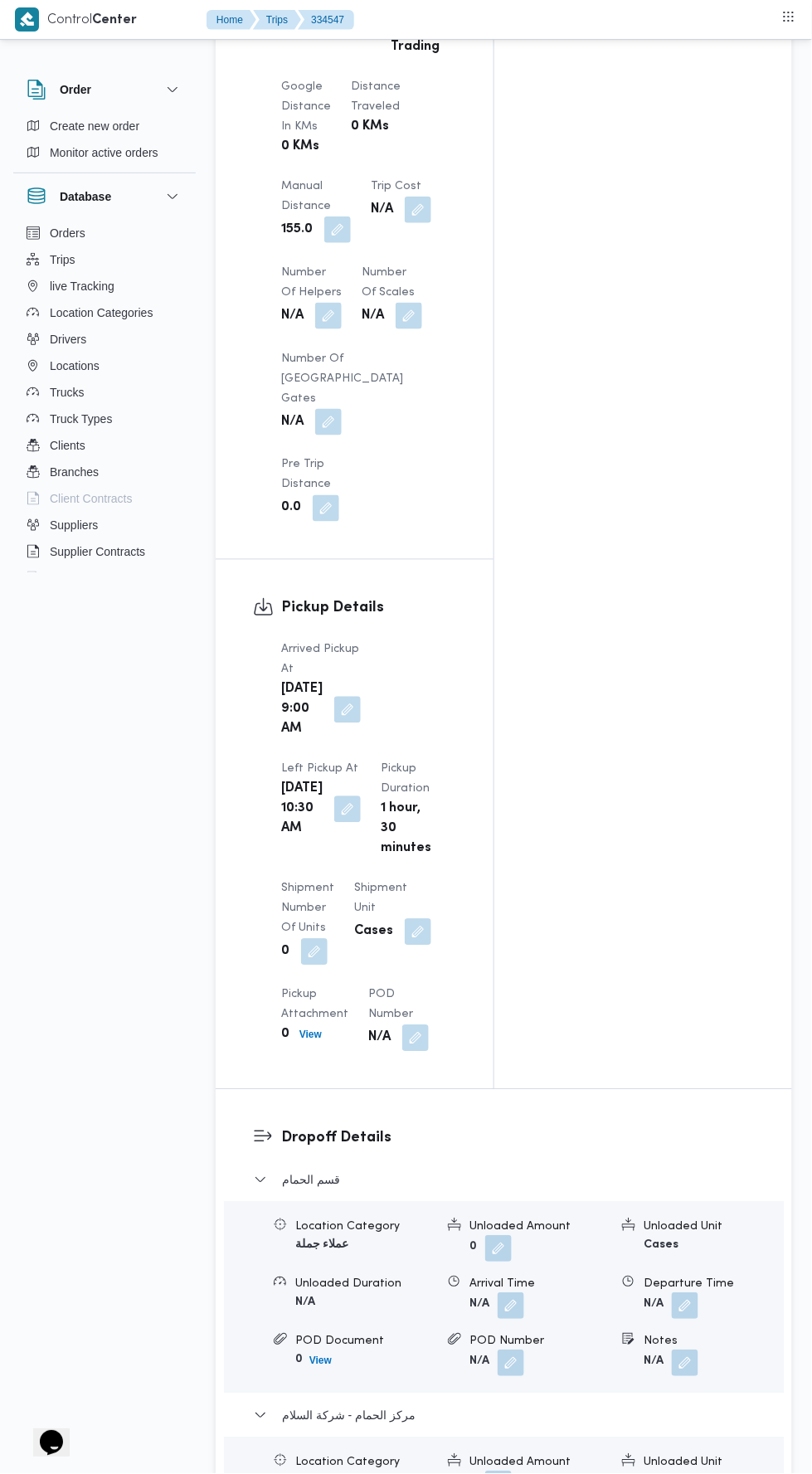
scroll to position [1670, 0]
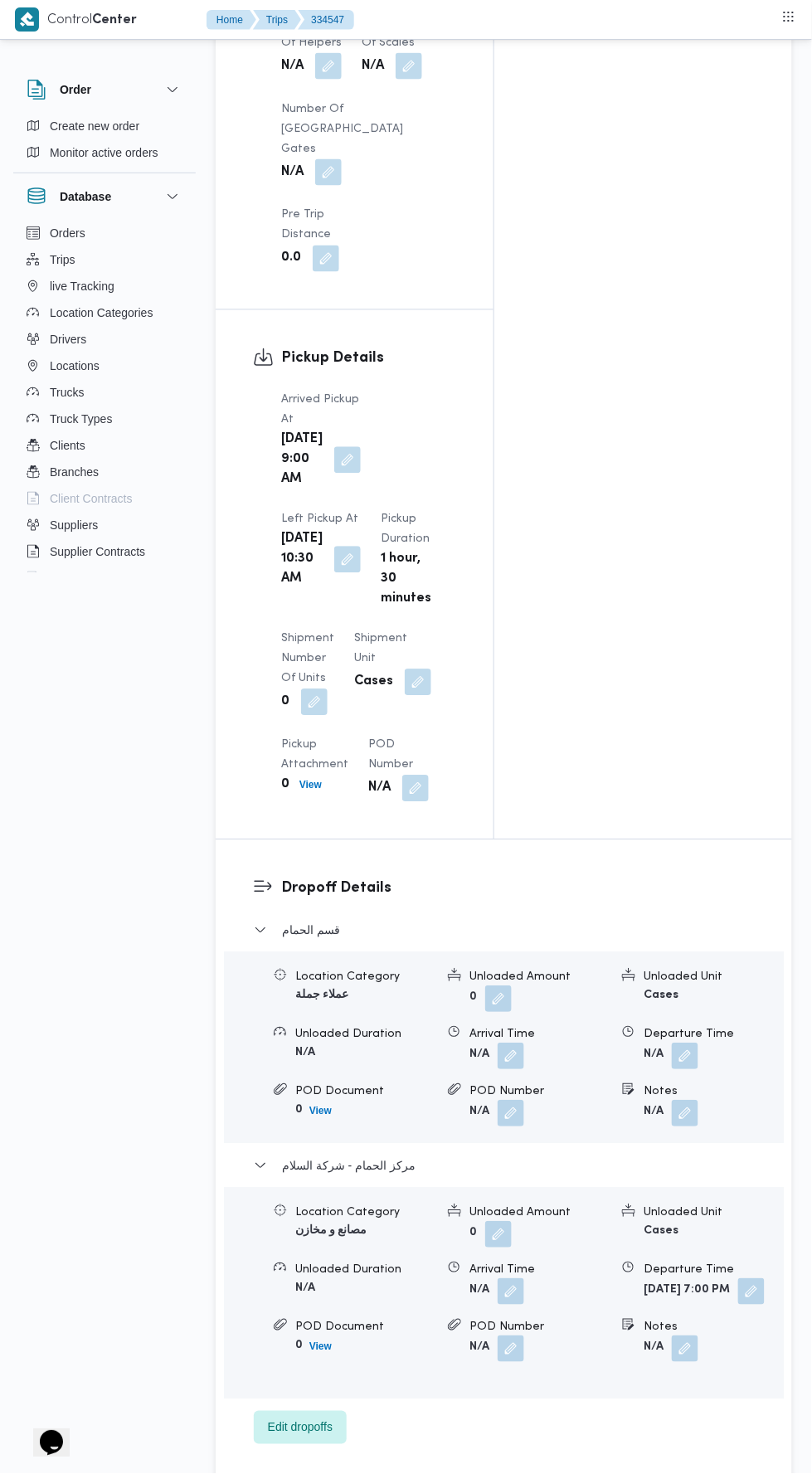
click at [738, 1279] on button "button" at bounding box center [751, 1292] width 27 height 27
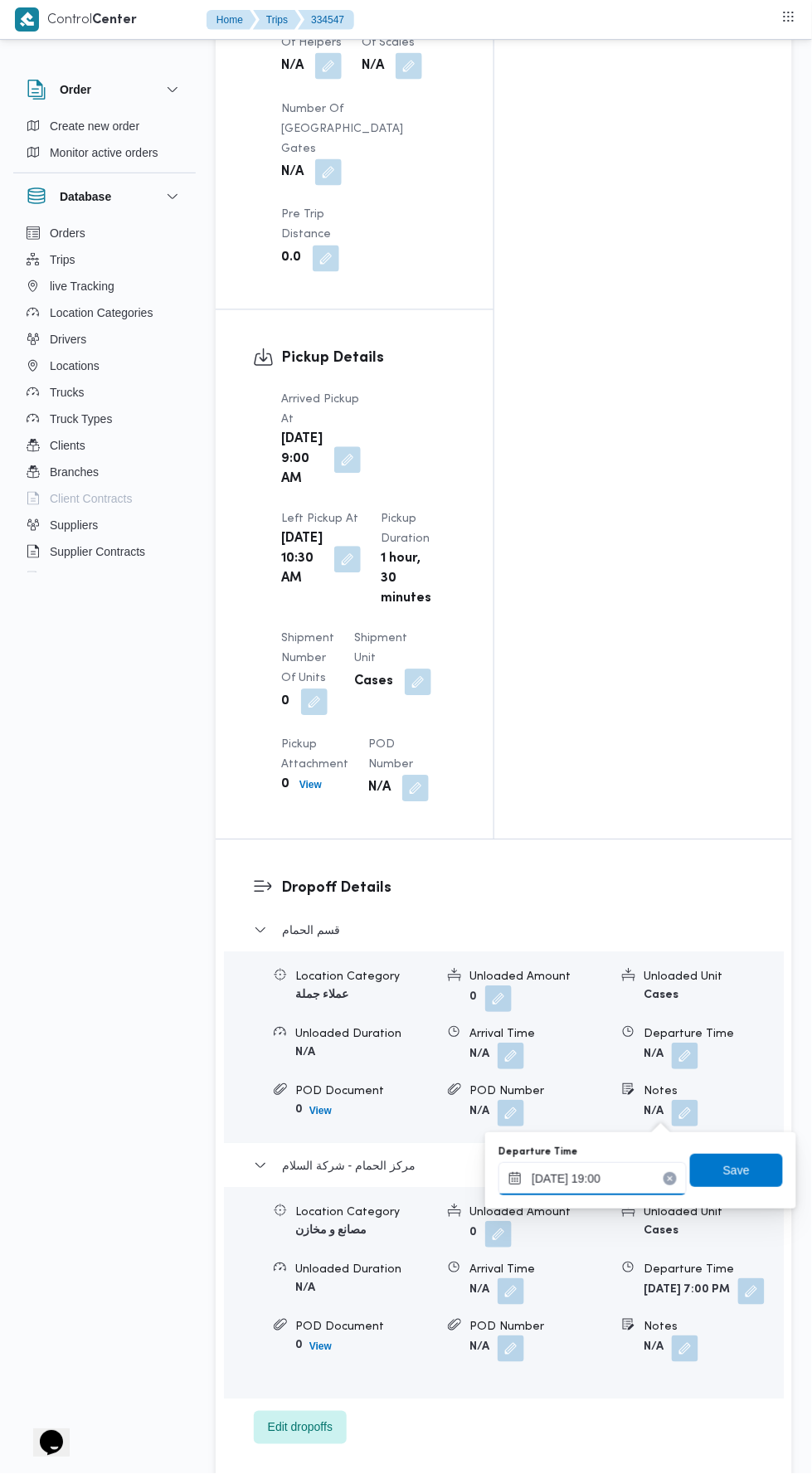
click at [617, 1173] on input "31/08/2025 19:00" at bounding box center [592, 1180] width 188 height 34
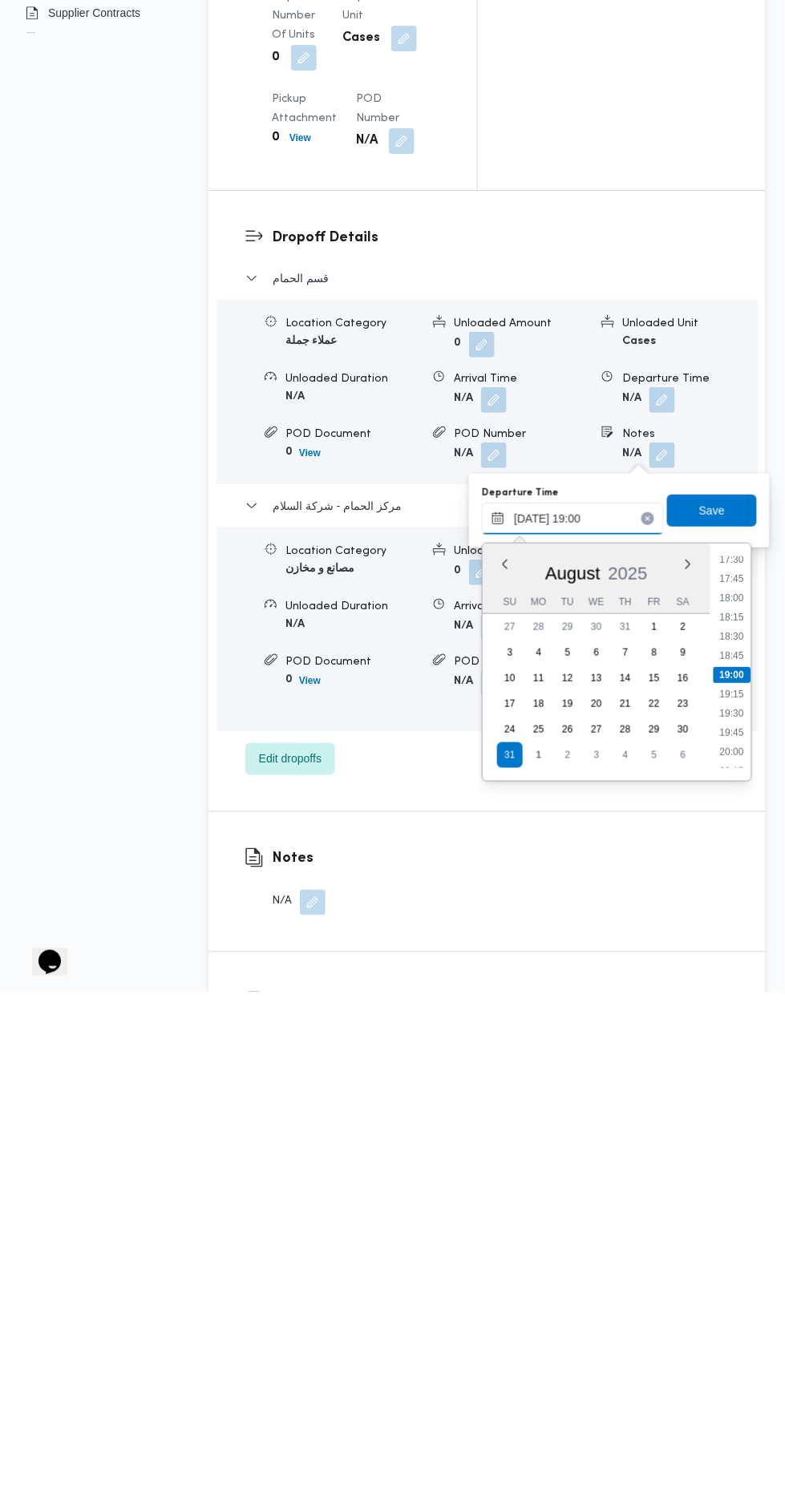
scroll to position [1716, 0]
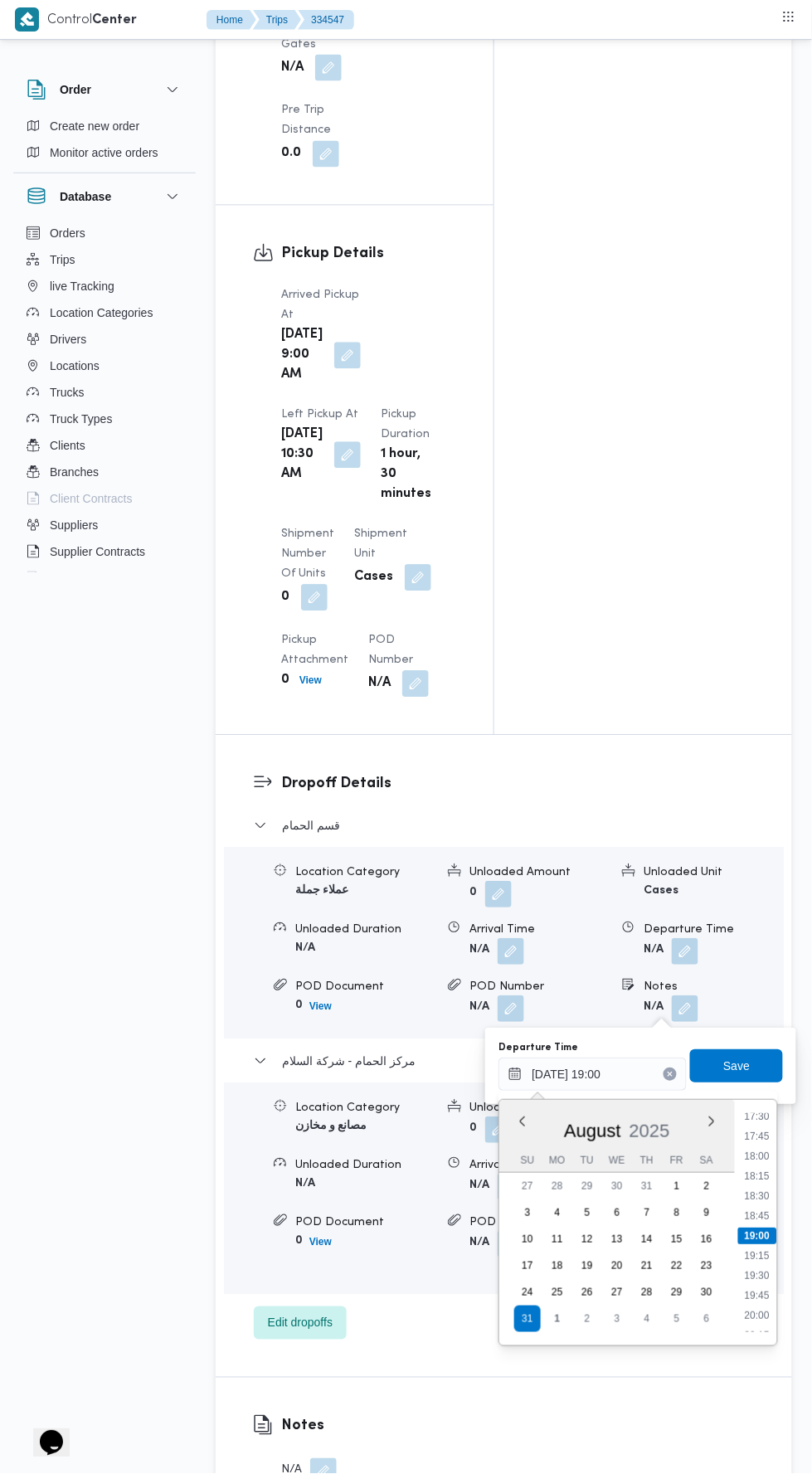
click at [765, 1157] on li "18:00" at bounding box center [758, 1157] width 38 height 17
type input "[DATE] 18:00"
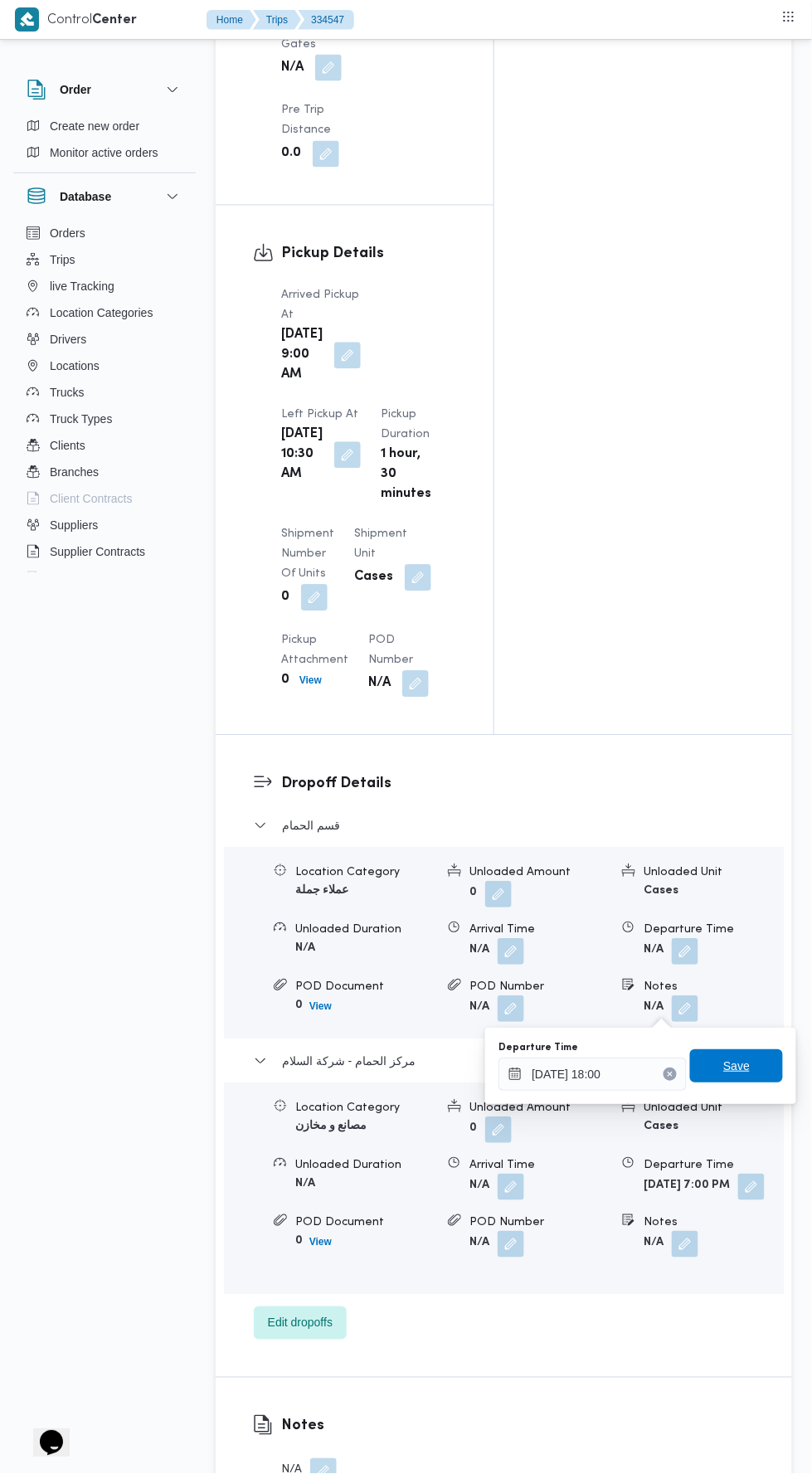
click at [743, 1068] on span "Save" at bounding box center [737, 1066] width 27 height 20
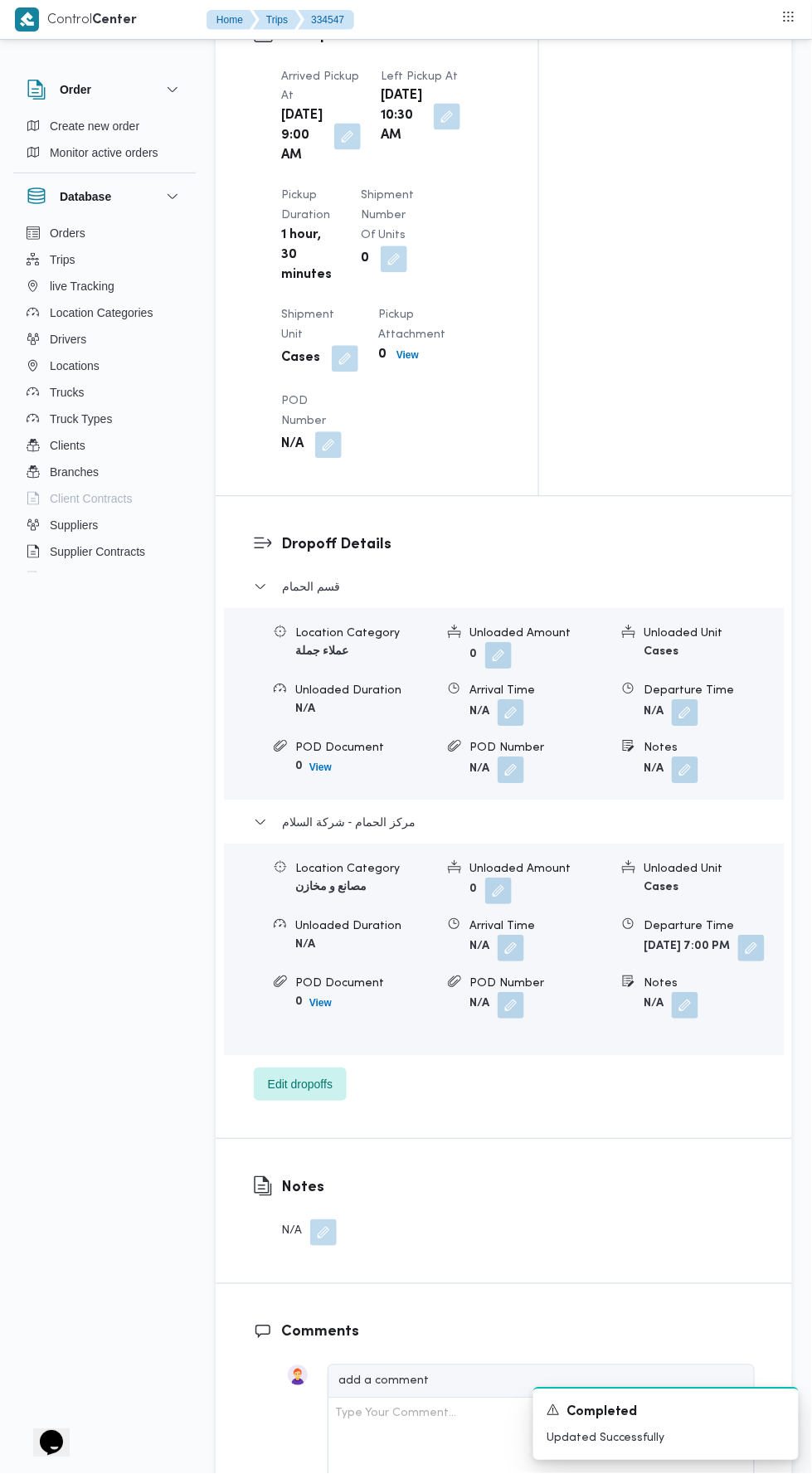
click at [310, 1247] on button "button" at bounding box center [323, 1234] width 27 height 27
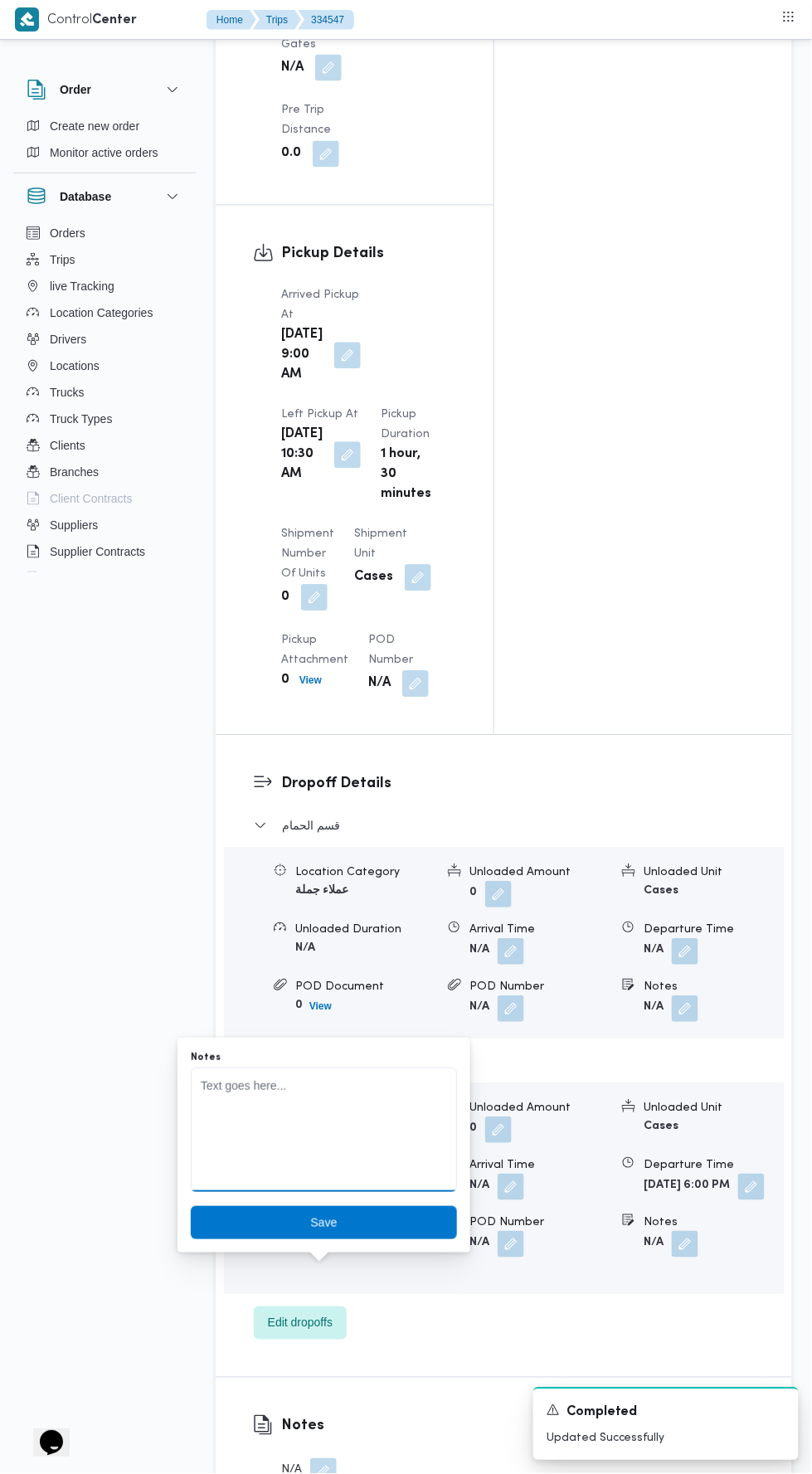
click at [359, 1121] on textarea "Notes" at bounding box center [324, 1130] width 266 height 125
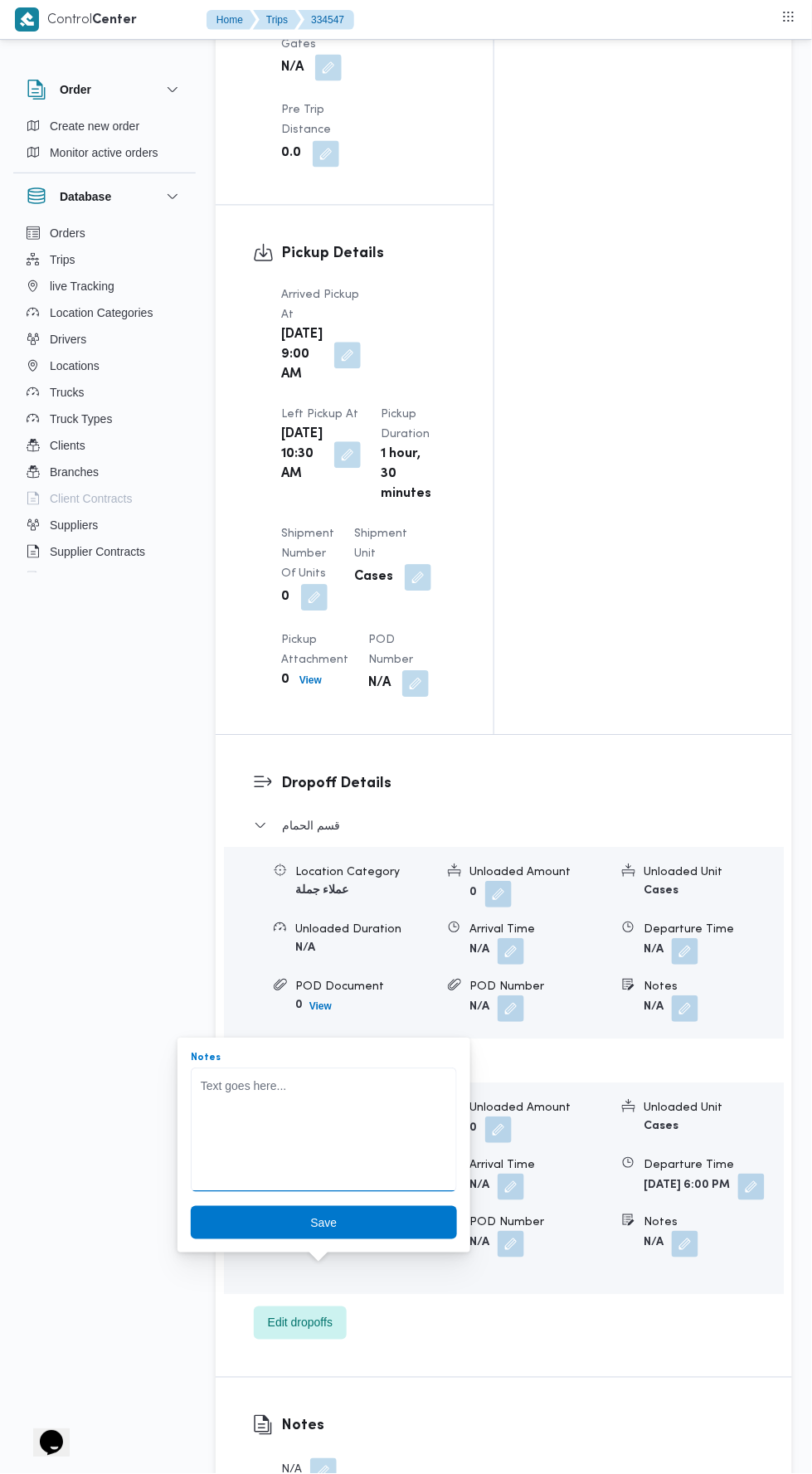
click at [322, 1088] on textarea "Notes" at bounding box center [324, 1130] width 266 height 125
type textarea "تم حدوث عطل في السيارة"
click at [400, 1221] on span "Save" at bounding box center [324, 1224] width 266 height 34
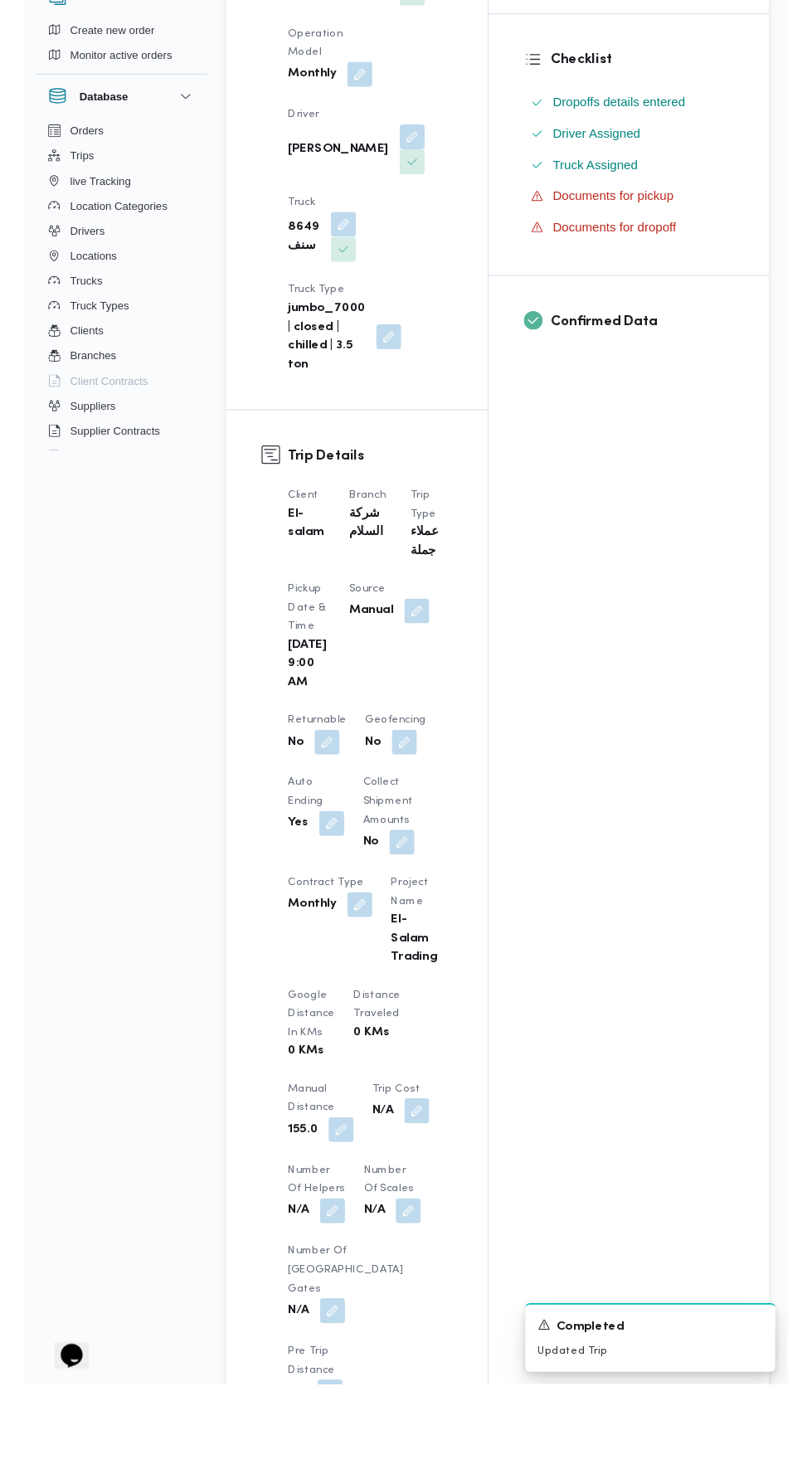
scroll to position [0, 0]
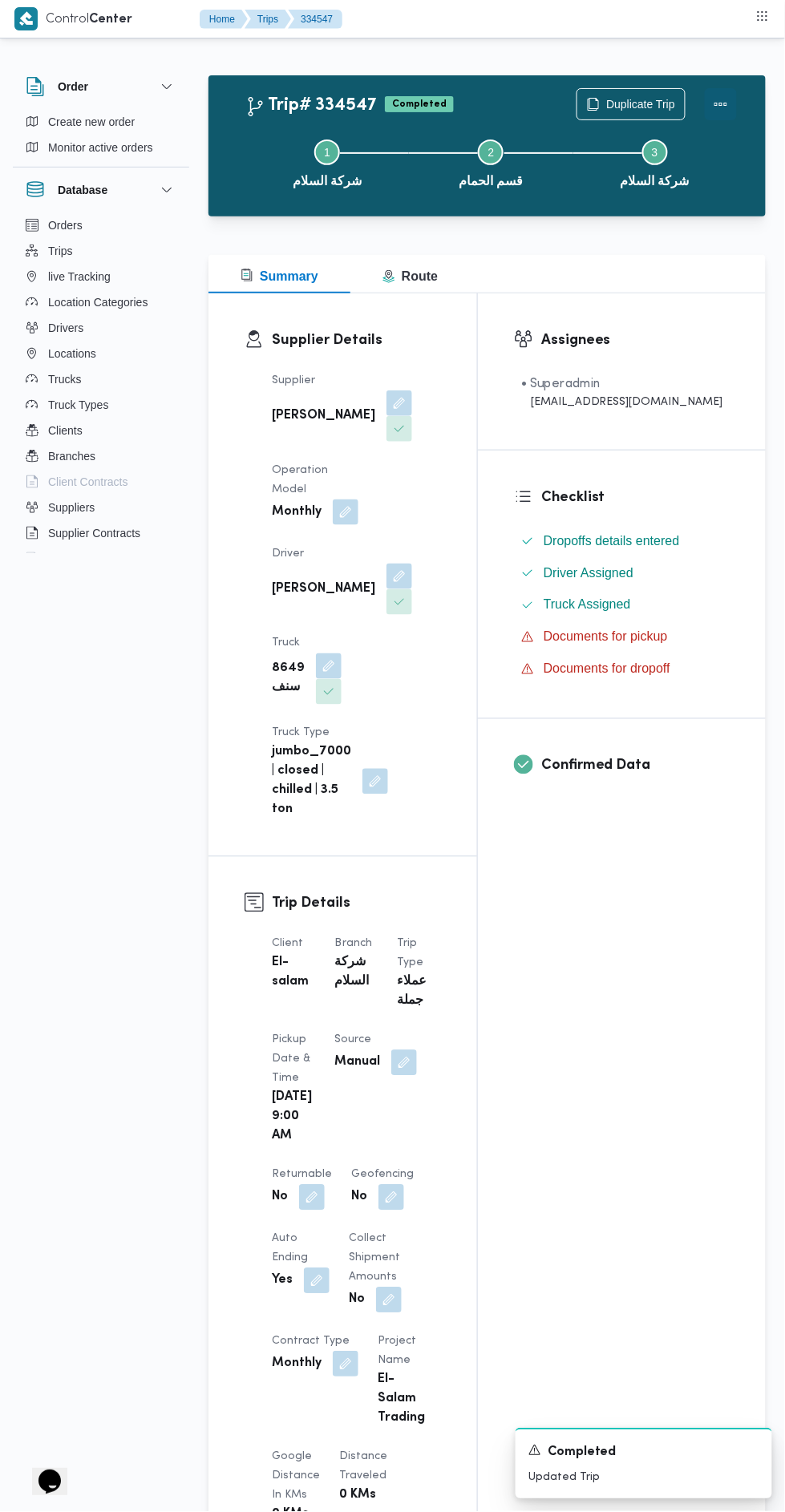
click at [724, 113] on button "Actions" at bounding box center [721, 104] width 32 height 32
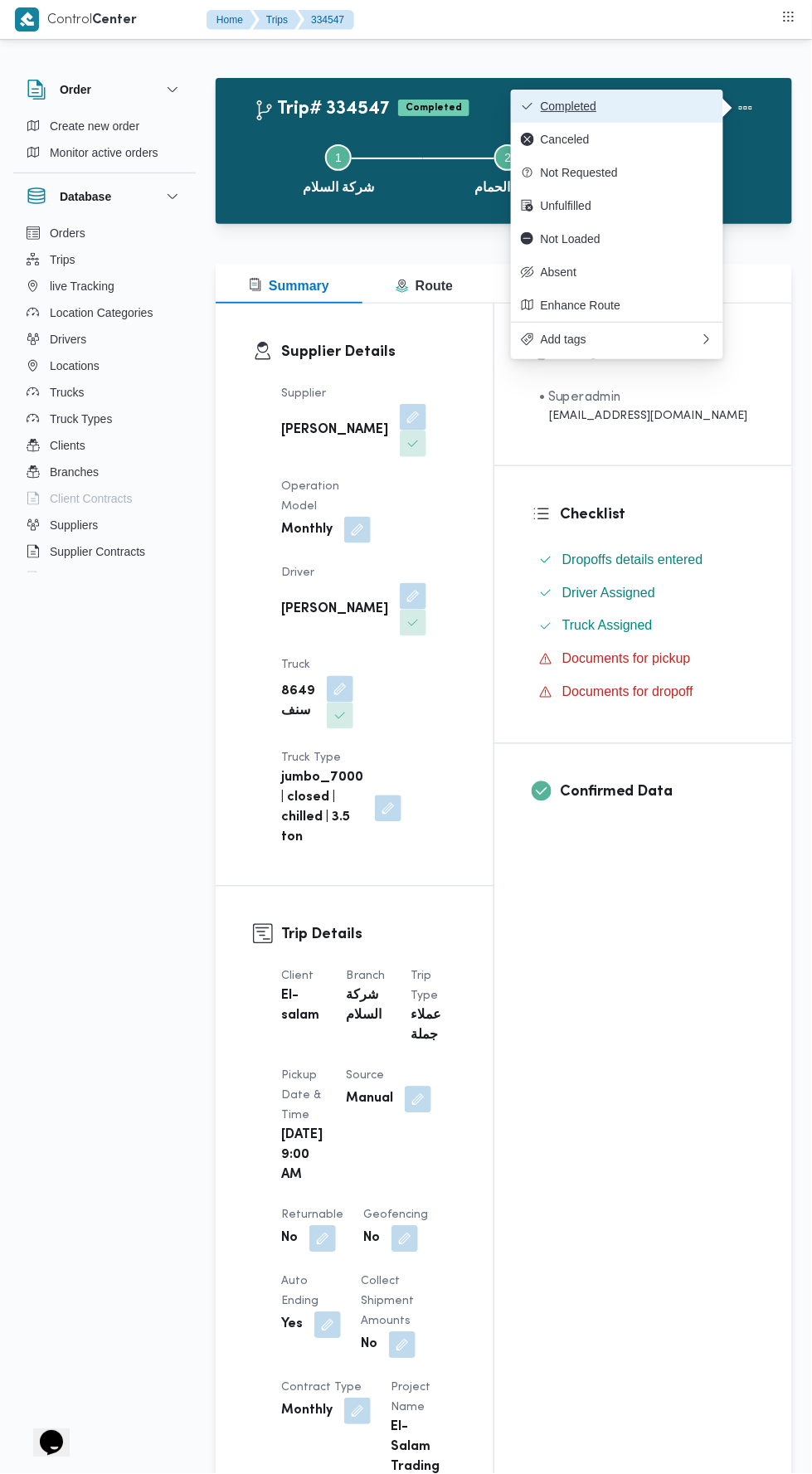
click at [677, 97] on button "Completed" at bounding box center [617, 106] width 212 height 34
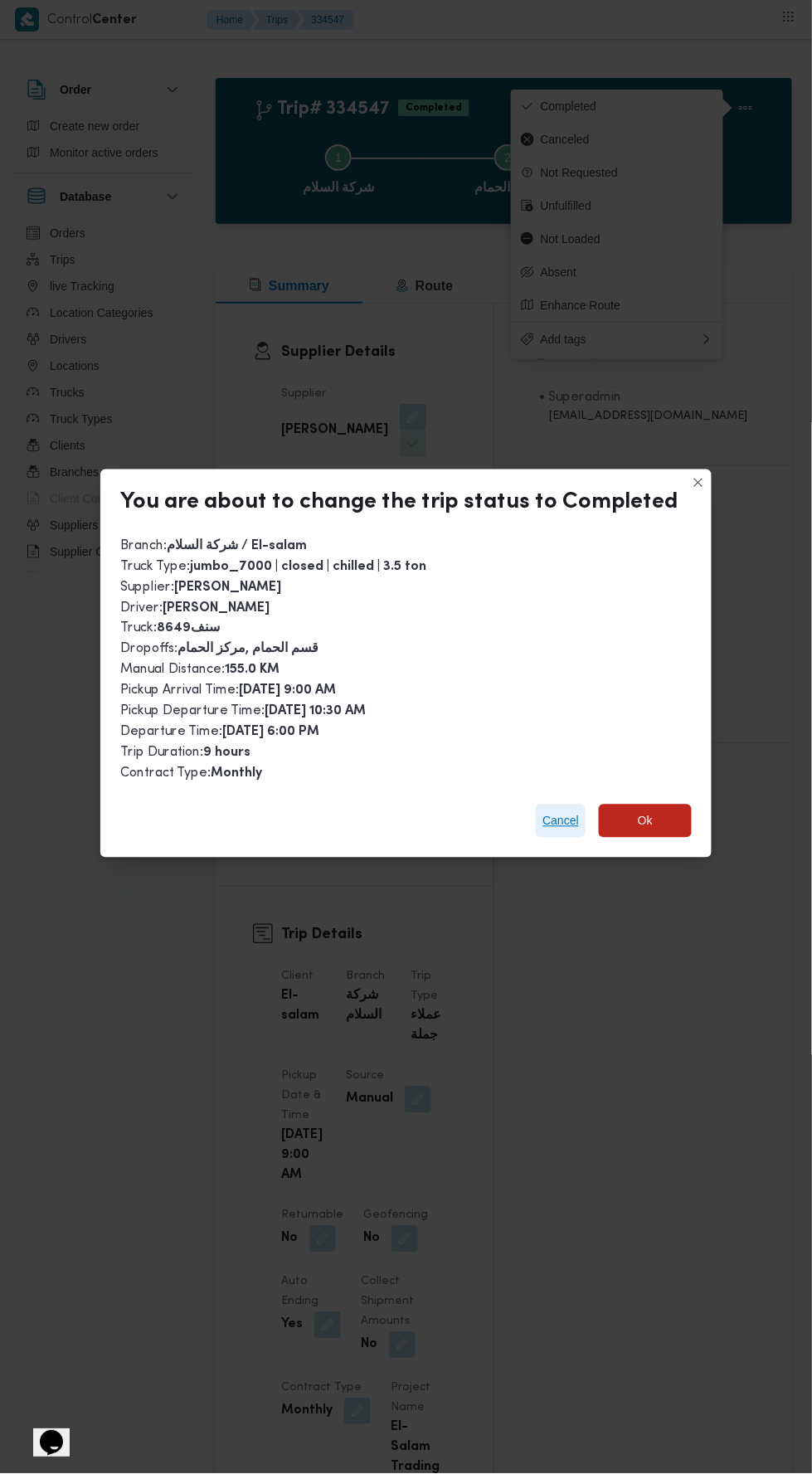
click at [536, 805] on span "Cancel" at bounding box center [561, 821] width 49 height 34
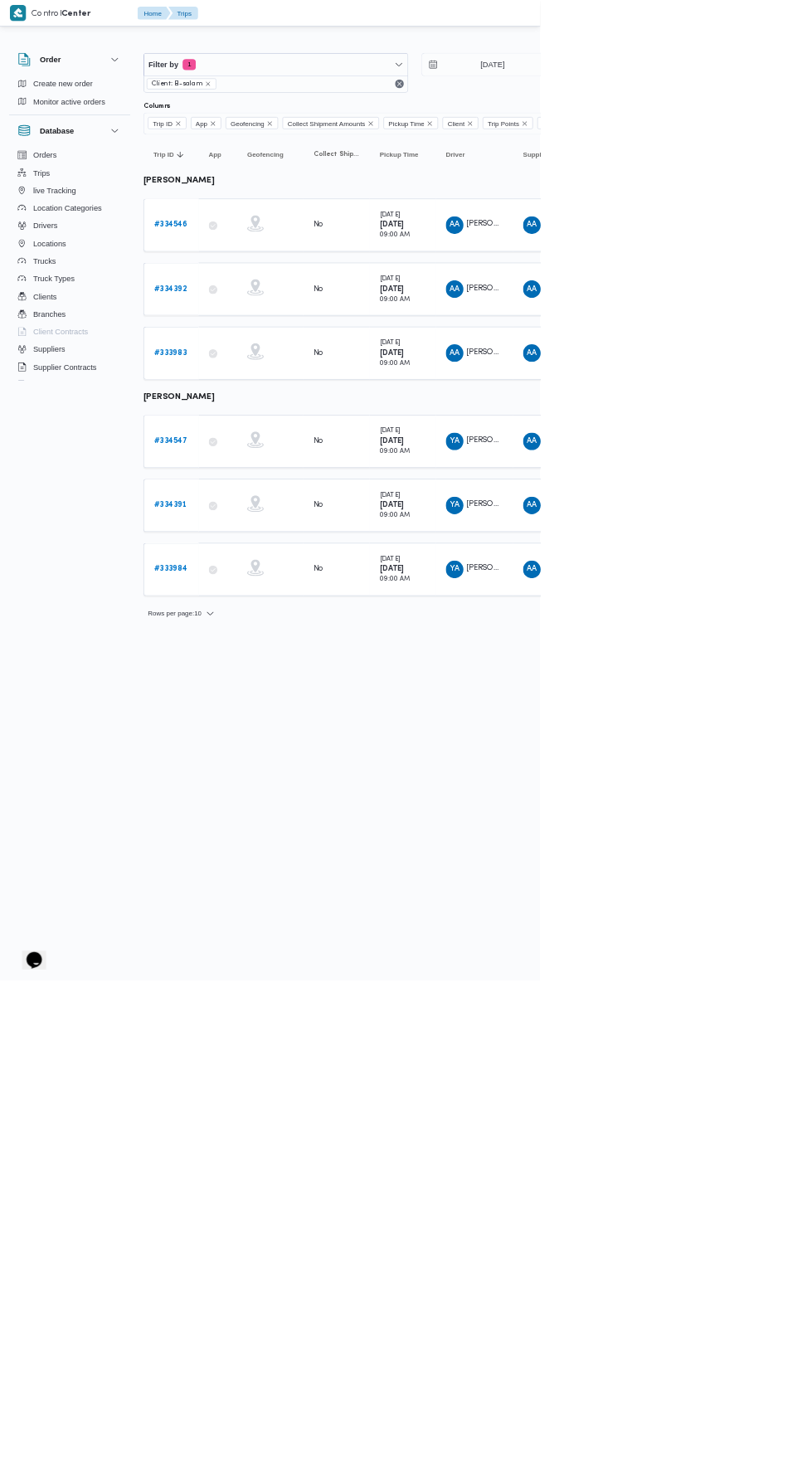
click at [275, 336] on b "# 334546" at bounding box center [257, 338] width 50 height 11
click at [260, 659] on b "# 334547" at bounding box center [257, 663] width 50 height 11
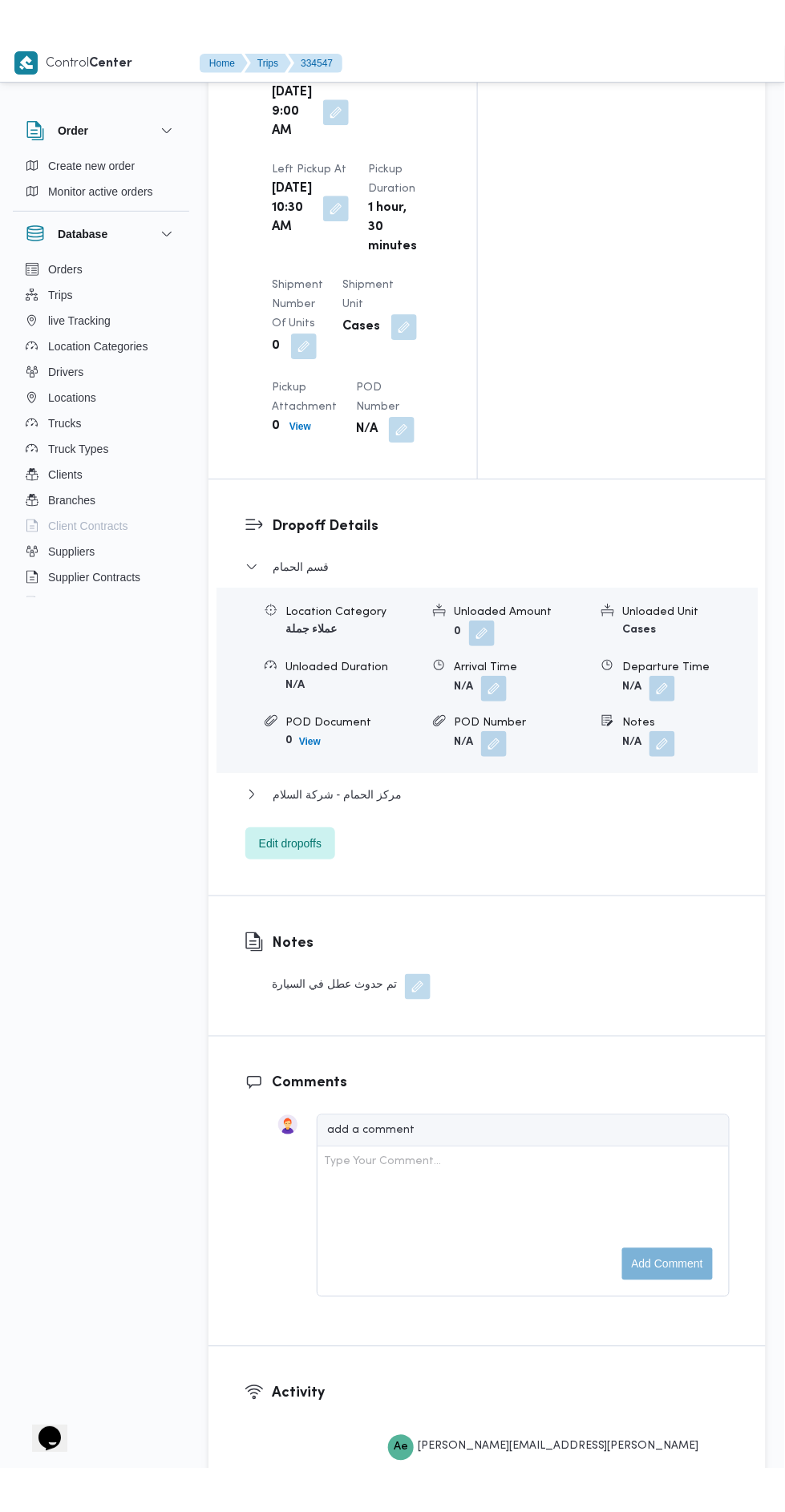
scroll to position [2024, 0]
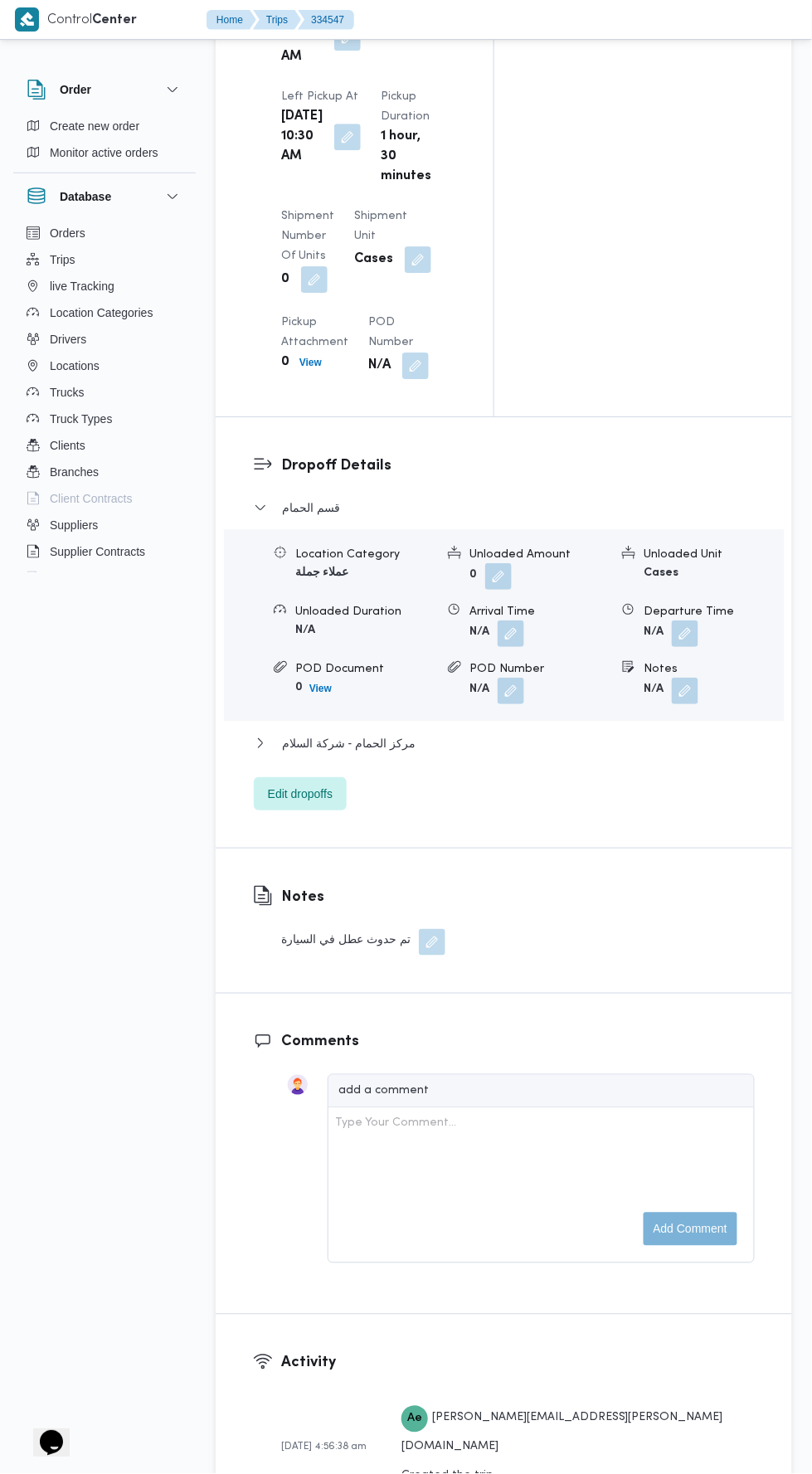
click at [426, 929] on button "button" at bounding box center [432, 942] width 27 height 27
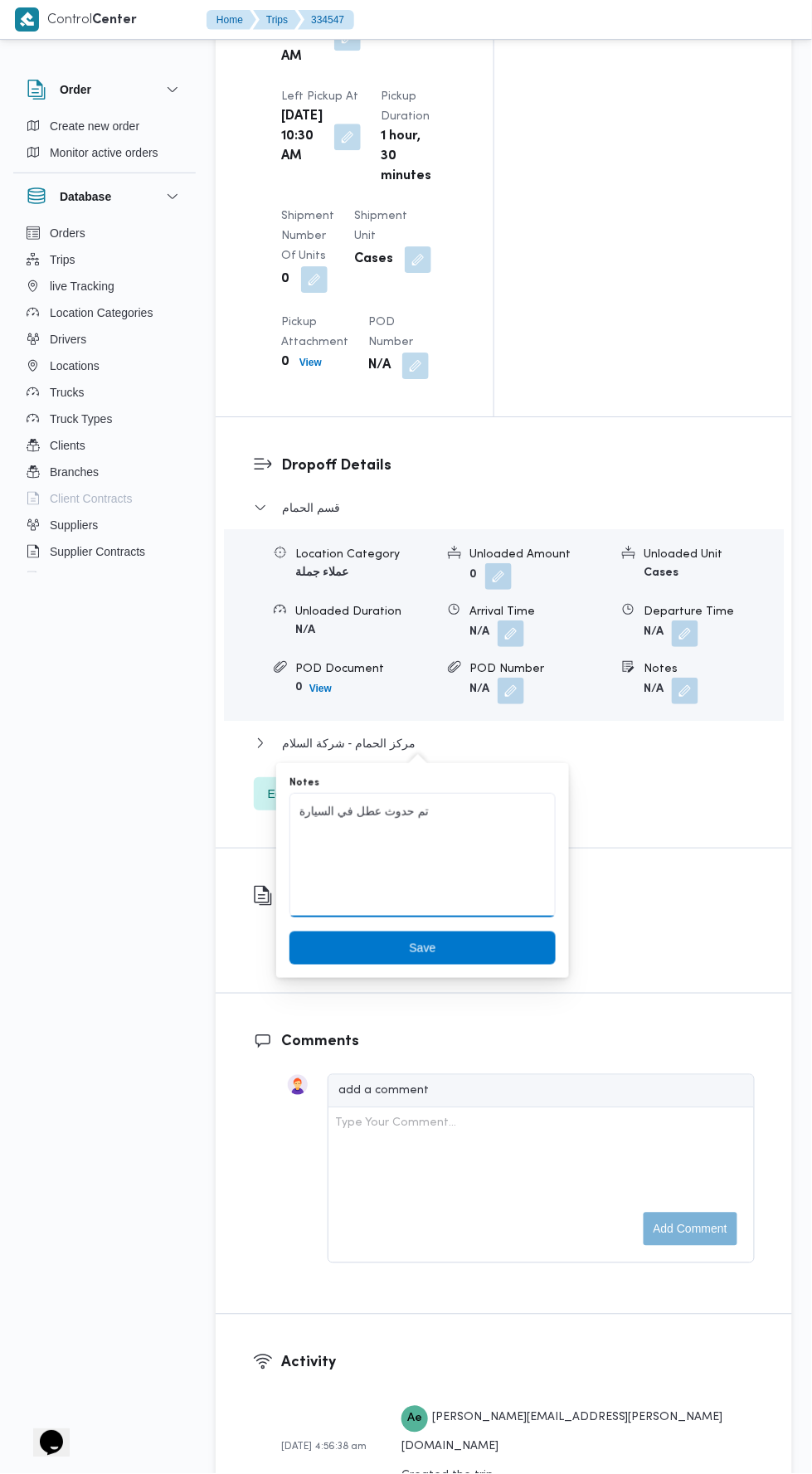
click at [467, 811] on textarea "تم حدوث عطل في السيارة" at bounding box center [423, 856] width 266 height 125
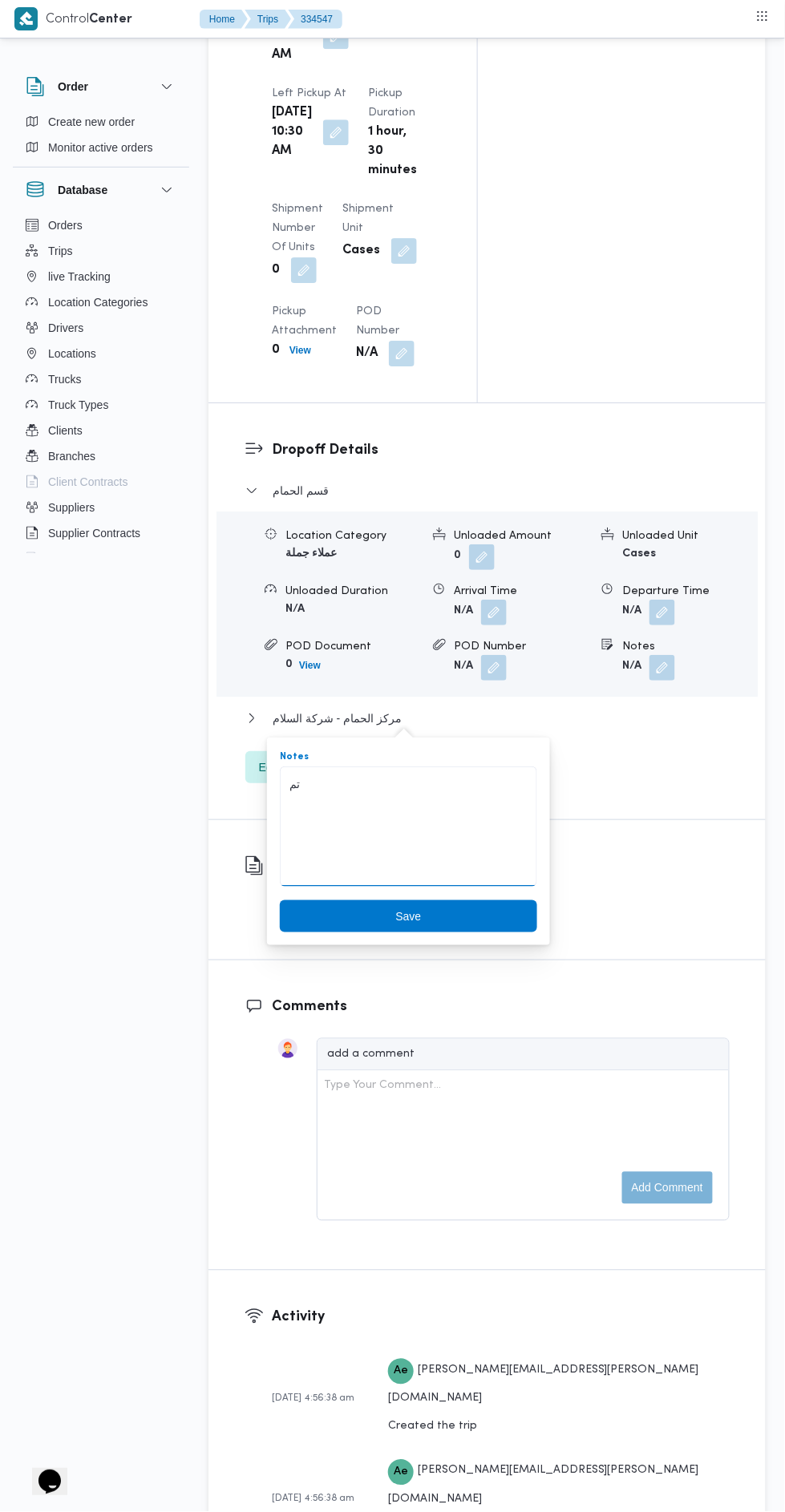
type textarea "تم"
click at [349, 917] on span "Save" at bounding box center [409, 916] width 257 height 32
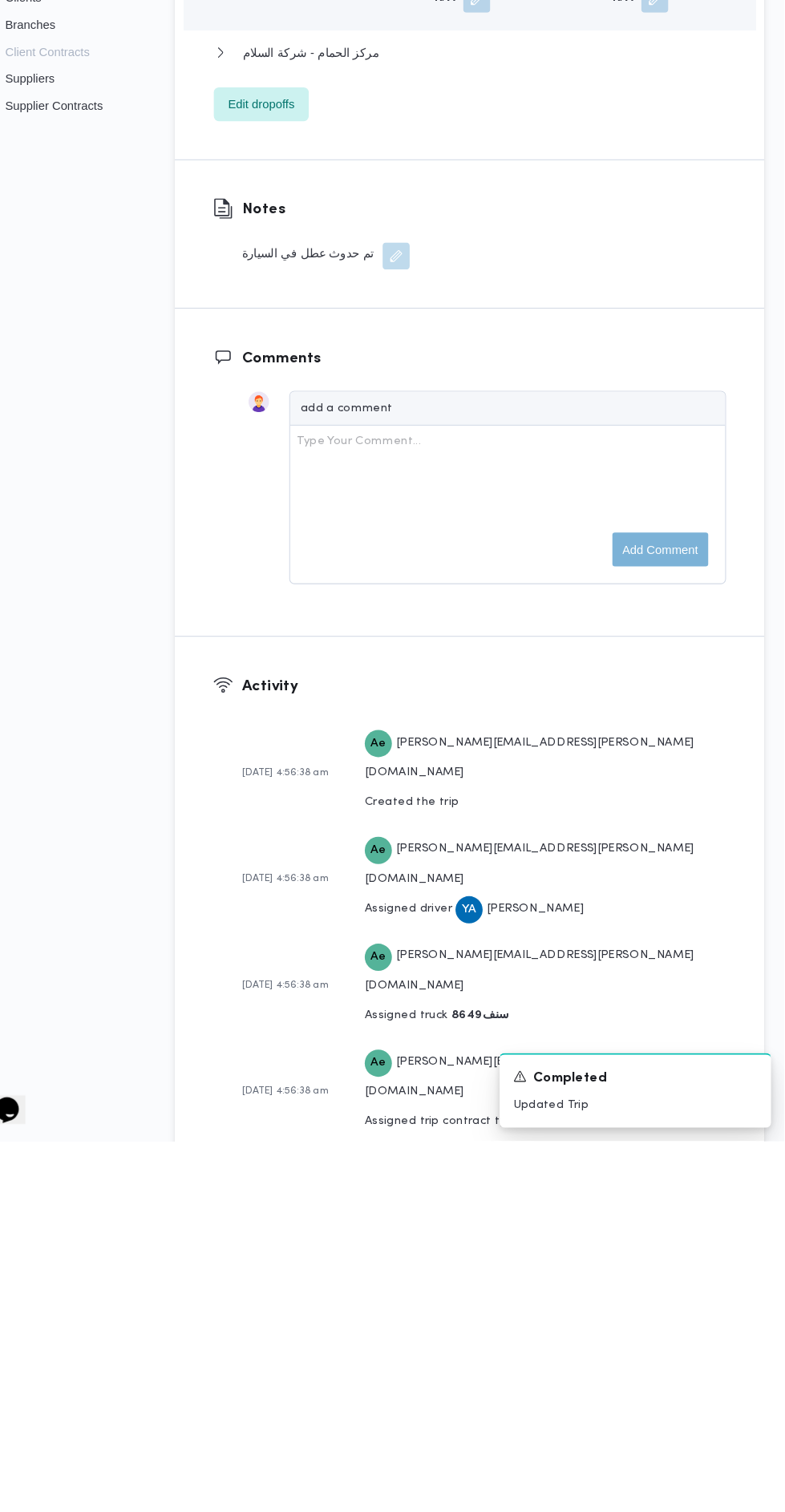
scroll to position [2029, 0]
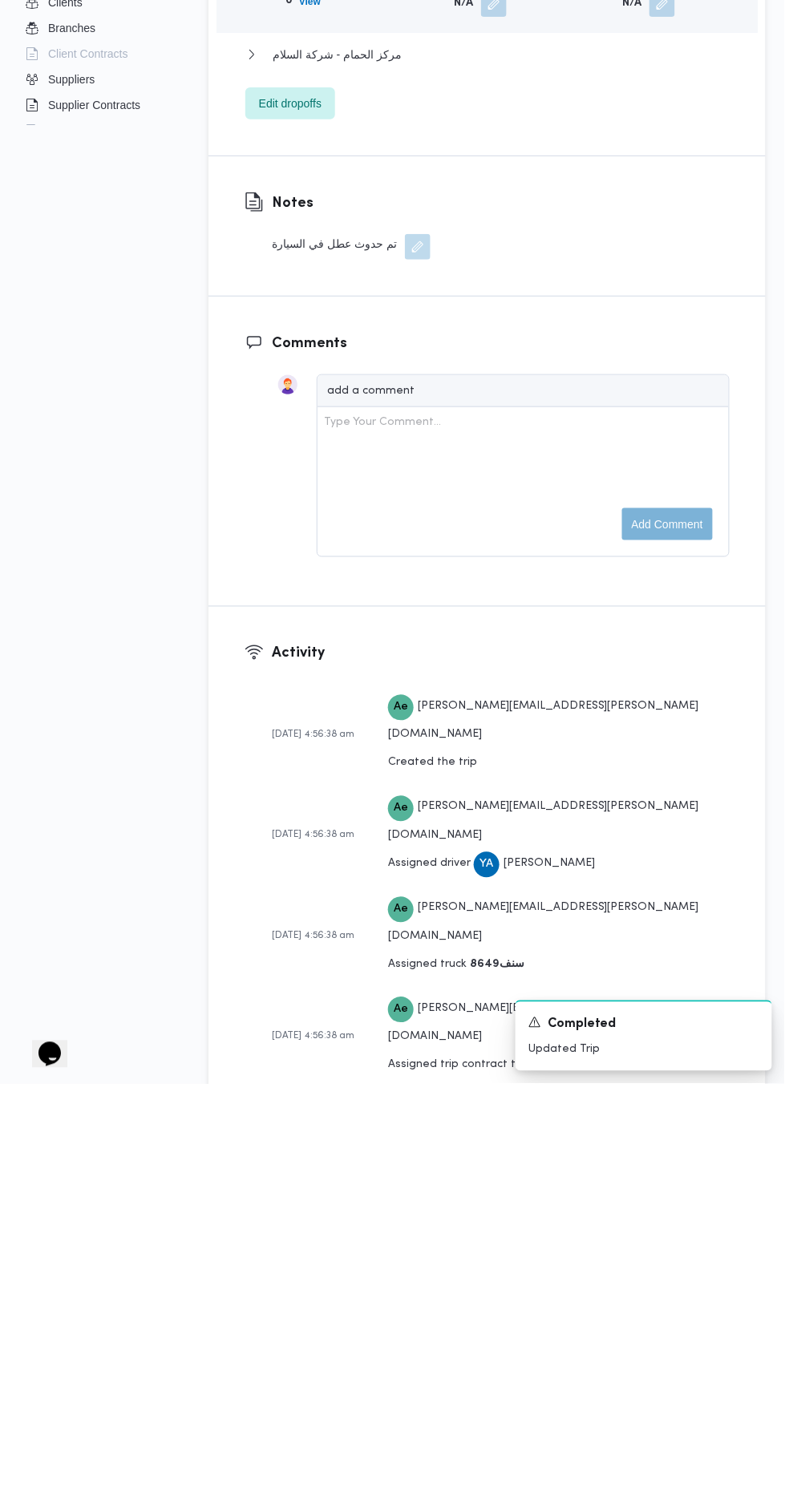
click at [408, 688] on button "button" at bounding box center [418, 675] width 26 height 26
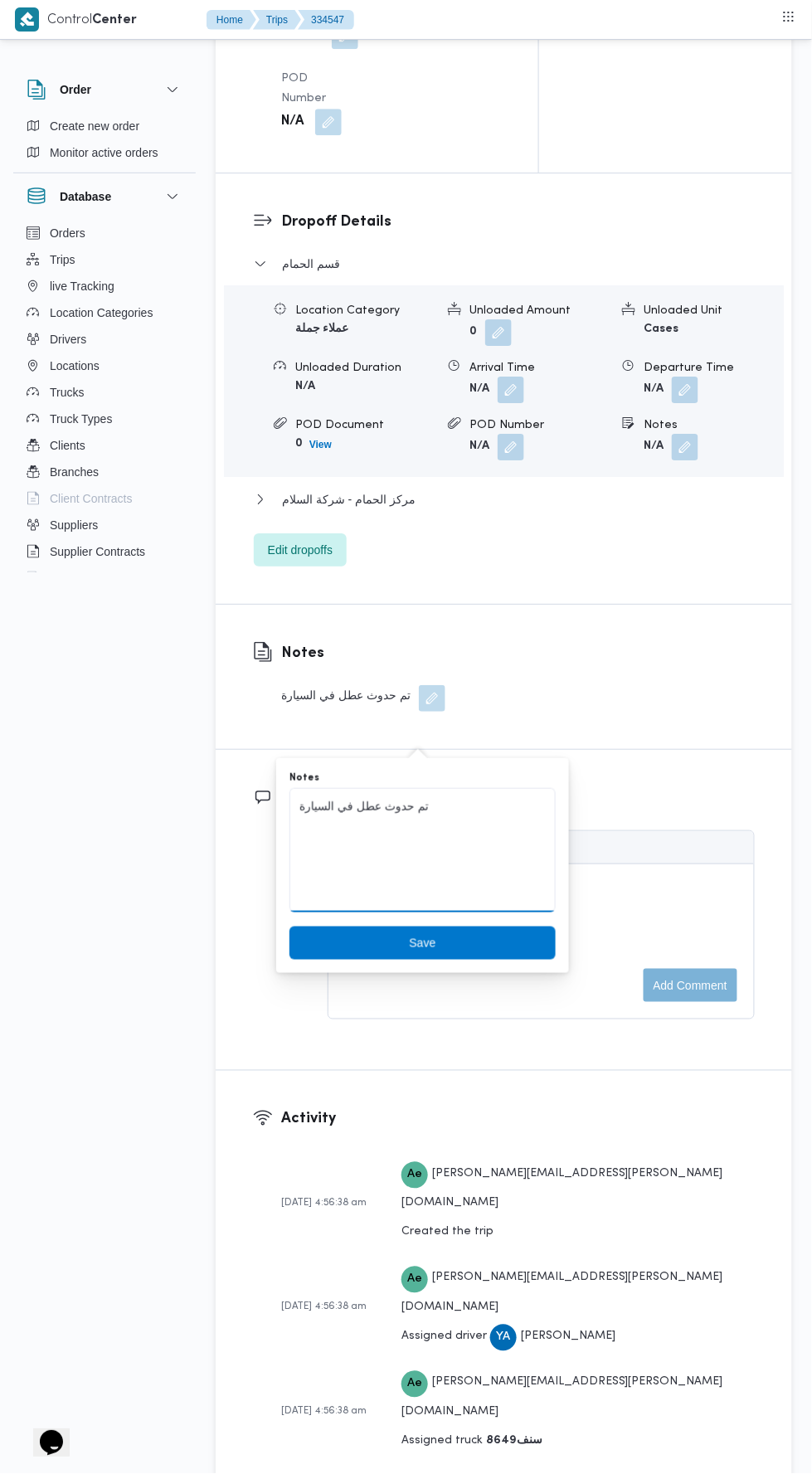
click at [452, 811] on textarea "تم حدوث عطل في السيارة" at bounding box center [423, 850] width 266 height 125
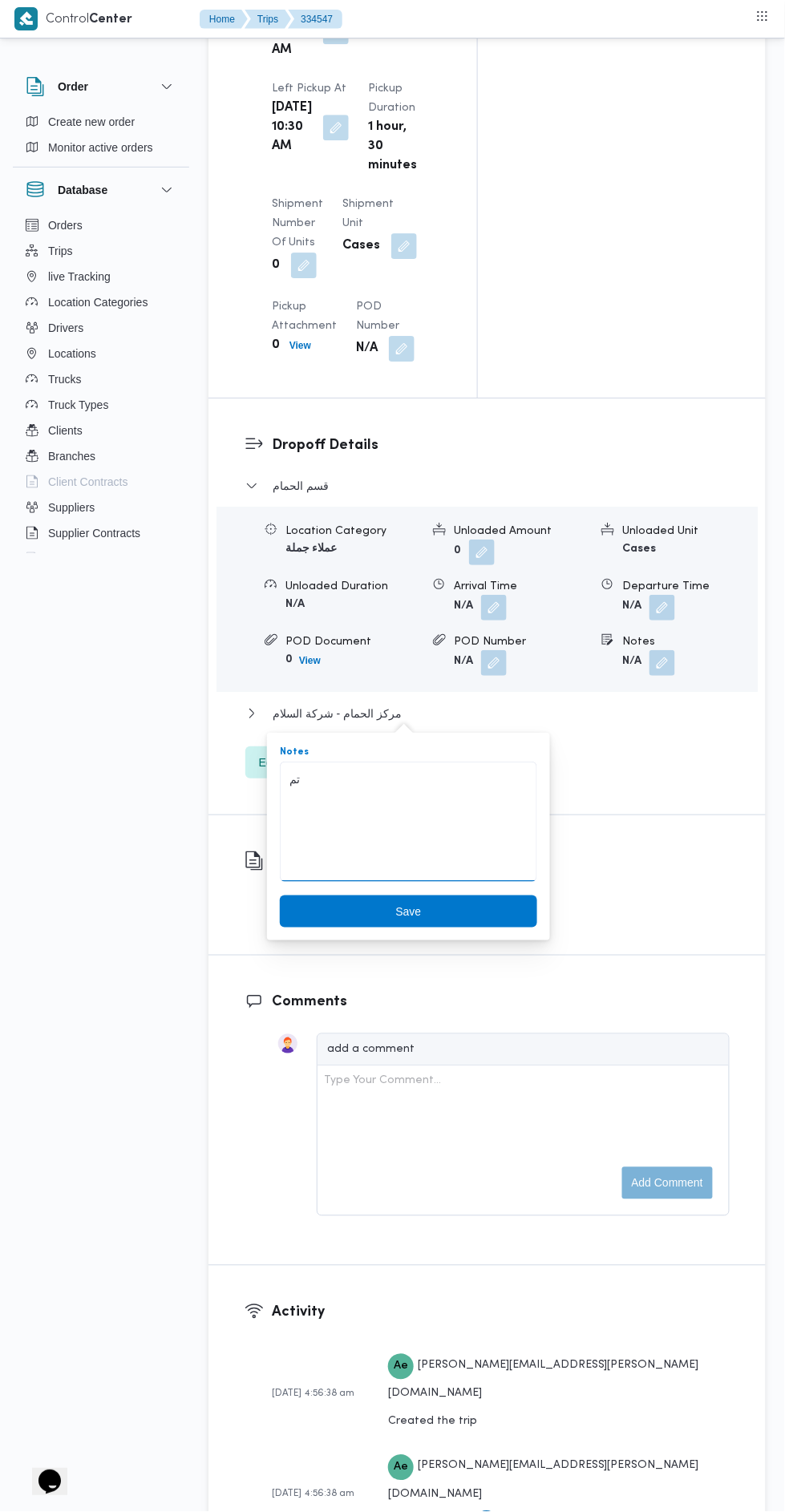
type textarea "تم"
click at [477, 901] on span "Save" at bounding box center [409, 912] width 257 height 32
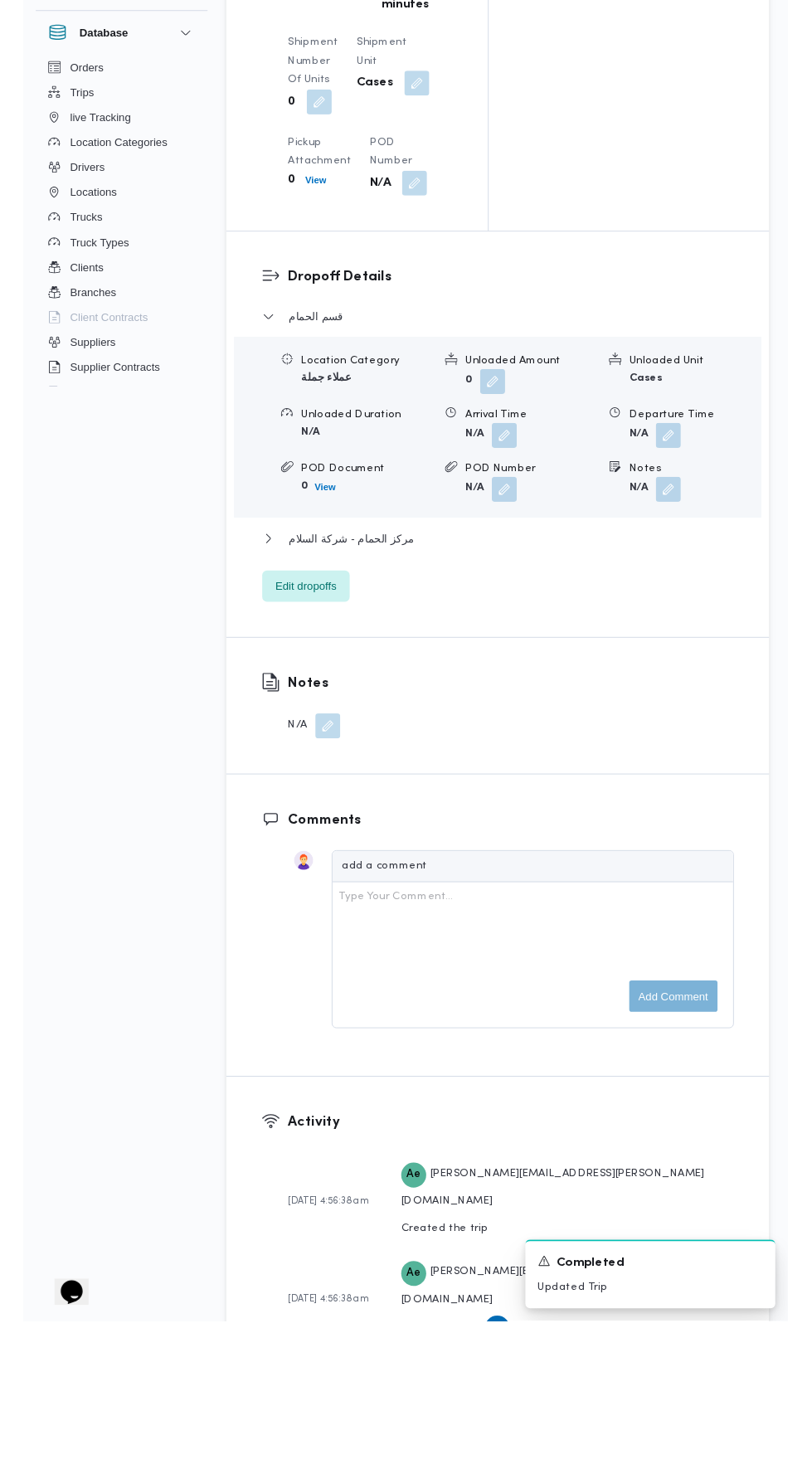
scroll to position [2030, 0]
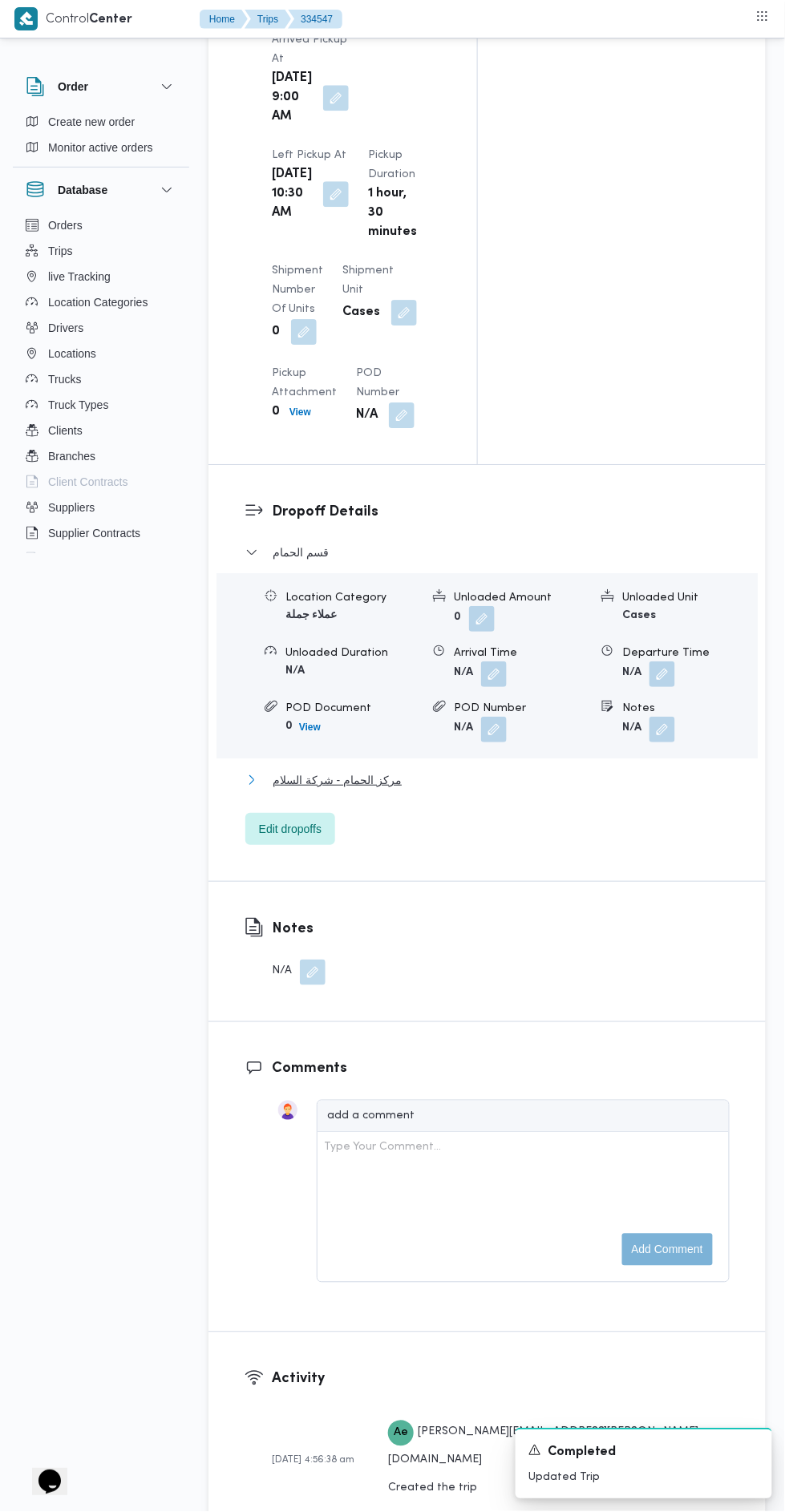
click at [493, 770] on button "مركز الحمام - شركة السلام" at bounding box center [488, 779] width 484 height 19
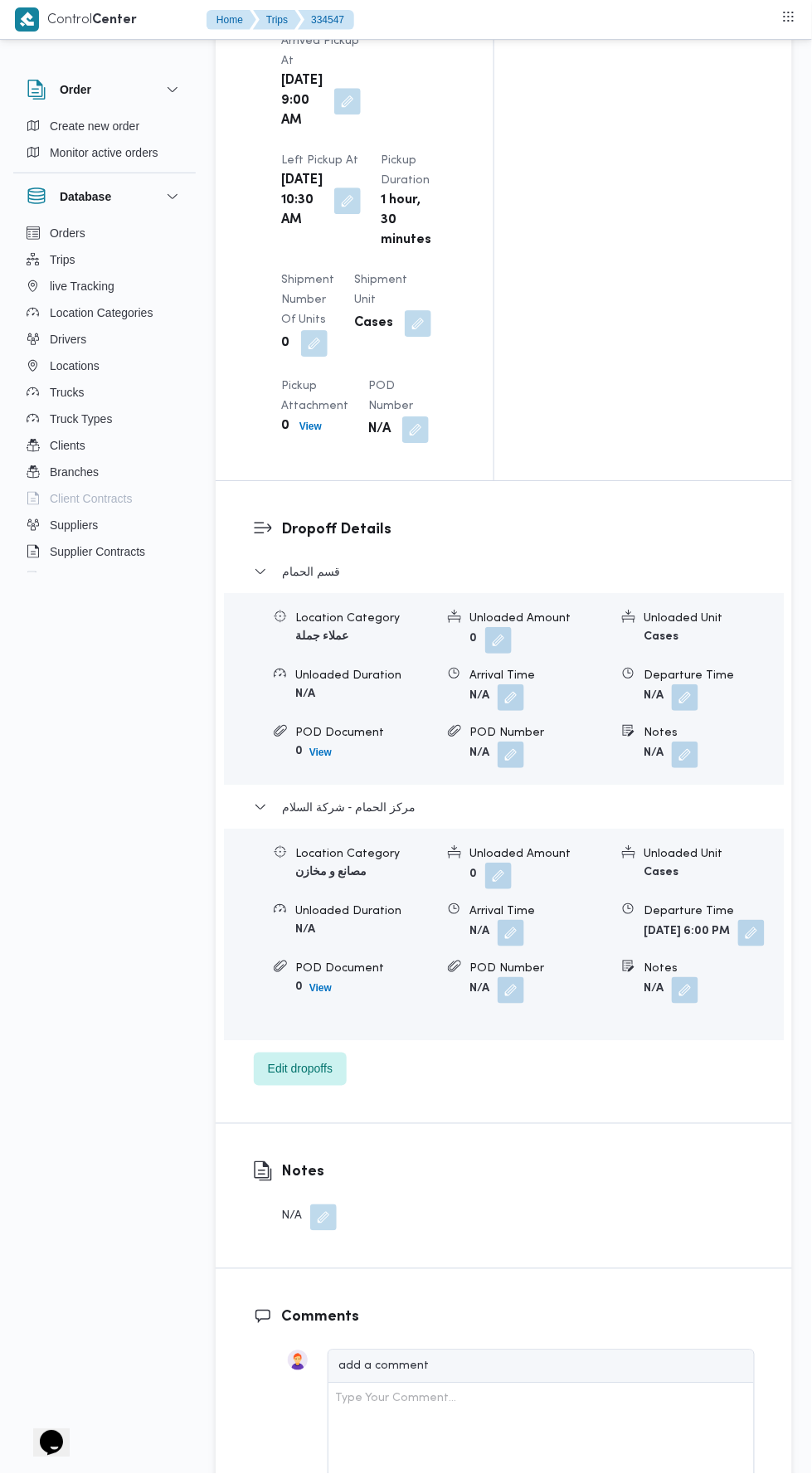
click at [738, 920] on button "button" at bounding box center [751, 933] width 27 height 27
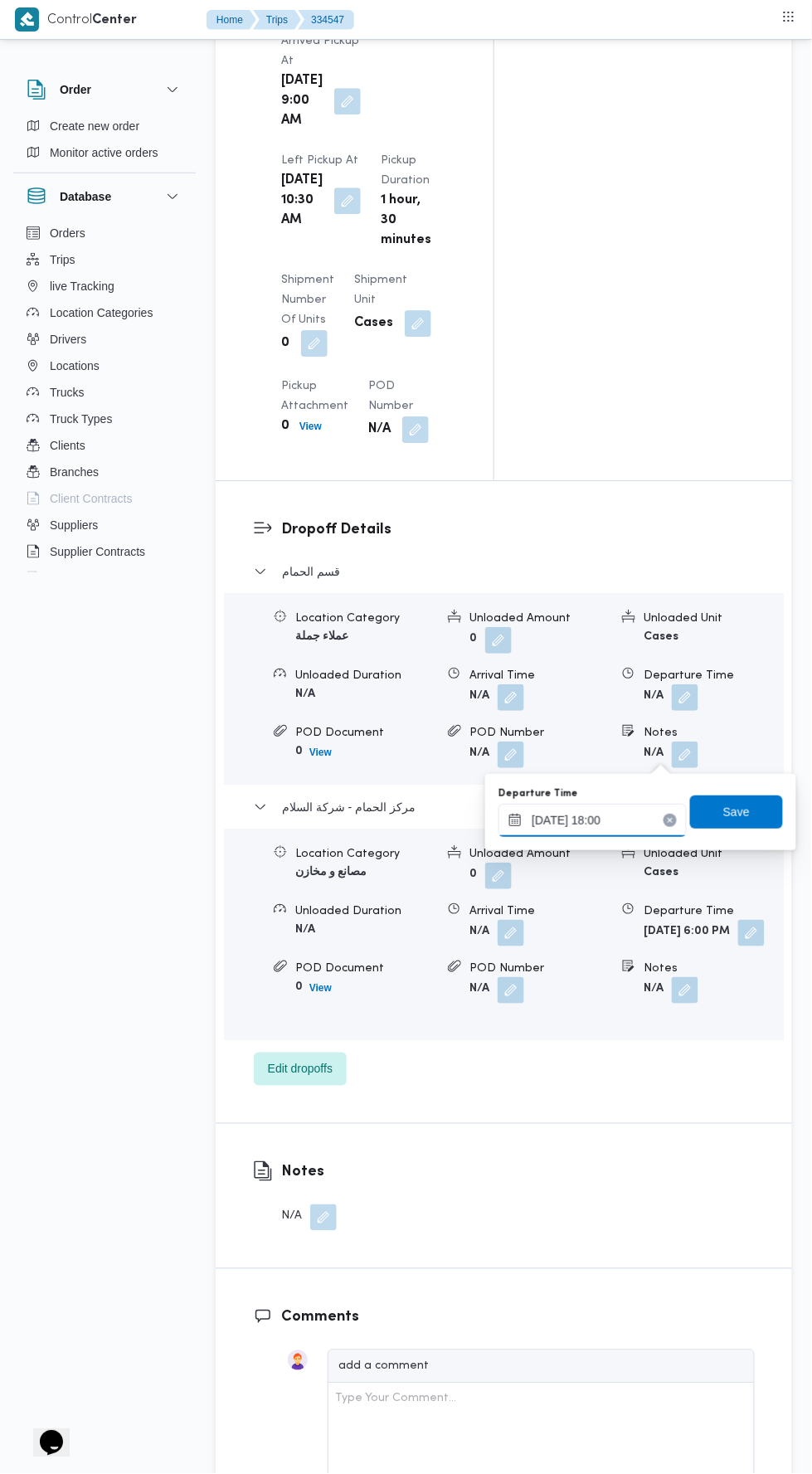
click at [629, 818] on input "[DATE] 18:00" at bounding box center [592, 820] width 188 height 34
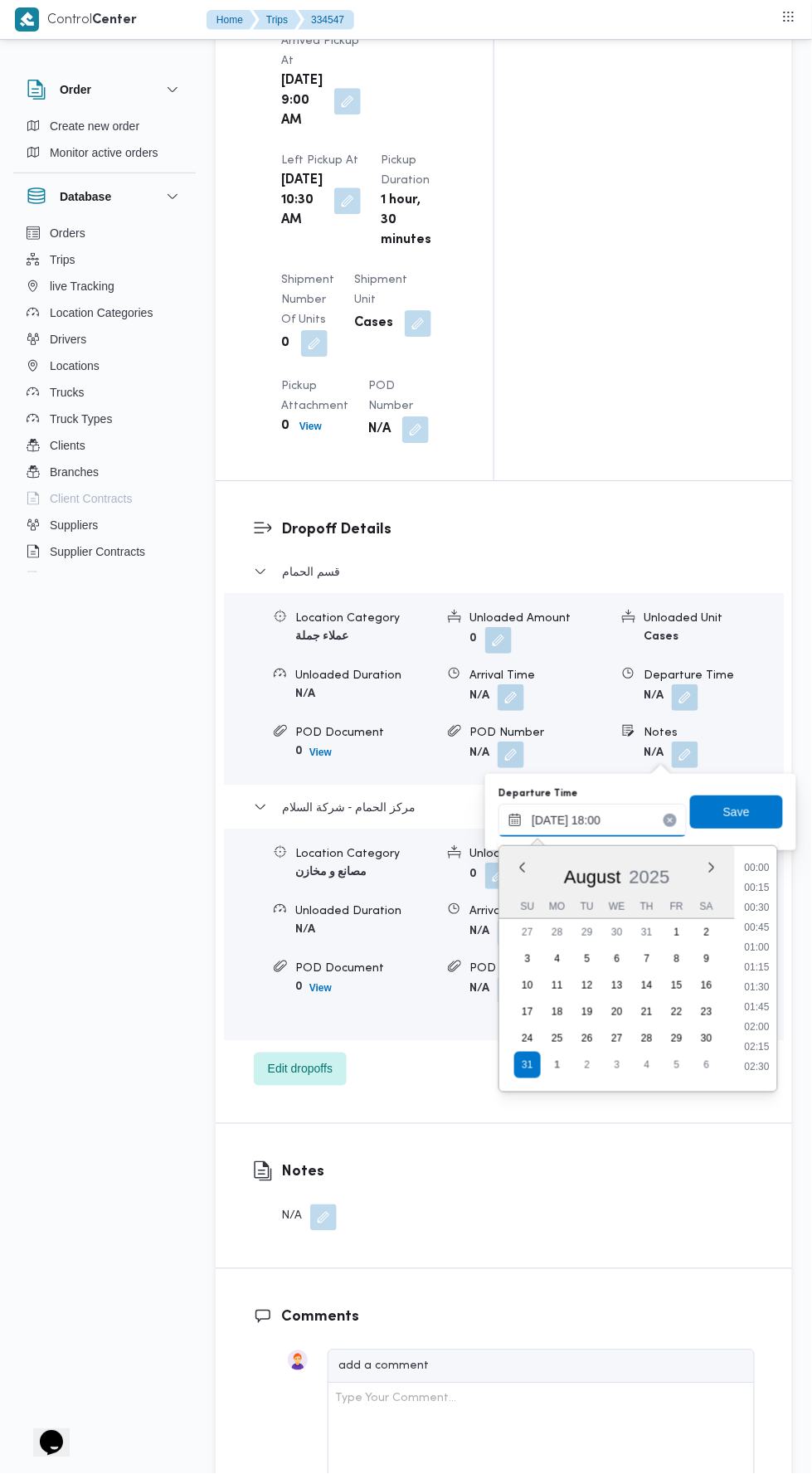
scroll to position [1319, 0]
click at [758, 1039] on li "18:45" at bounding box center [758, 1042] width 38 height 17
type input "31/08/2025 18:45"
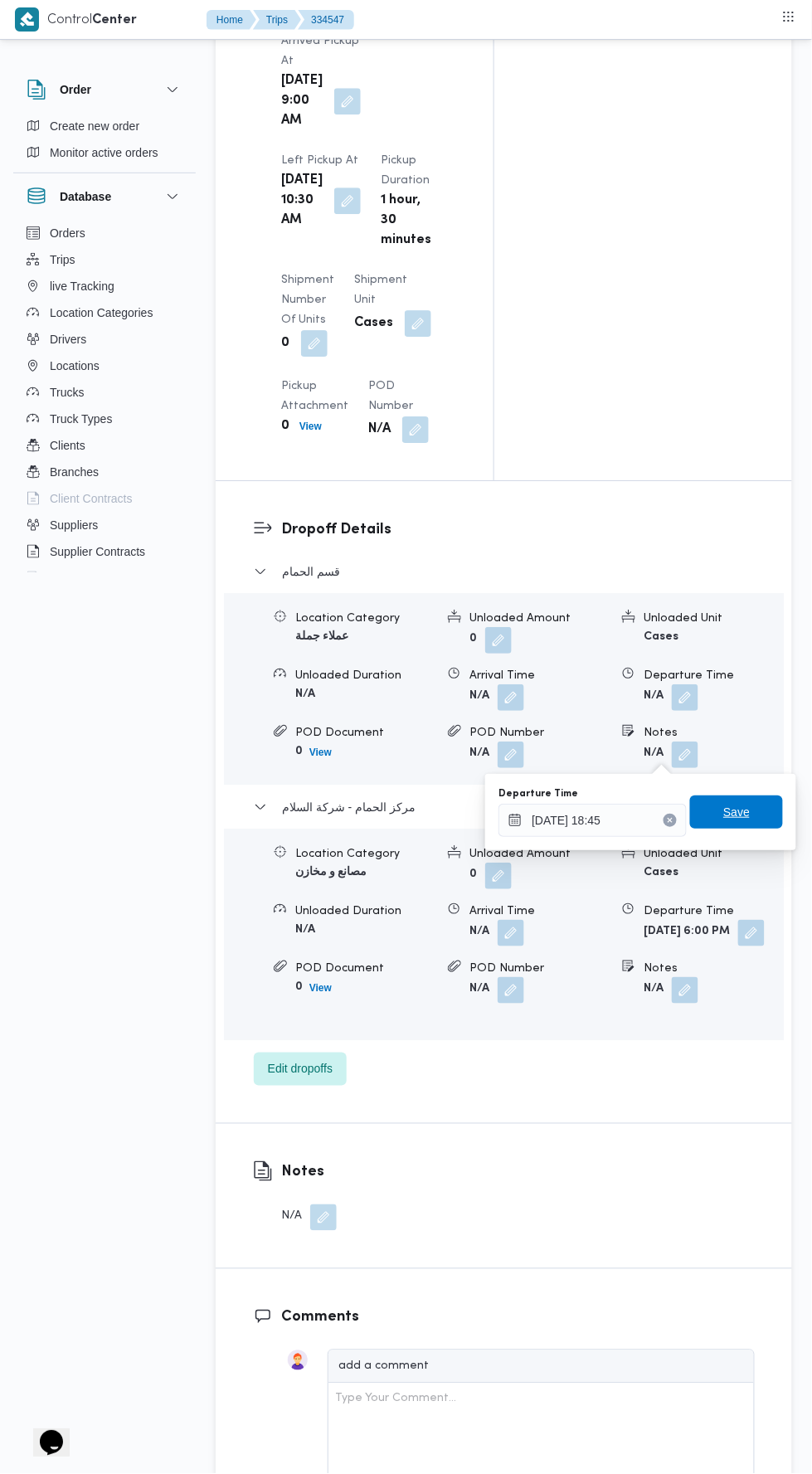
click at [738, 818] on span "Save" at bounding box center [737, 811] width 27 height 20
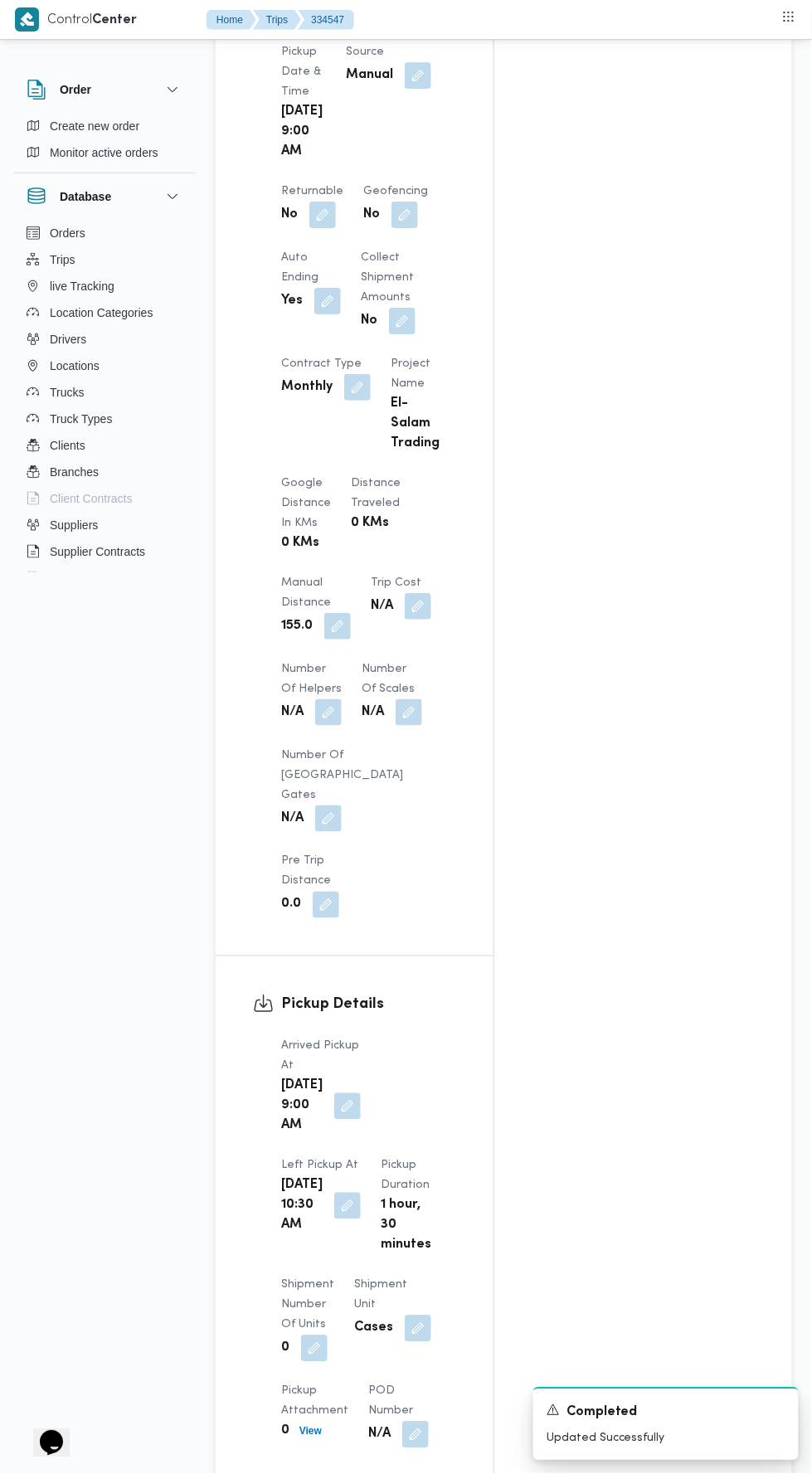
scroll to position [965, 0]
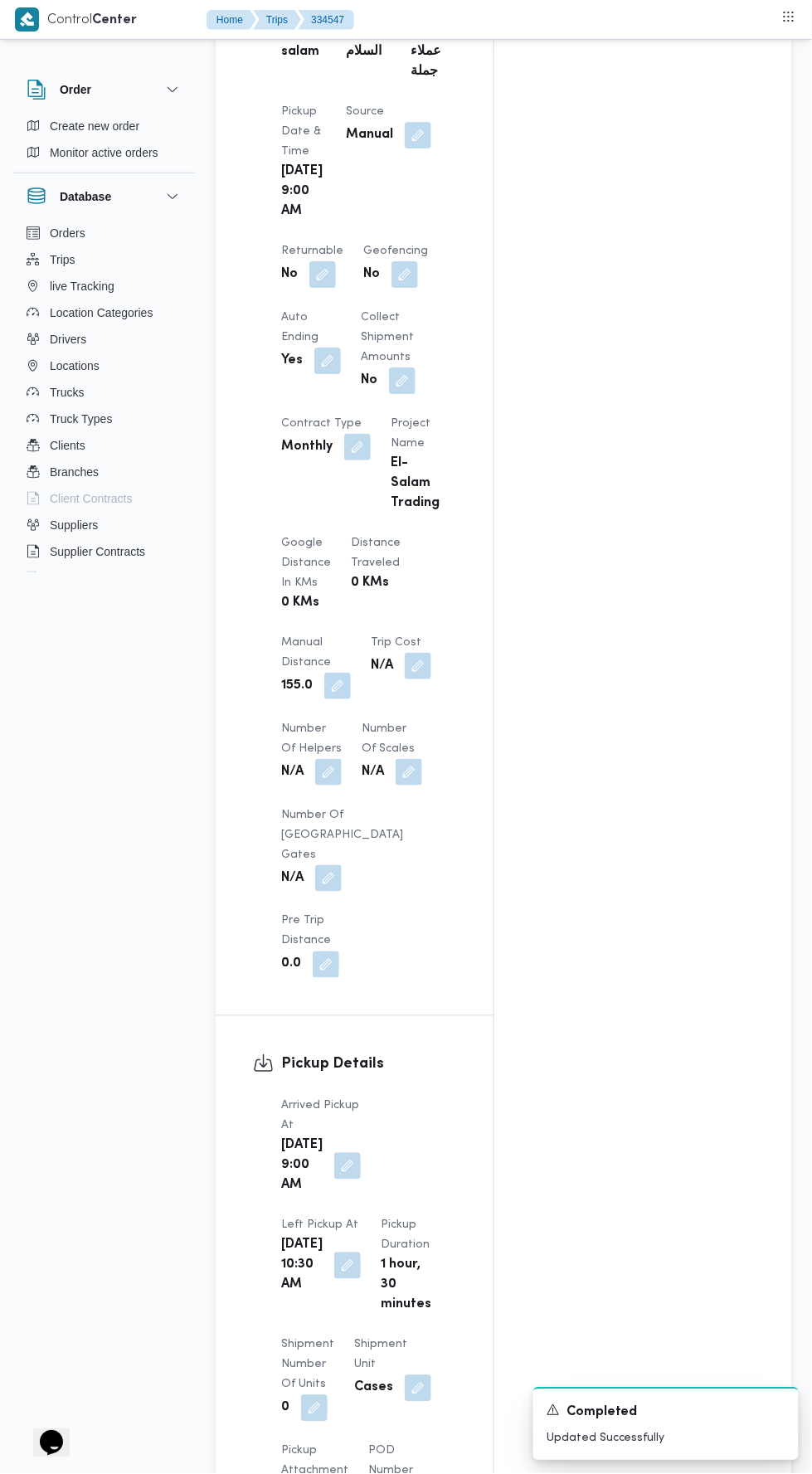
click at [330, 673] on button "button" at bounding box center [337, 686] width 27 height 27
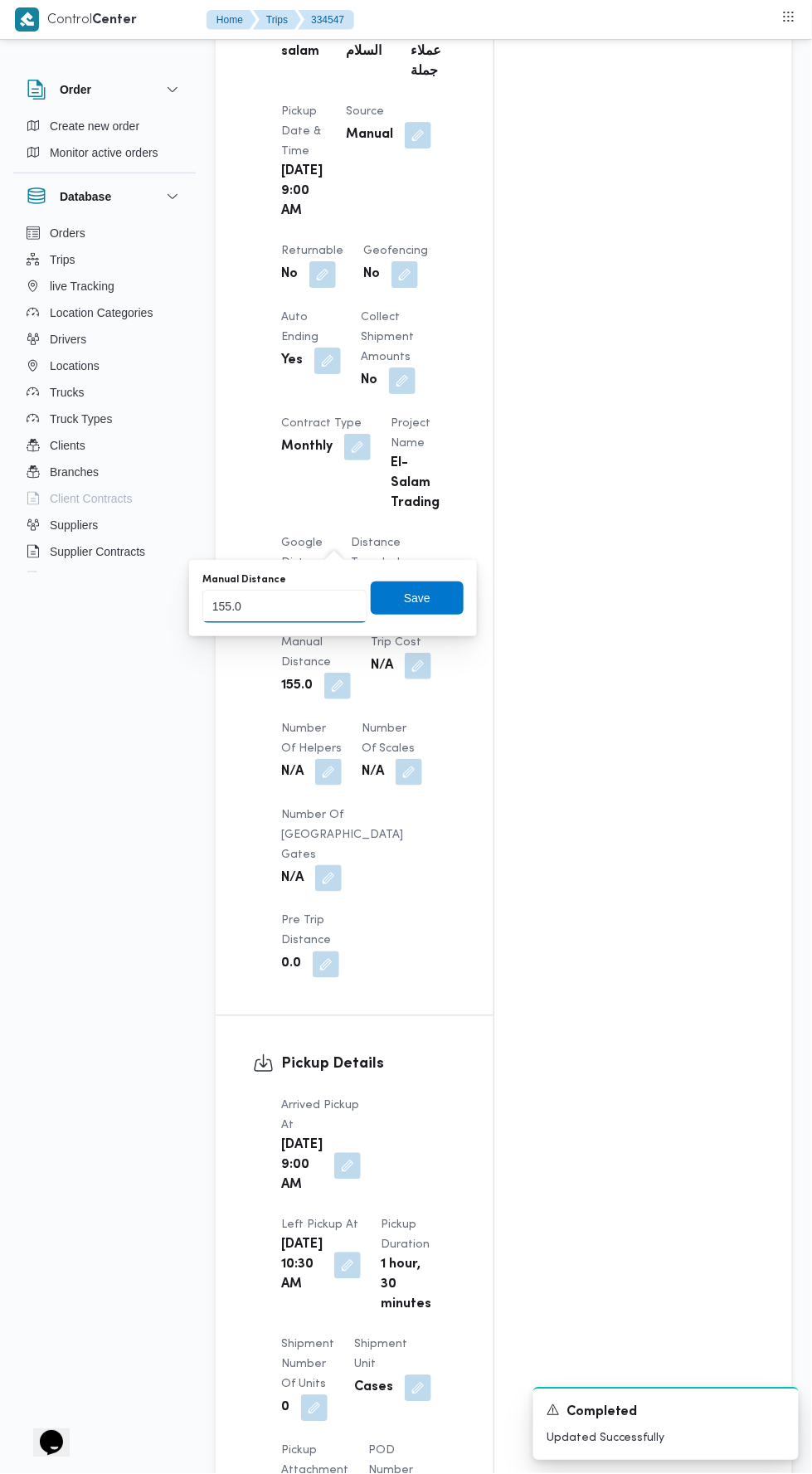
click at [331, 599] on input "155.0" at bounding box center [284, 606] width 165 height 34
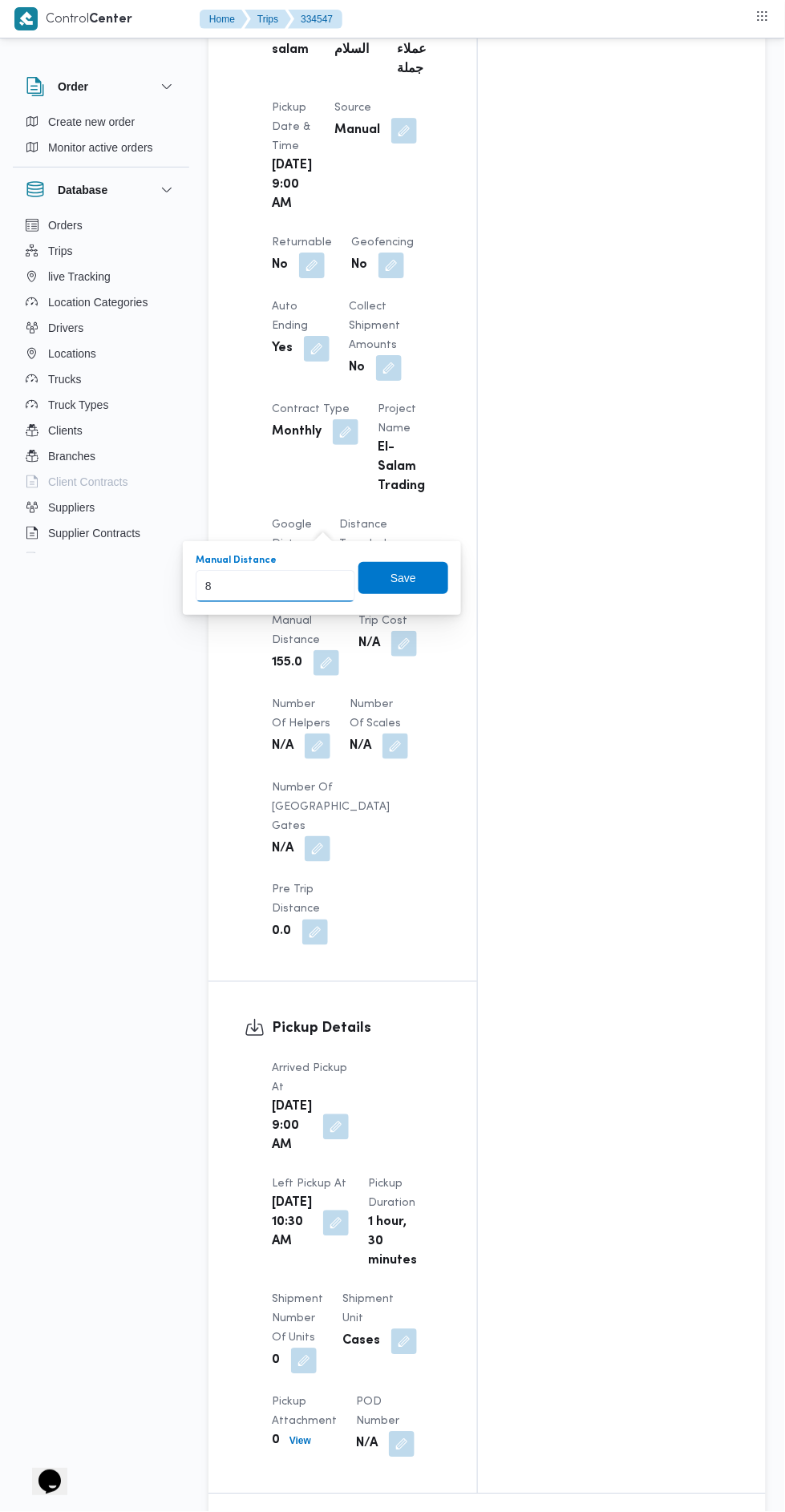
type input "80"
click at [407, 576] on span "Save" at bounding box center [403, 578] width 26 height 19
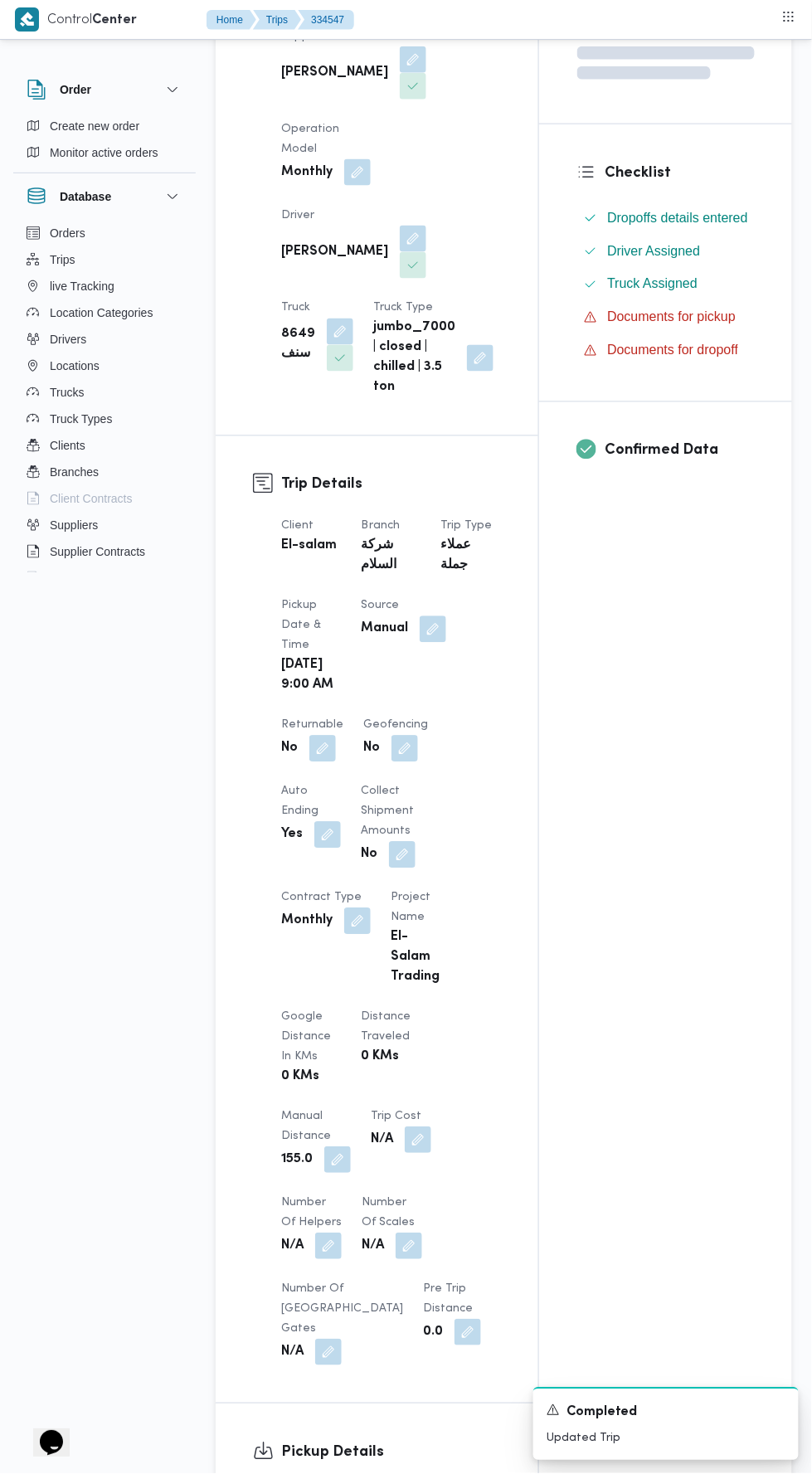
scroll to position [0, 0]
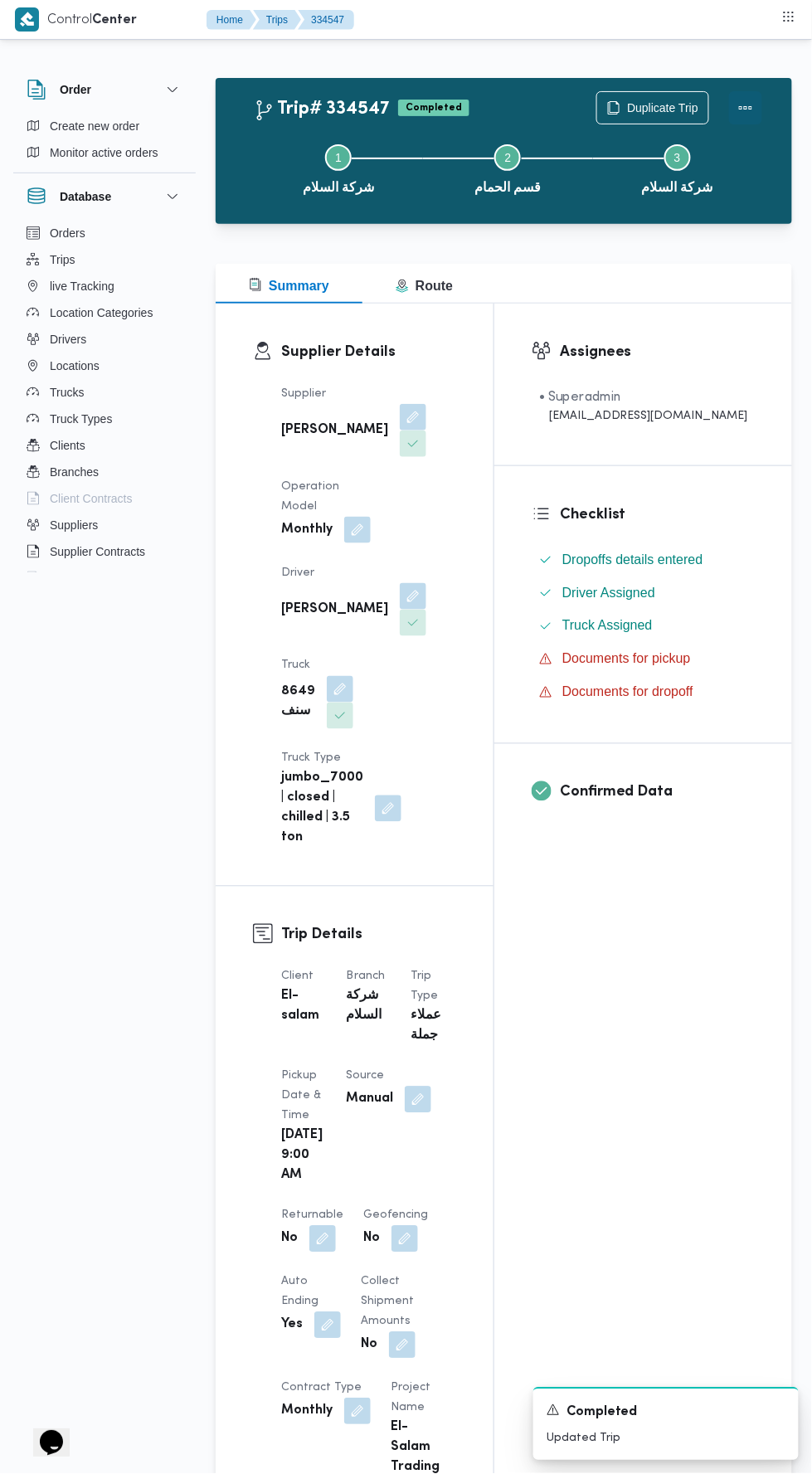
click at [755, 99] on button "Actions" at bounding box center [746, 108] width 34 height 34
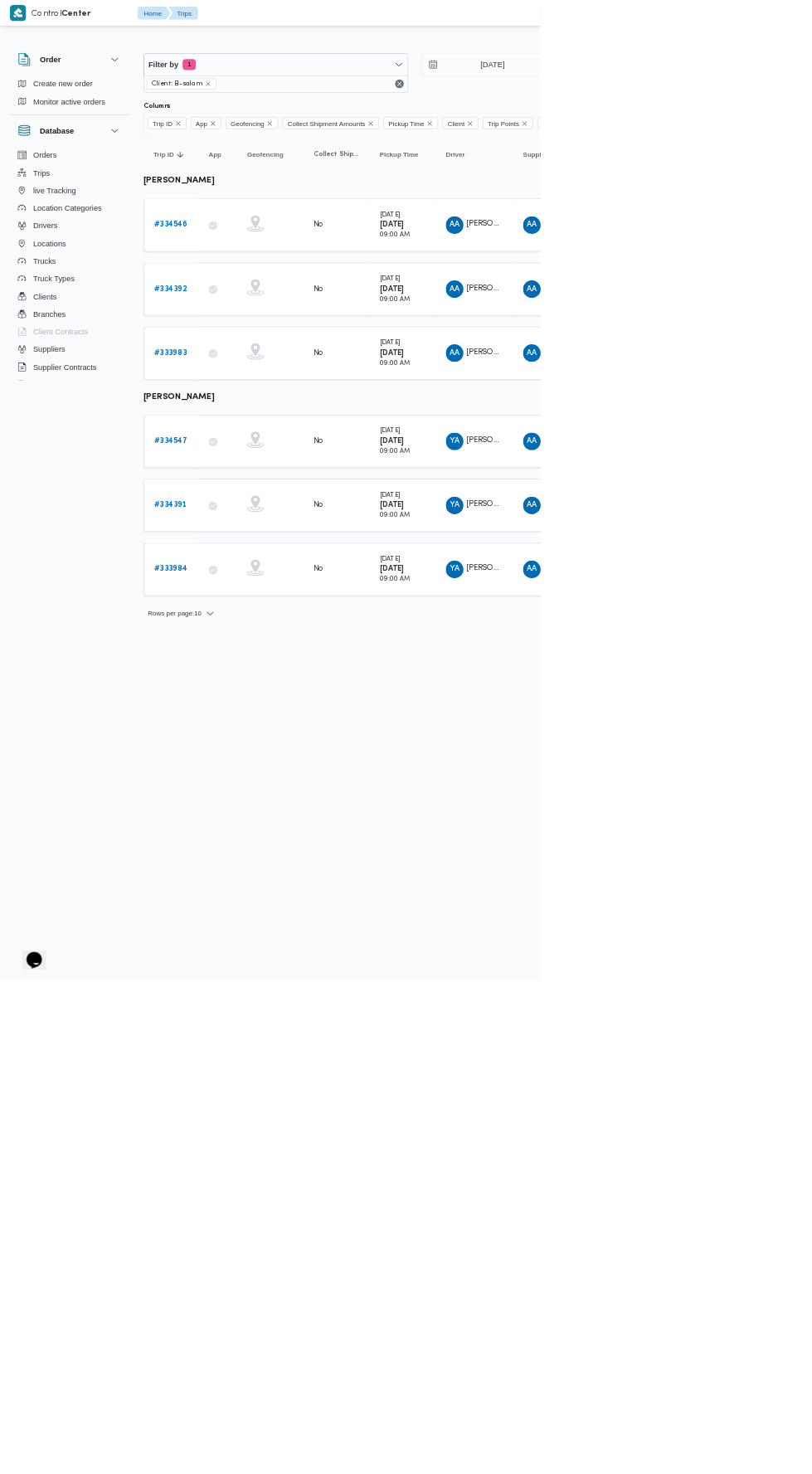
click at [262, 336] on b "# 334546" at bounding box center [257, 338] width 50 height 11
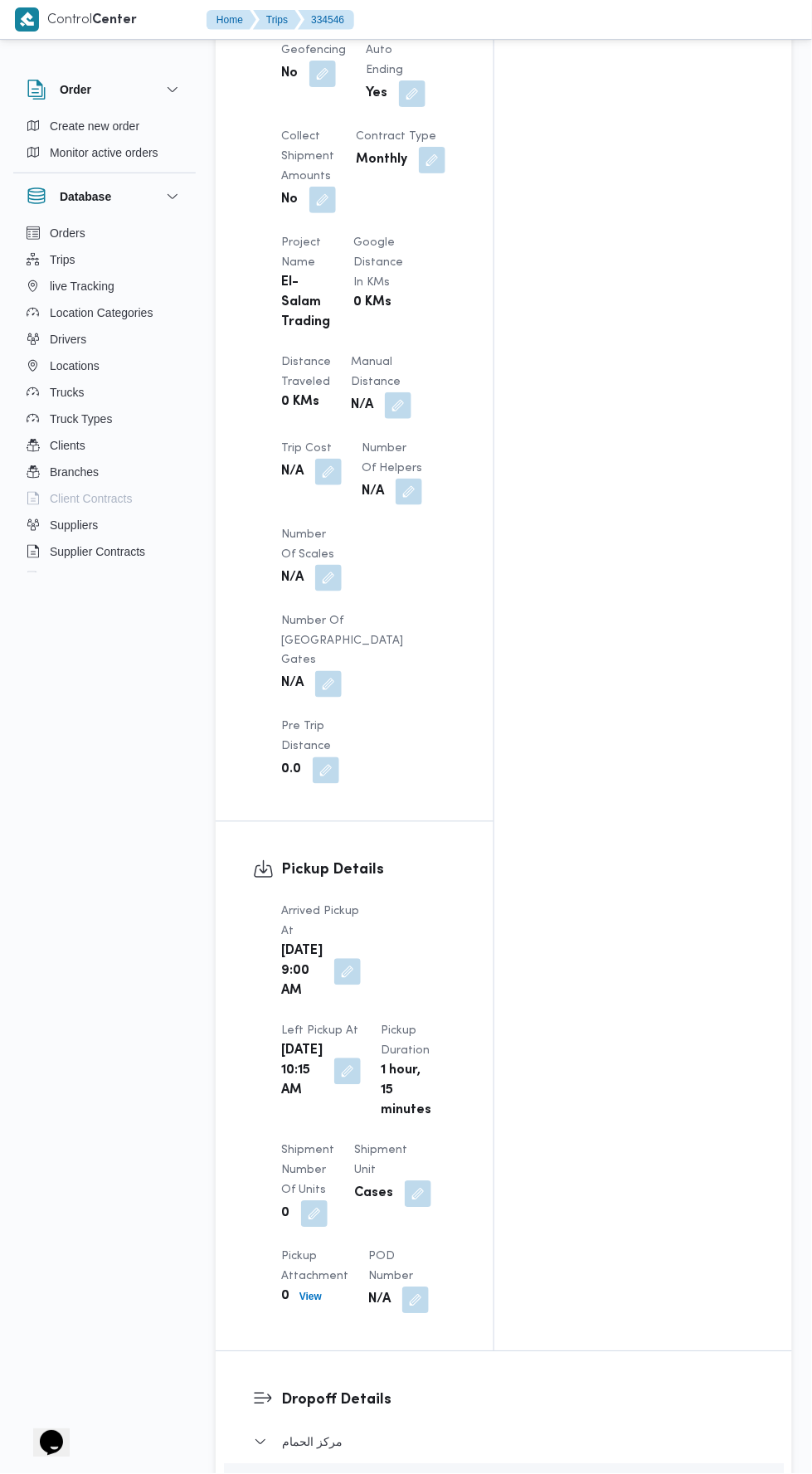
scroll to position [1162, 0]
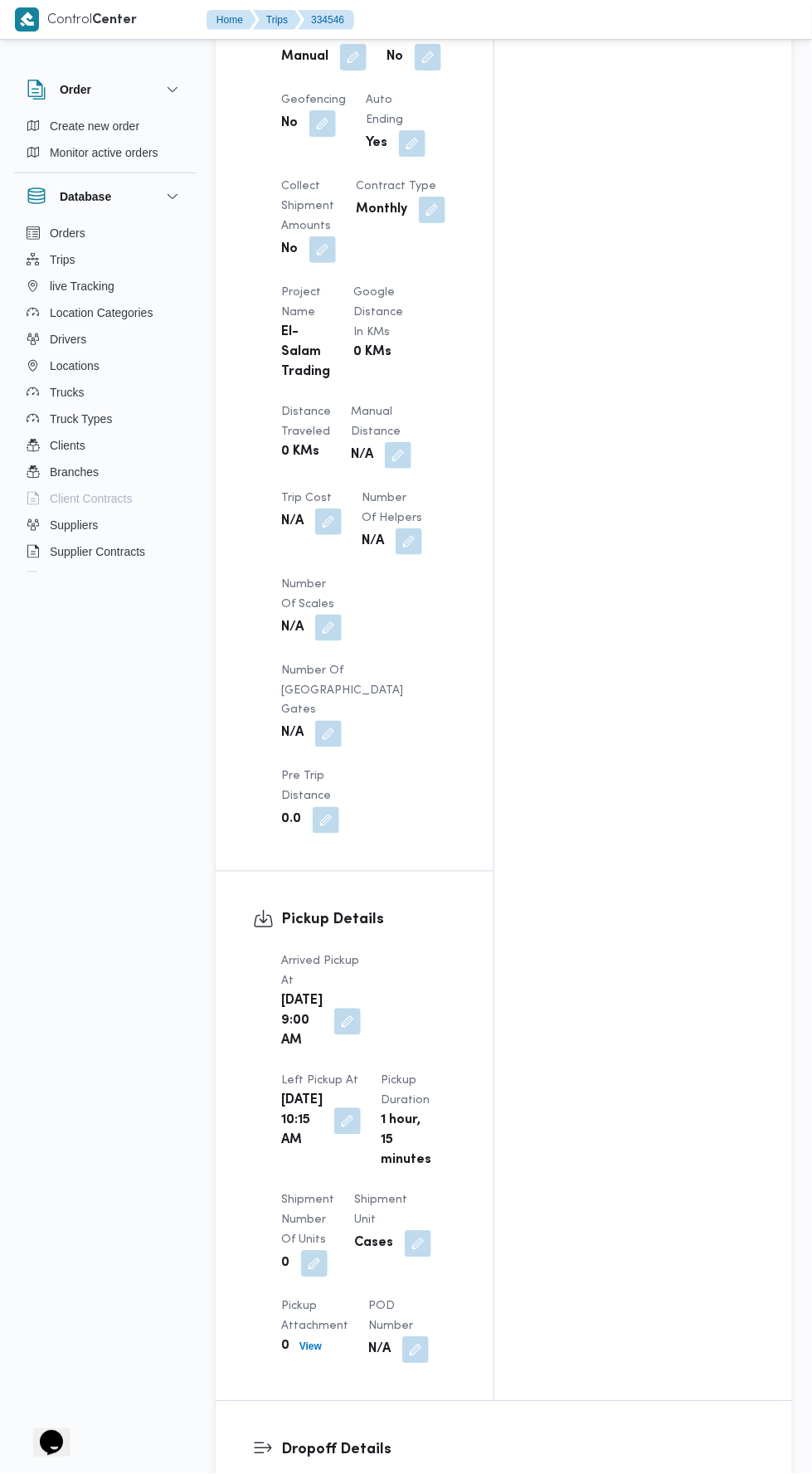
click at [385, 442] on button "button" at bounding box center [398, 455] width 27 height 27
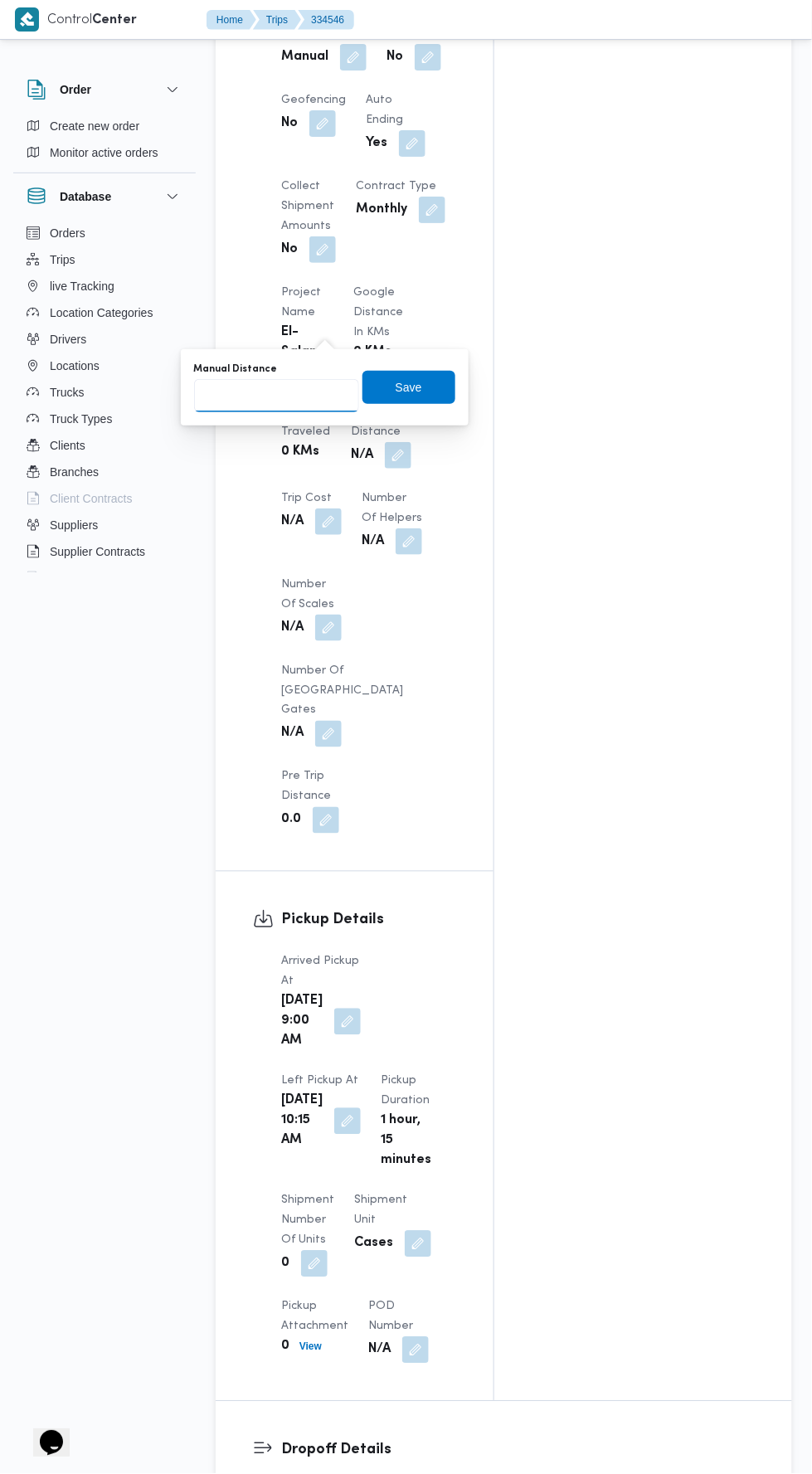
click at [315, 387] on input "Manual Distance" at bounding box center [276, 396] width 165 height 34
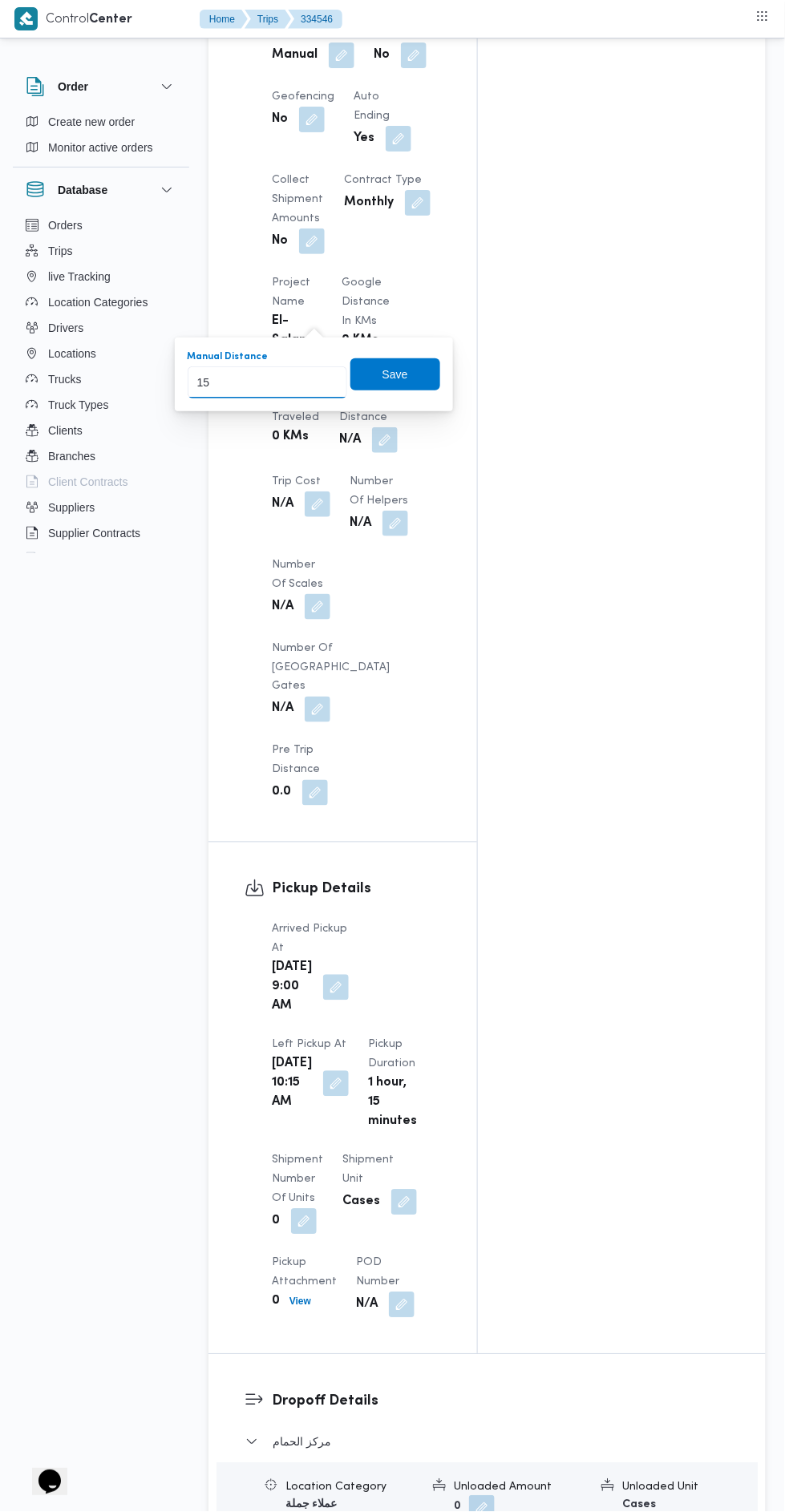
type input "155"
click at [431, 386] on span "Save" at bounding box center [395, 374] width 90 height 32
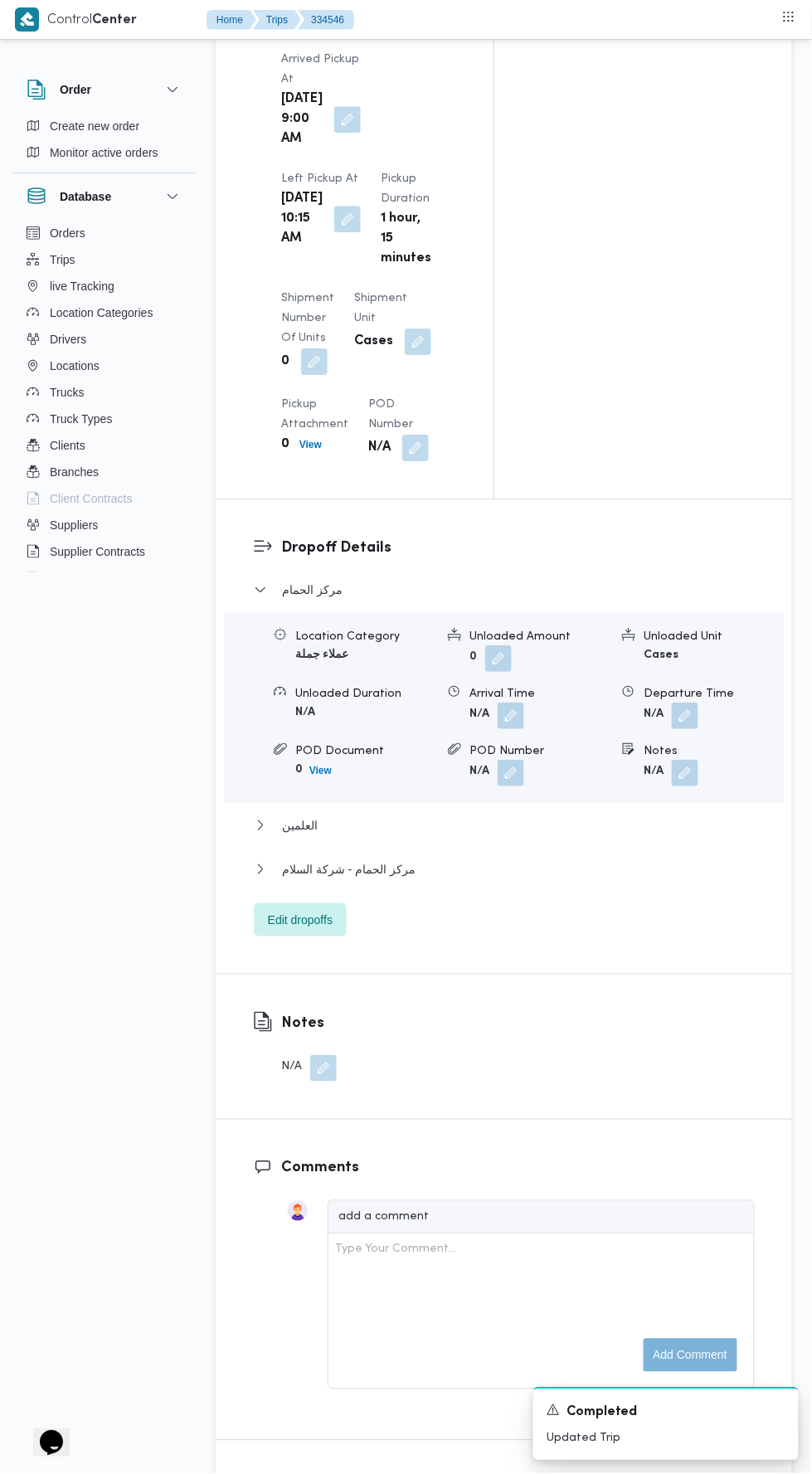
scroll to position [2061, 0]
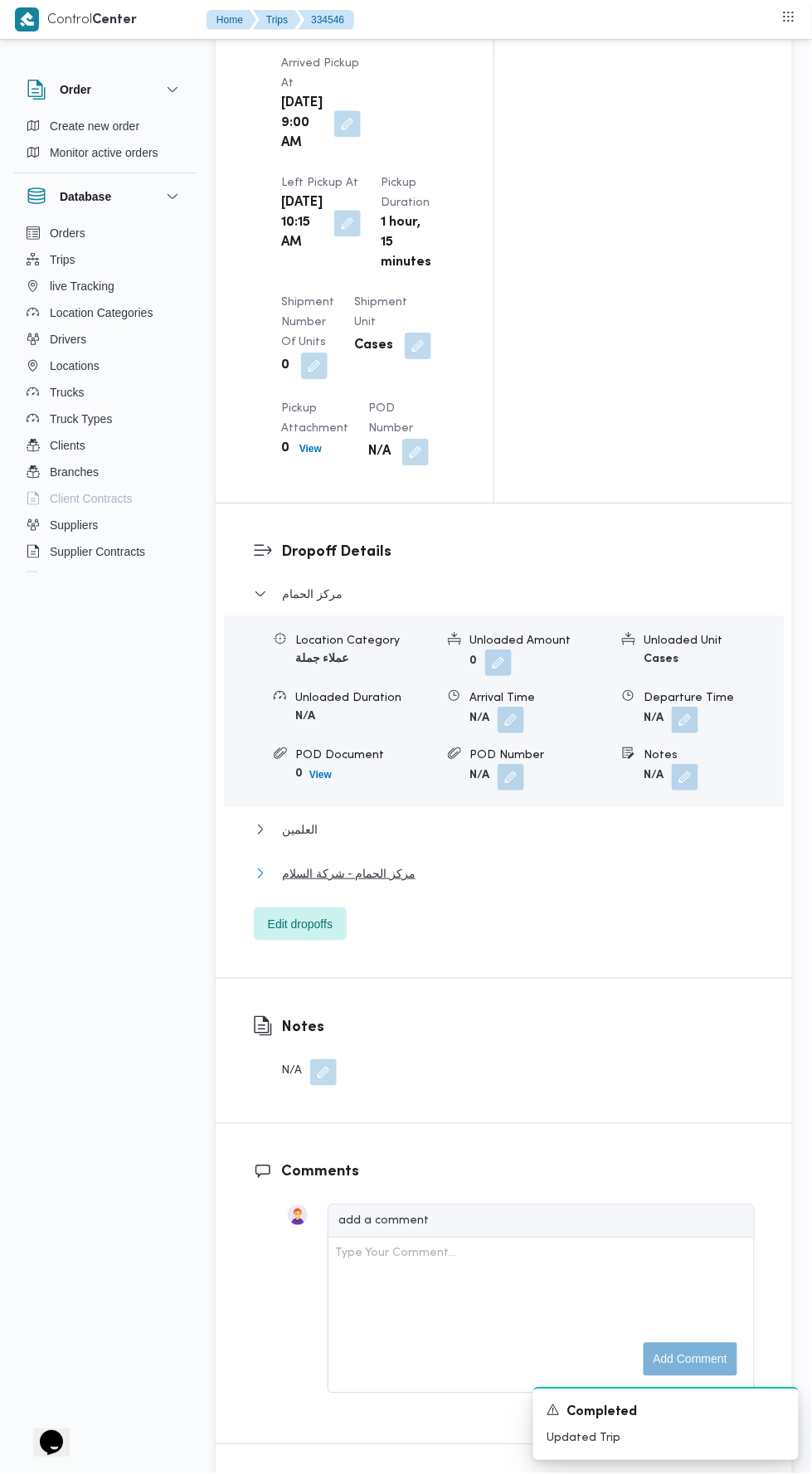
click at [506, 863] on button "مركز الحمام - شركة السلام" at bounding box center [505, 872] width 501 height 20
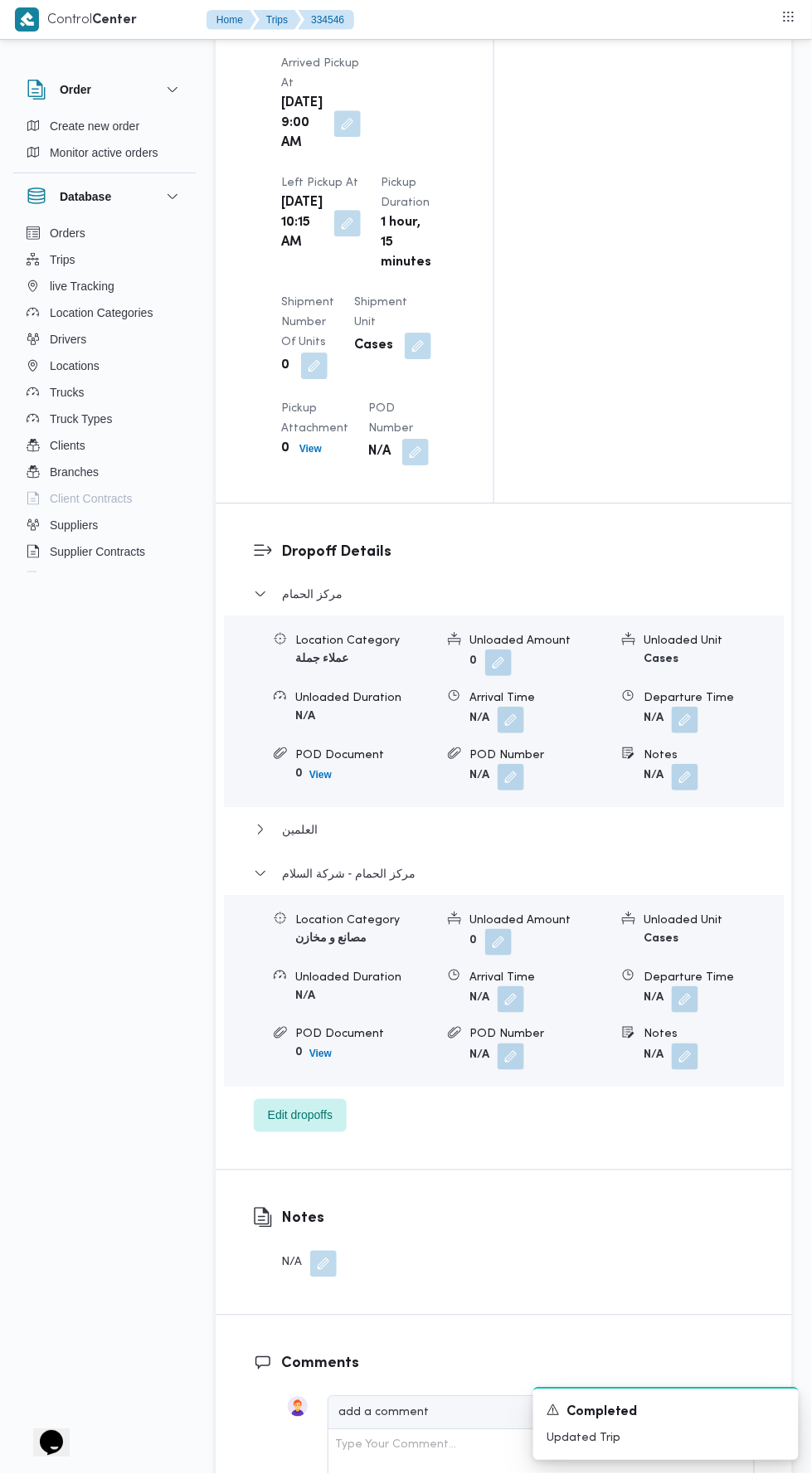
click at [691, 986] on button "button" at bounding box center [685, 999] width 27 height 27
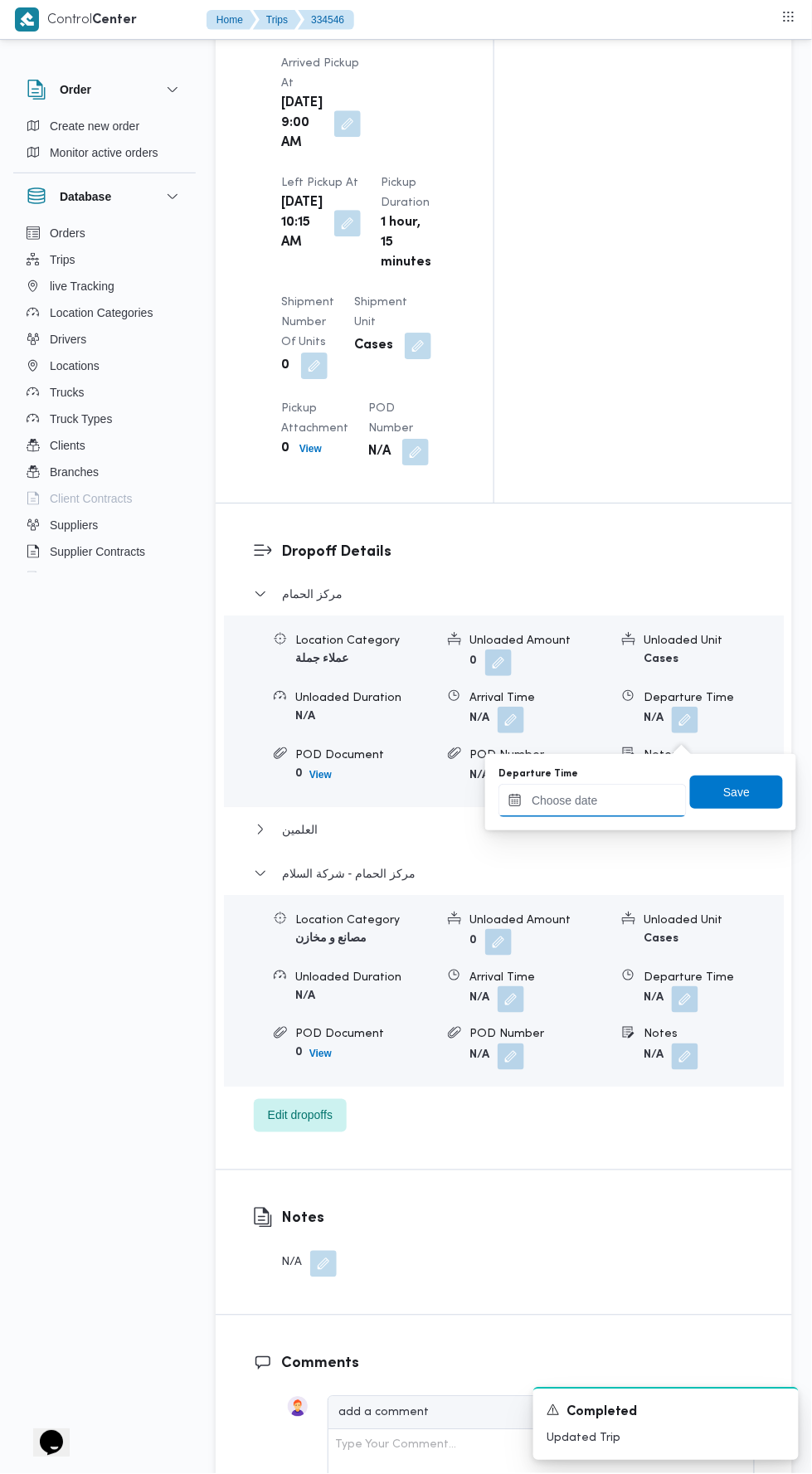
click at [626, 799] on input "Departure Time" at bounding box center [592, 801] width 188 height 34
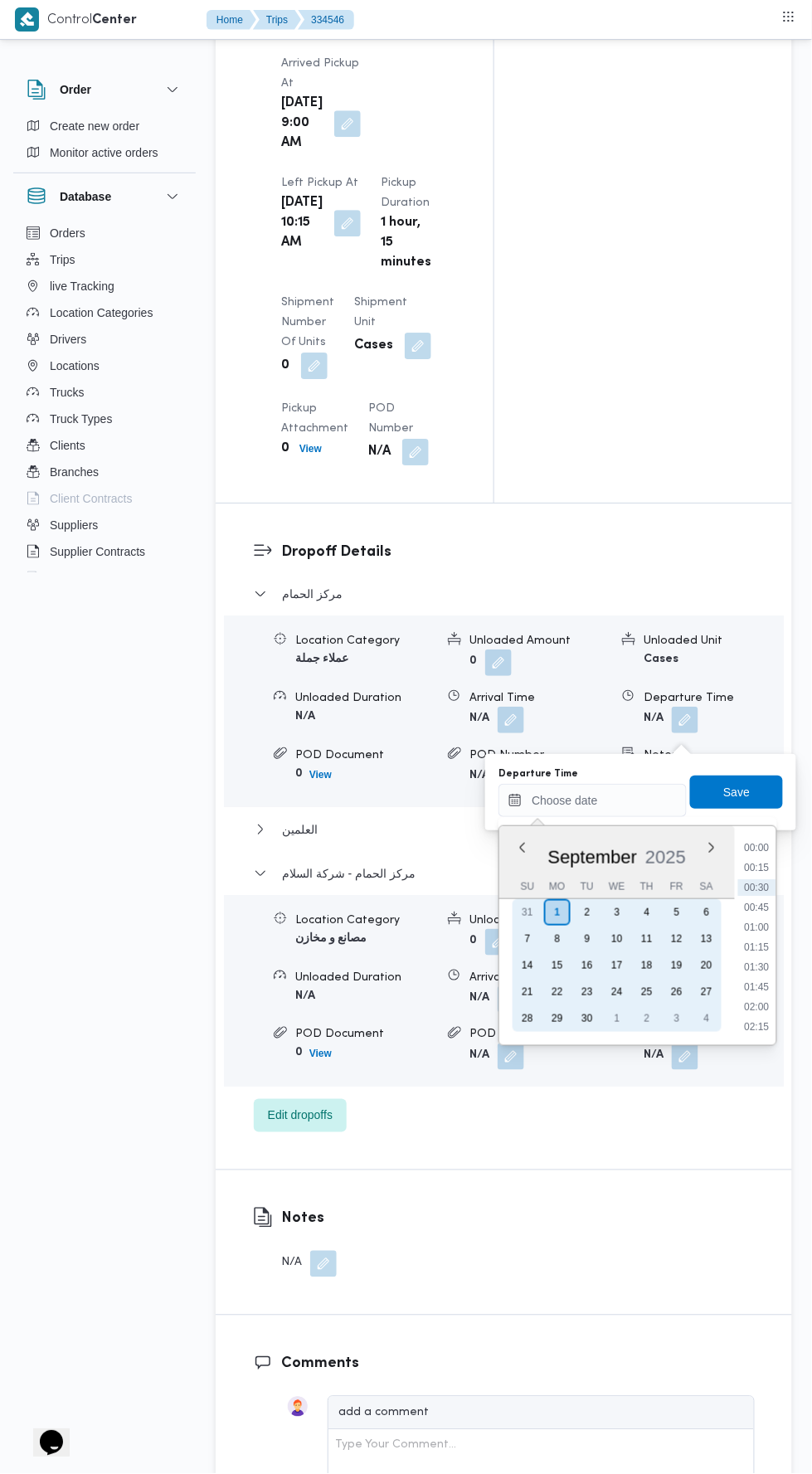
click at [528, 913] on div "31" at bounding box center [527, 913] width 27 height 27
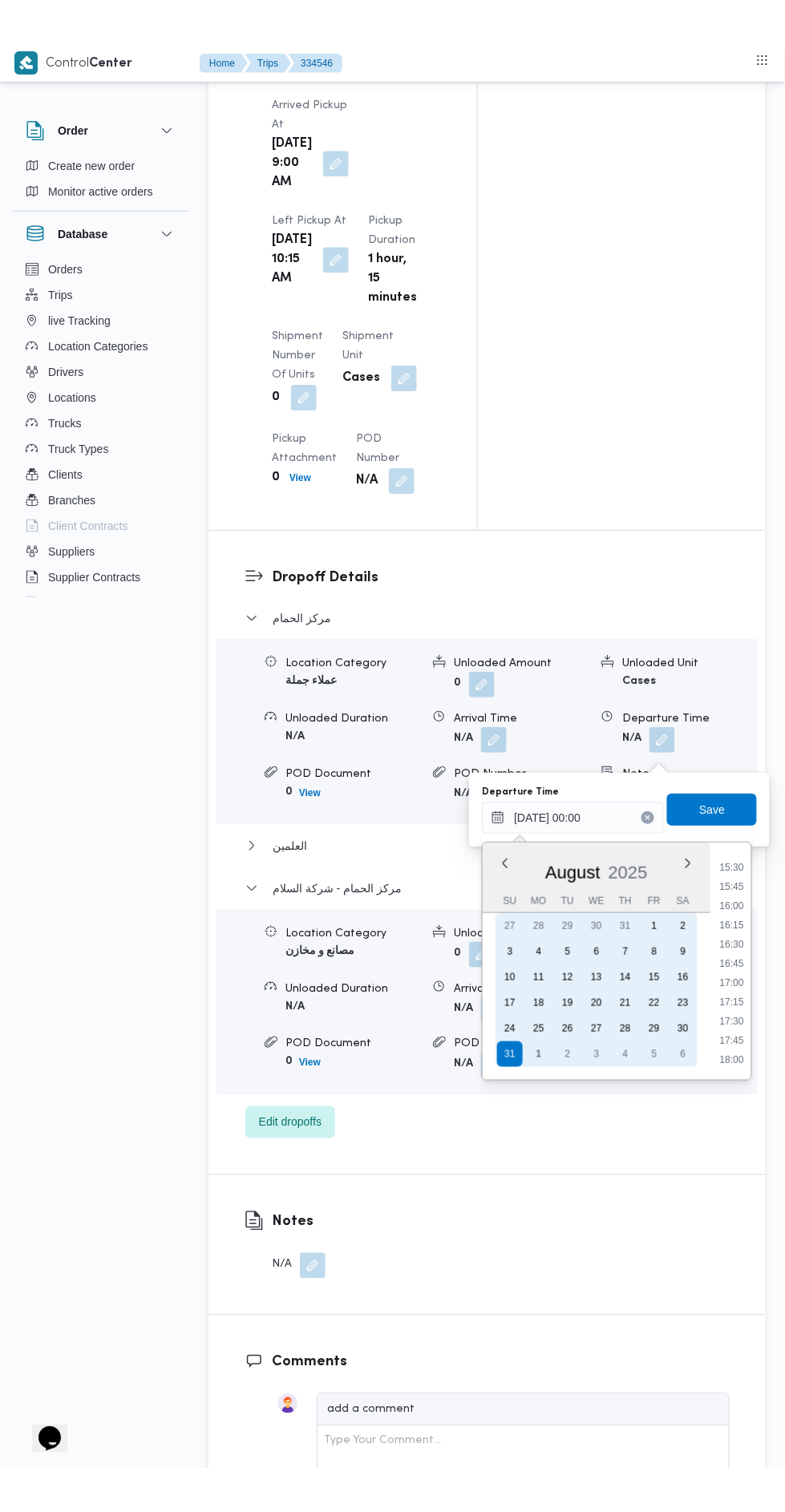
scroll to position [1195, 0]
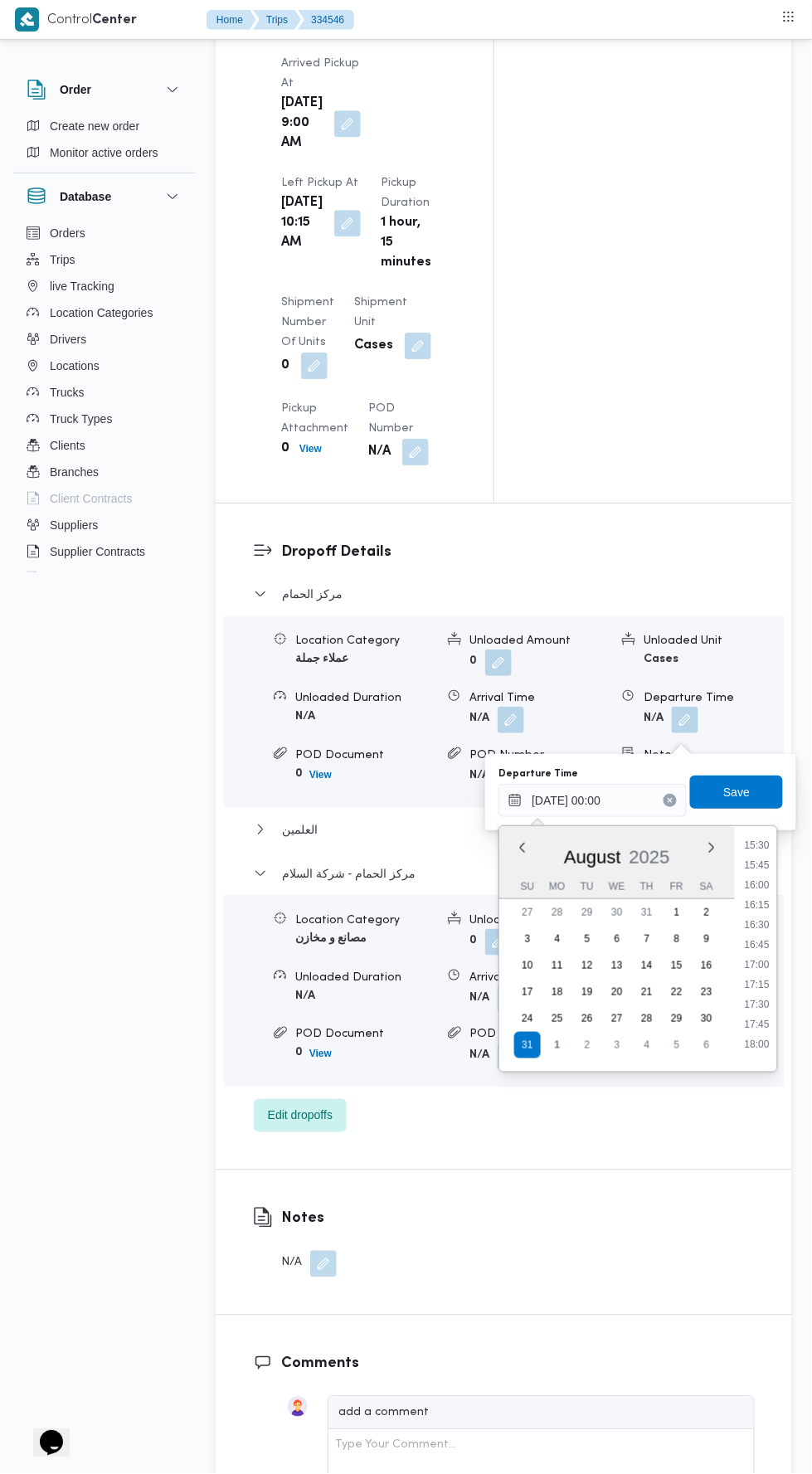
click at [758, 1043] on li "18:00" at bounding box center [758, 1045] width 38 height 17
type input "[DATE] 18:00"
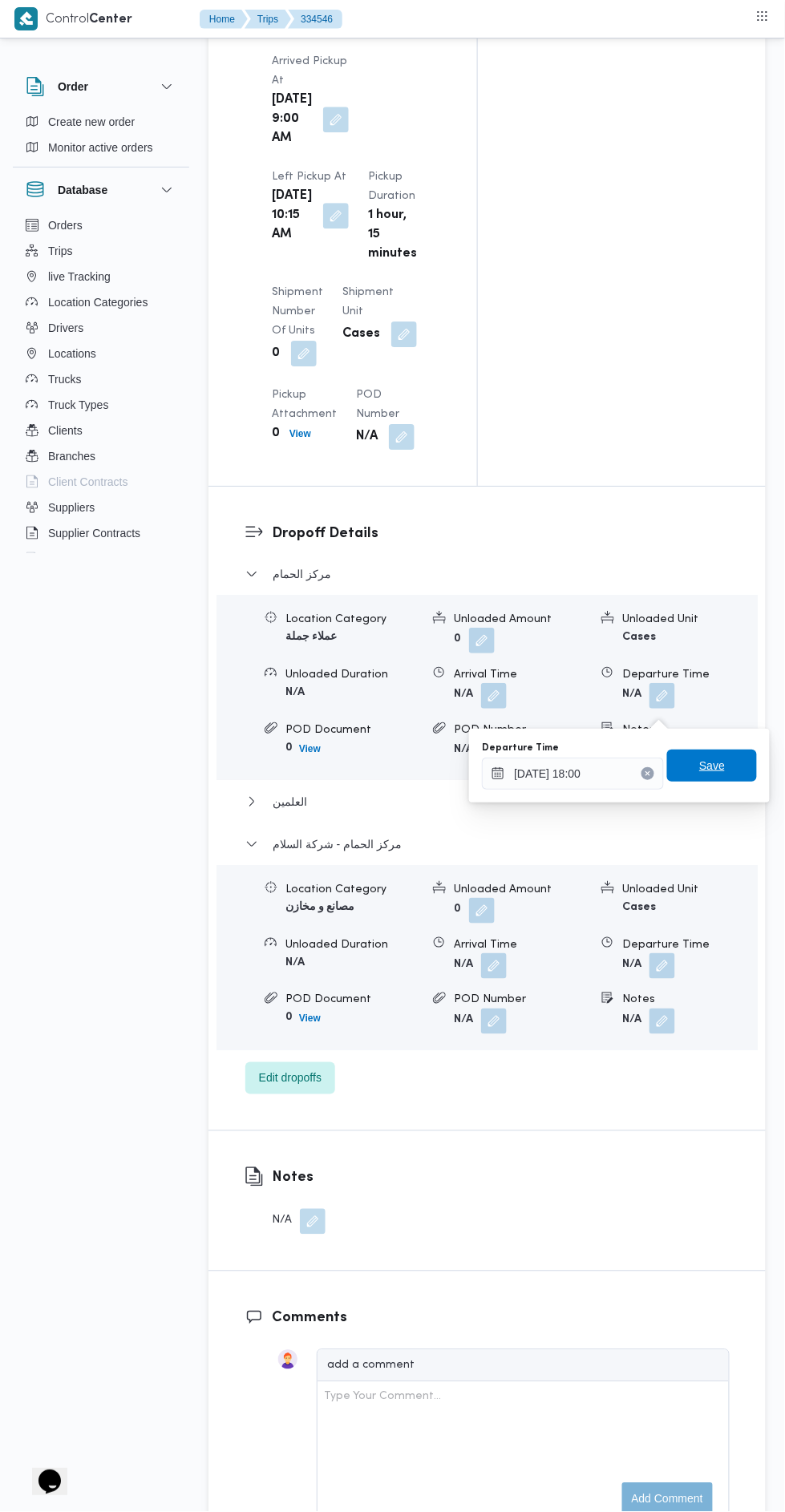
click at [741, 752] on span "Save" at bounding box center [712, 766] width 90 height 32
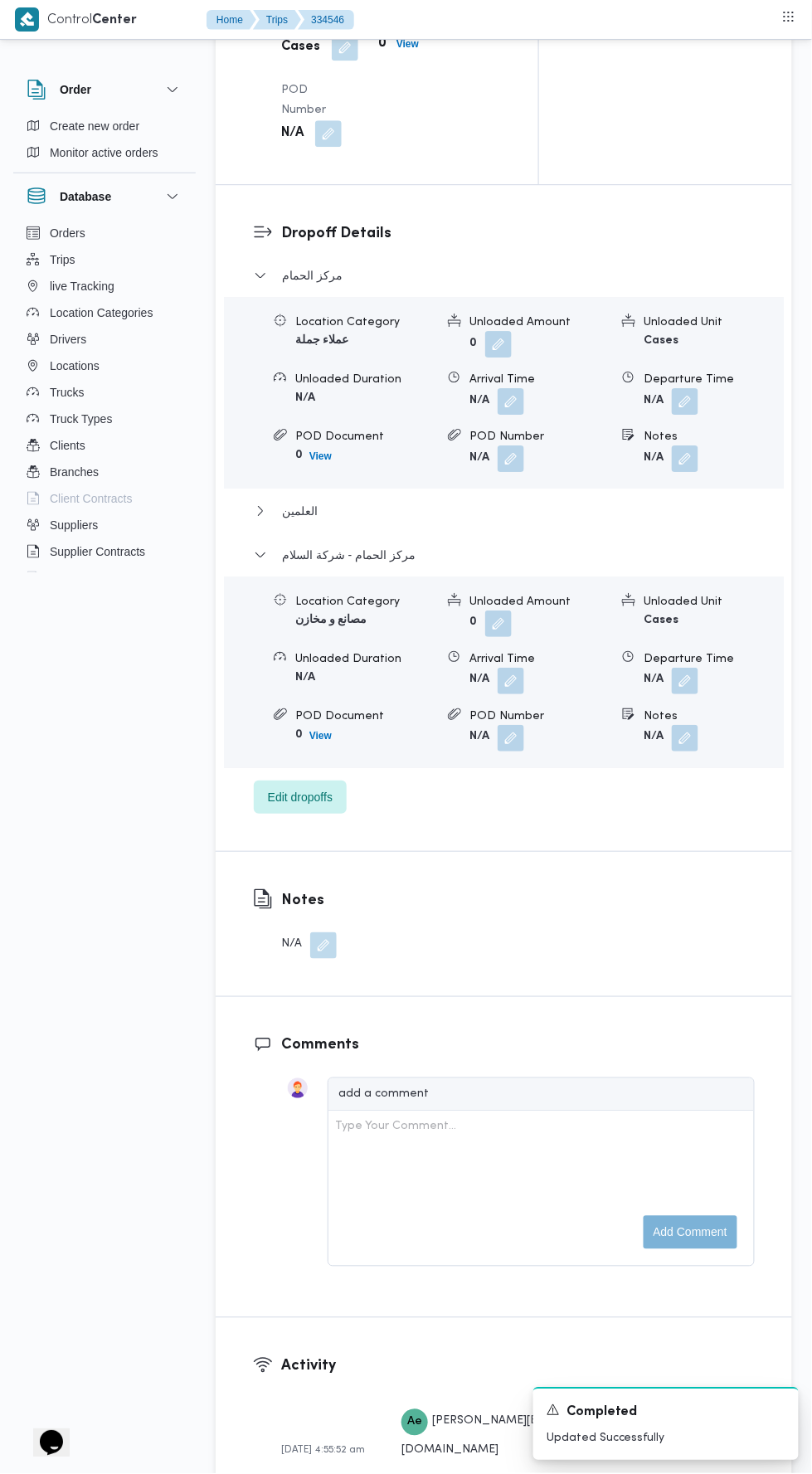
click at [318, 959] on button "button" at bounding box center [323, 945] width 27 height 27
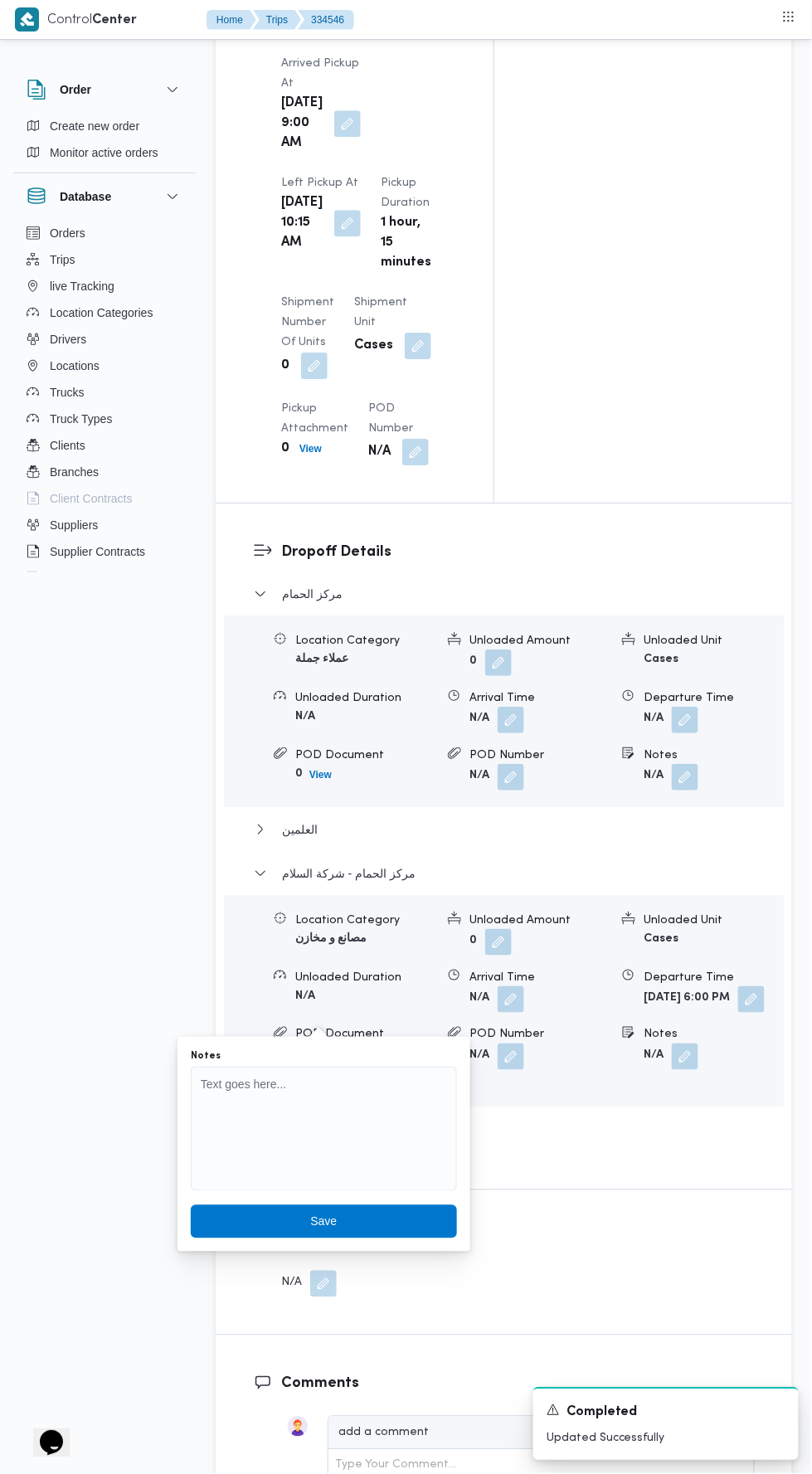
click at [360, 1056] on div "Notes" at bounding box center [324, 1057] width 266 height 13
click at [383, 1075] on textarea "Notes" at bounding box center [324, 1129] width 266 height 125
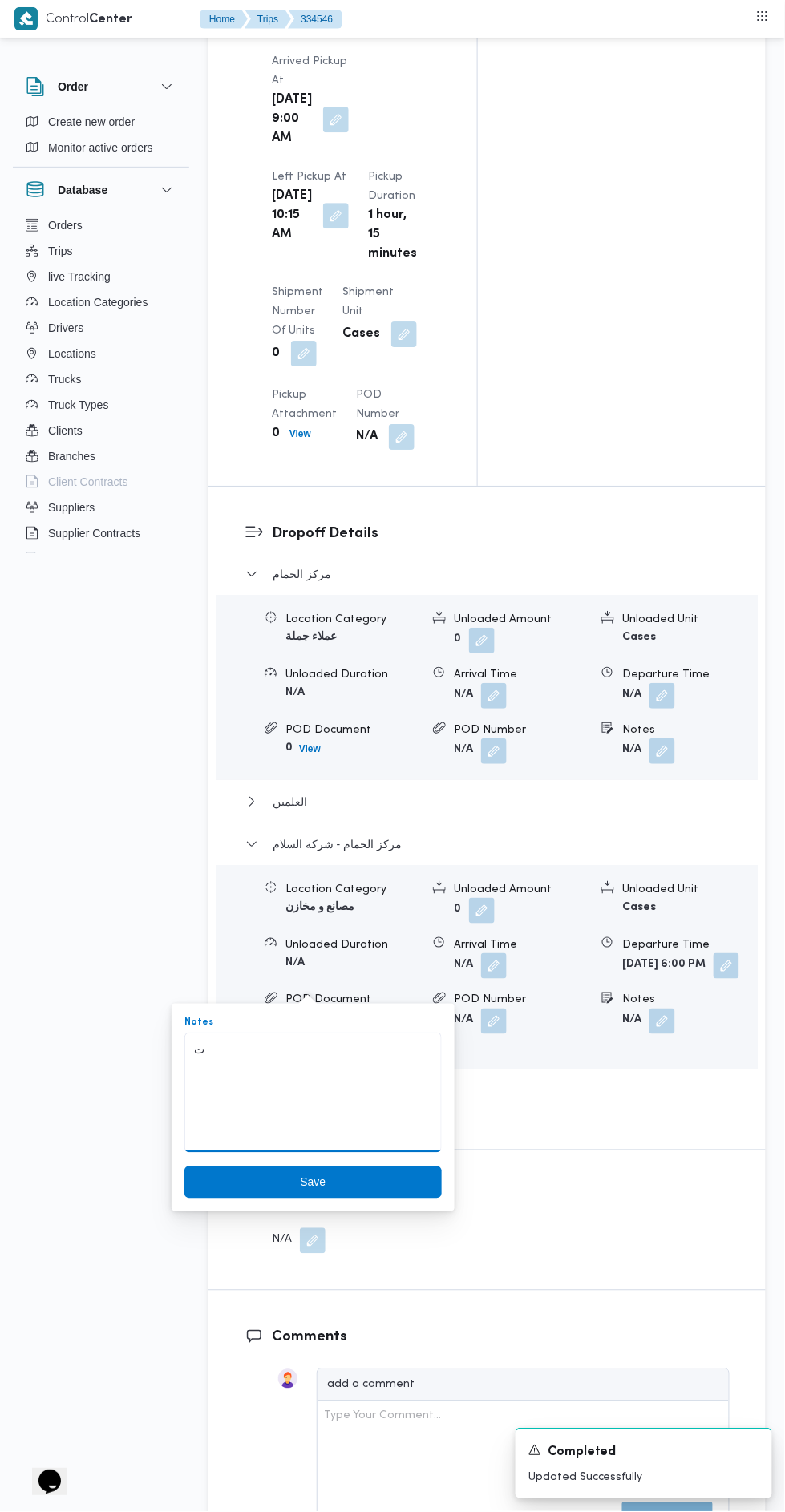
scroll to position [1992, 0]
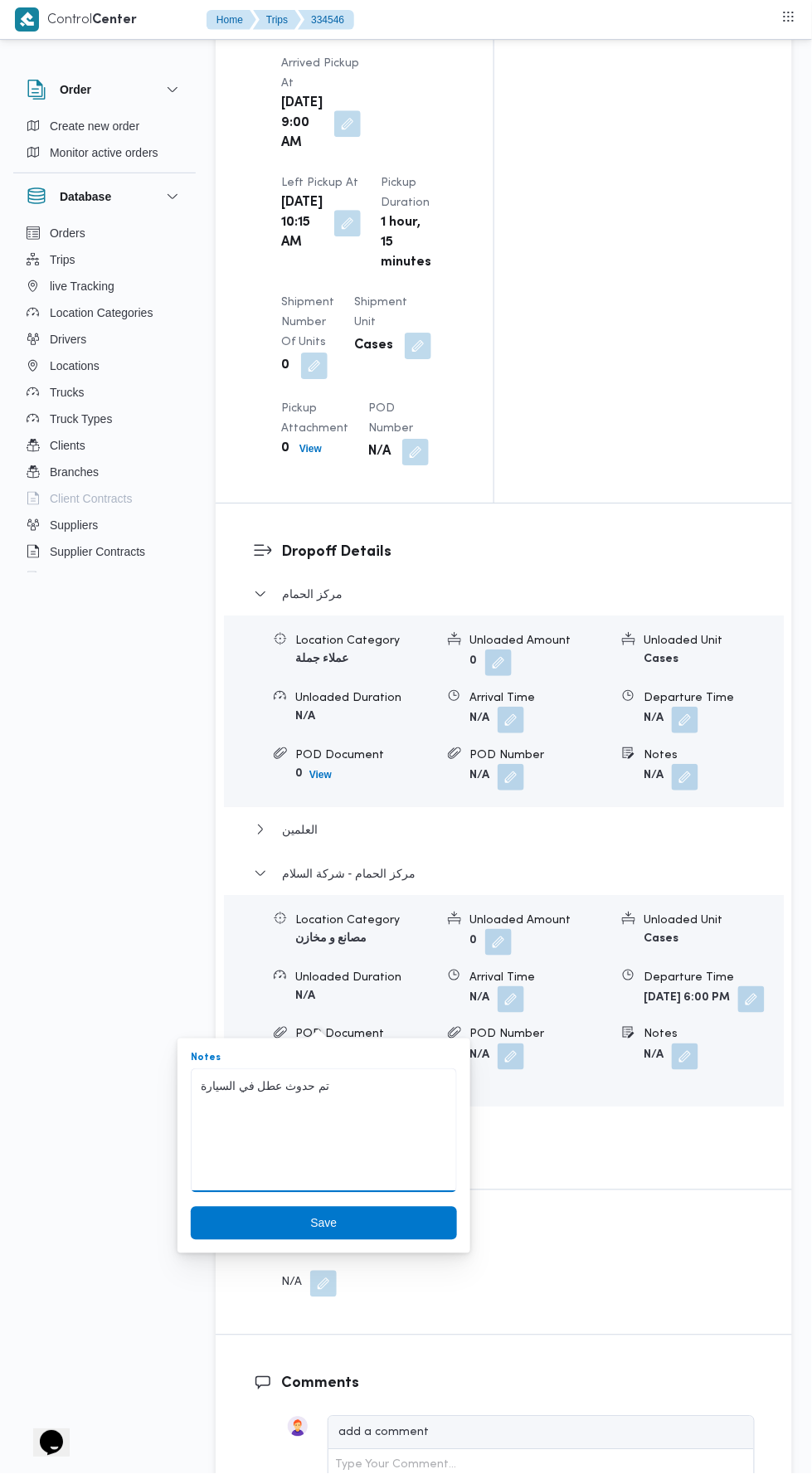
type textarea "تم حدوث عطل في السيارة"
click at [404, 1212] on span "Save" at bounding box center [324, 1224] width 266 height 34
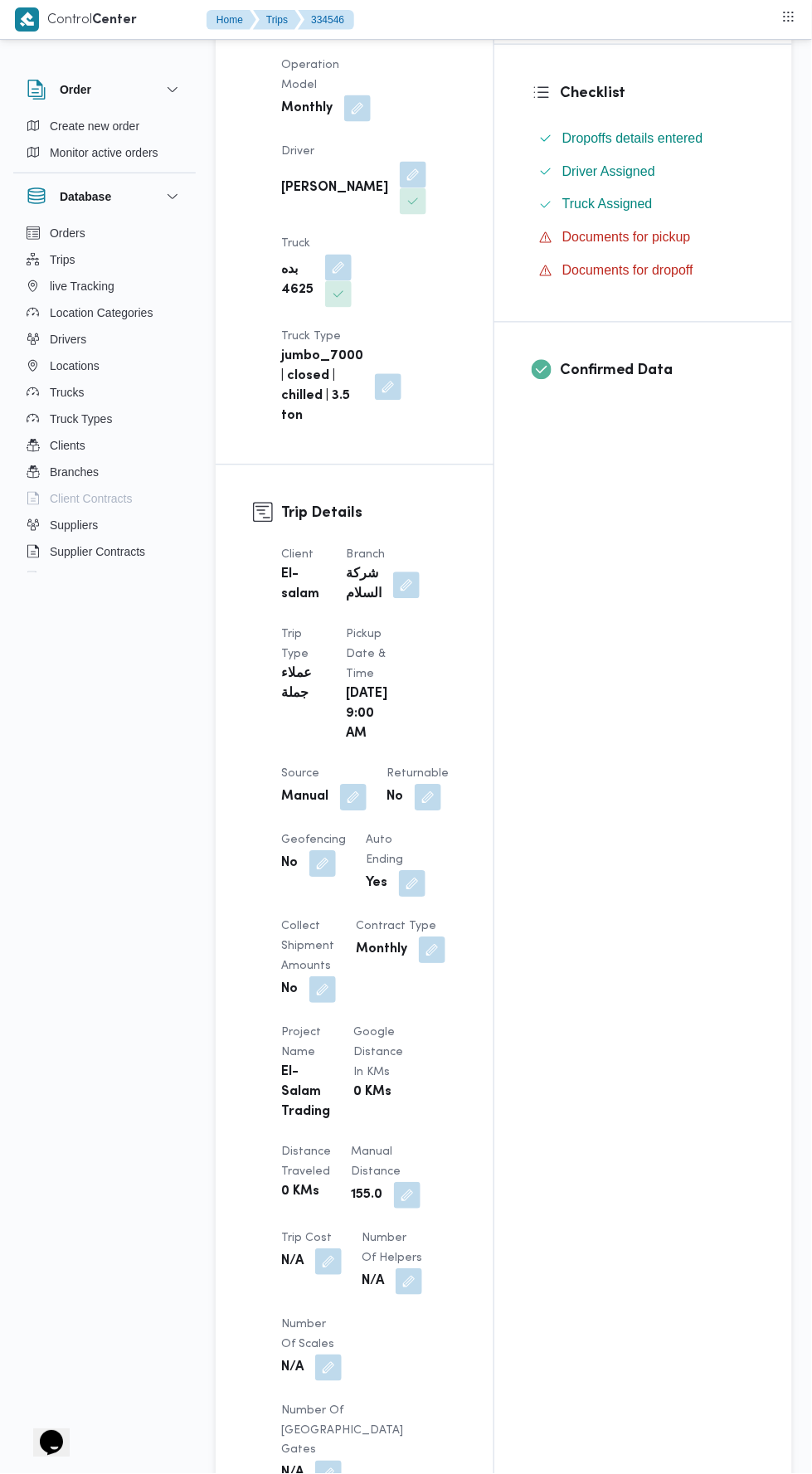
scroll to position [0, 0]
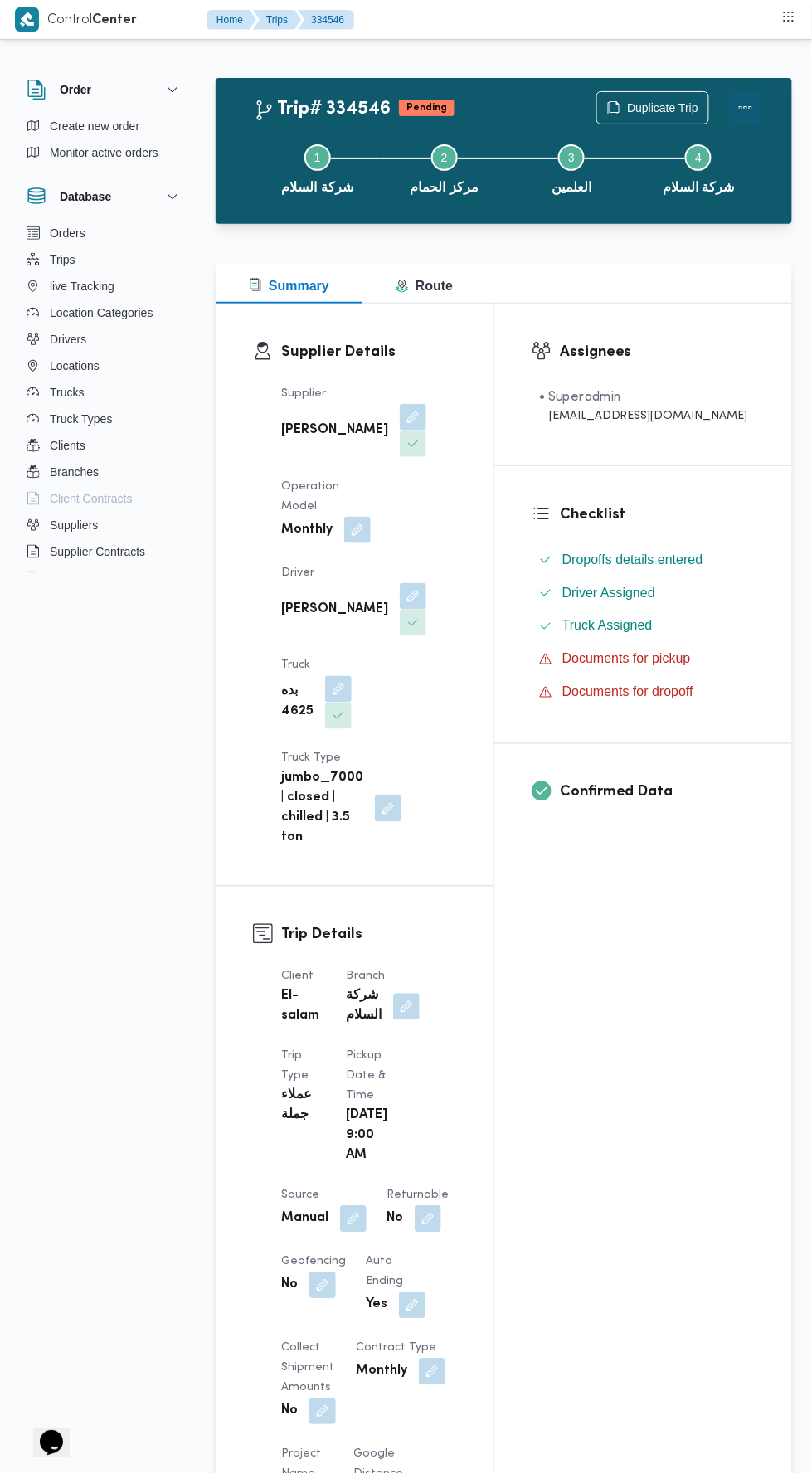
click at [746, 115] on button "Actions" at bounding box center [746, 108] width 34 height 34
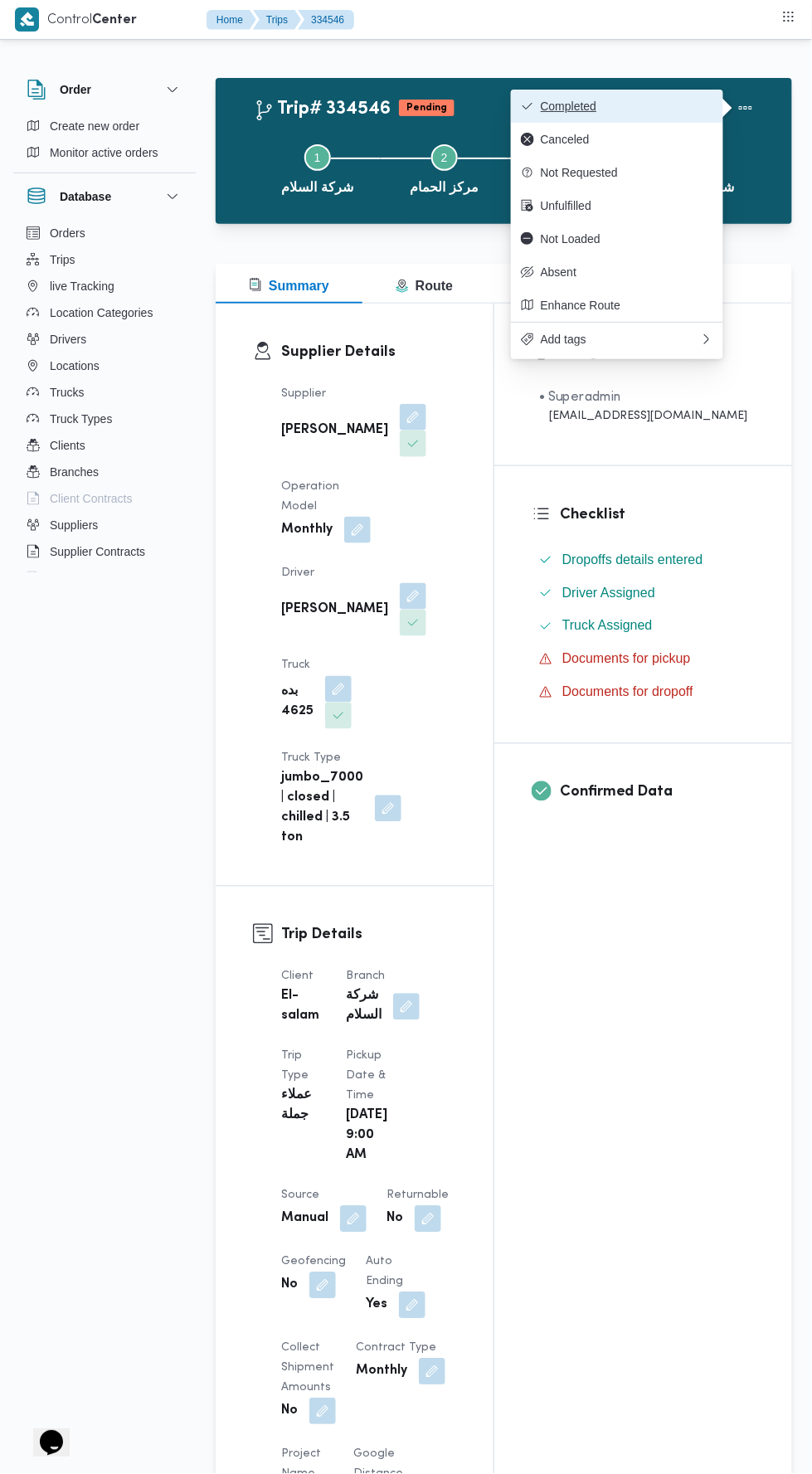
click at [672, 106] on span "Completed" at bounding box center [627, 106] width 172 height 13
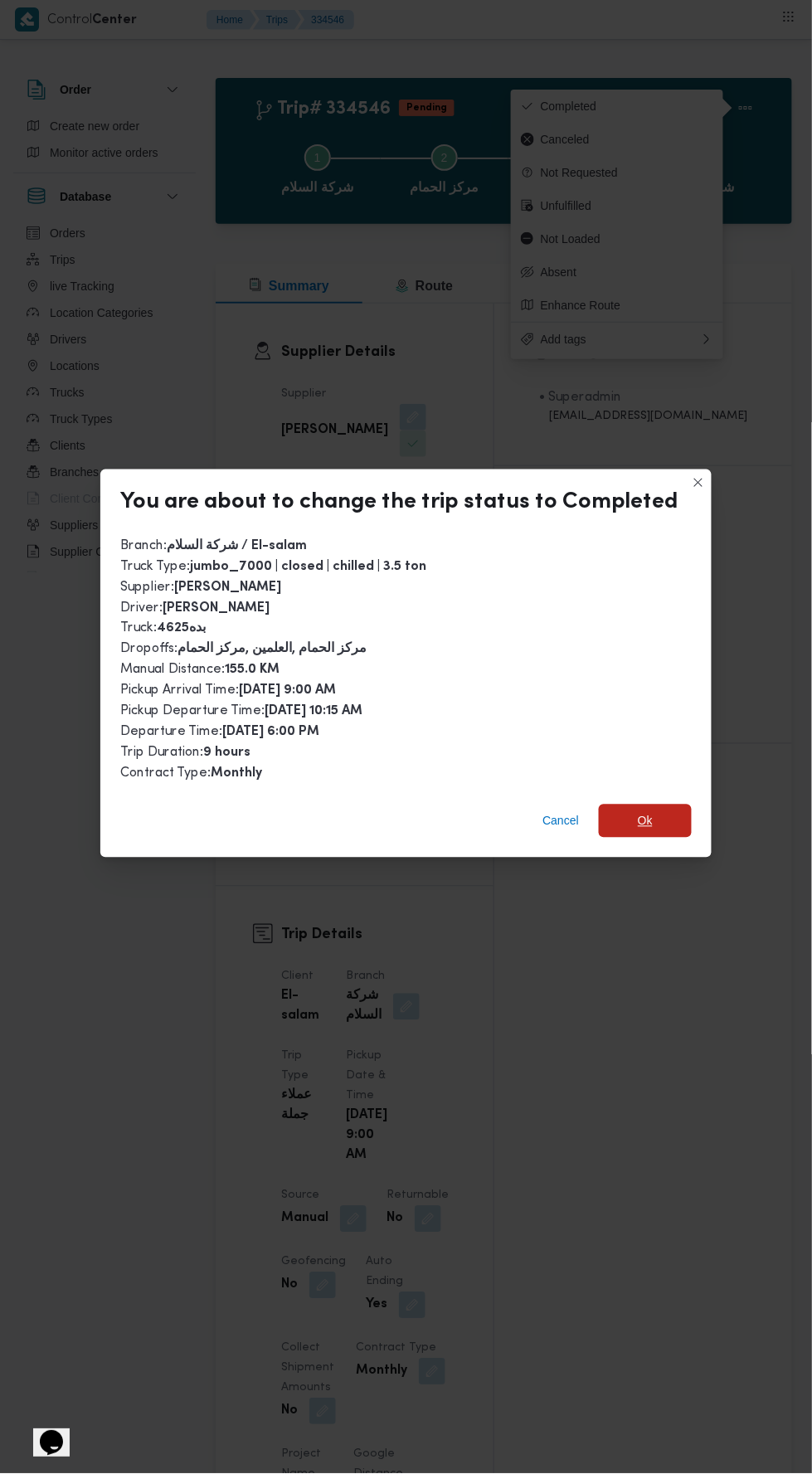
click at [643, 815] on span "Ok" at bounding box center [645, 820] width 15 height 20
